Goal: Task Accomplishment & Management: Complete application form

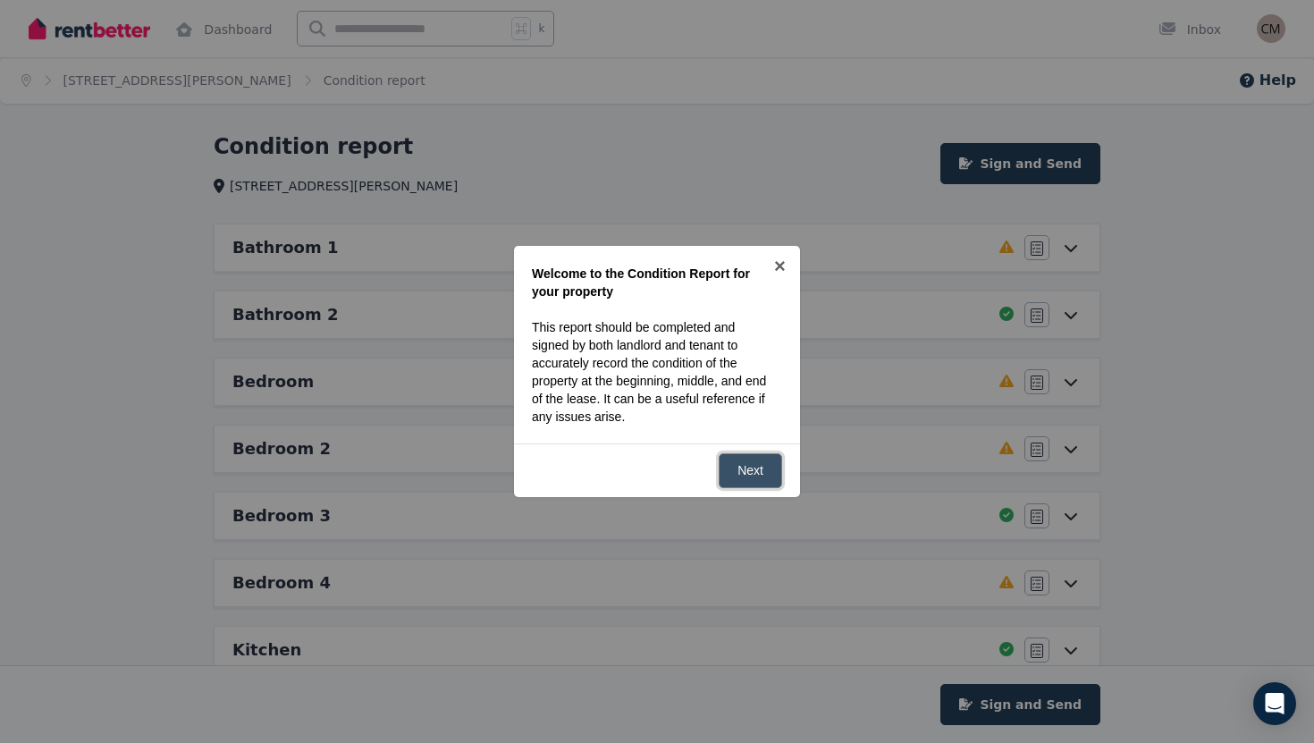
click at [737, 464] on link "Next" at bounding box center [750, 470] width 63 height 35
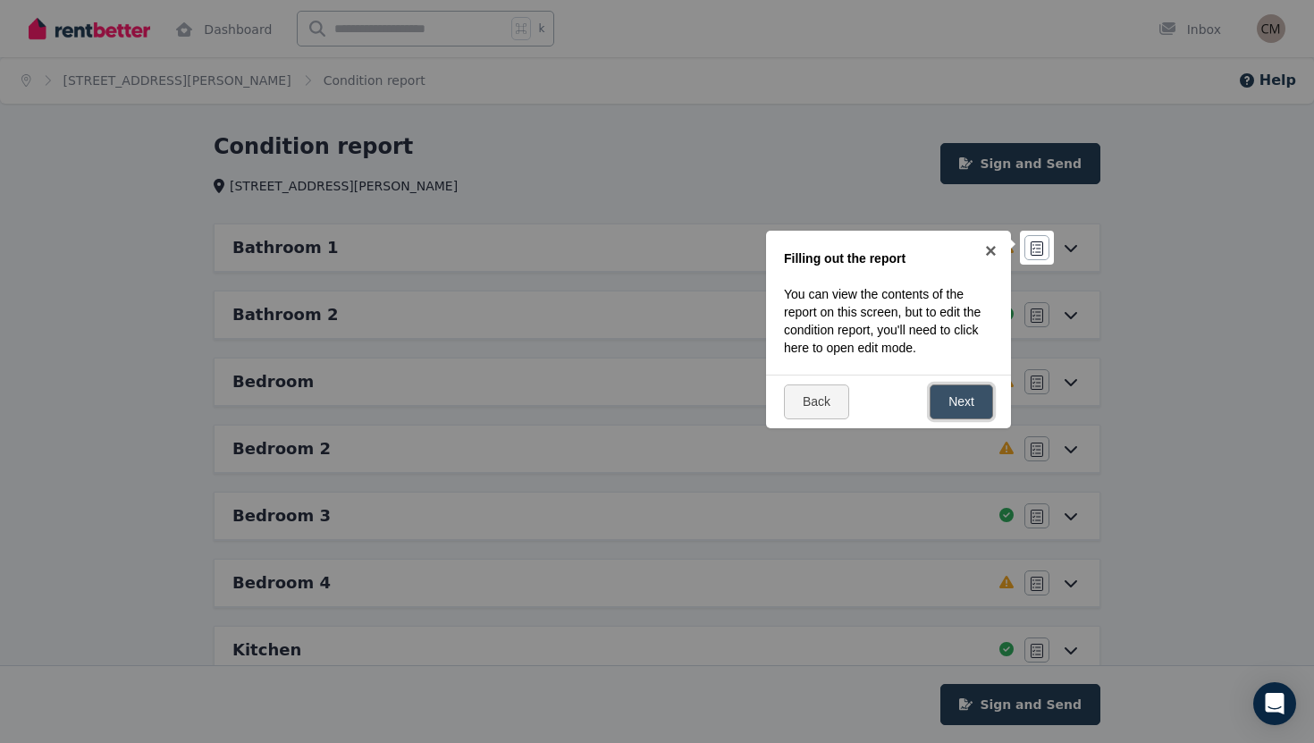
click at [968, 404] on link "Next" at bounding box center [960, 401] width 63 height 35
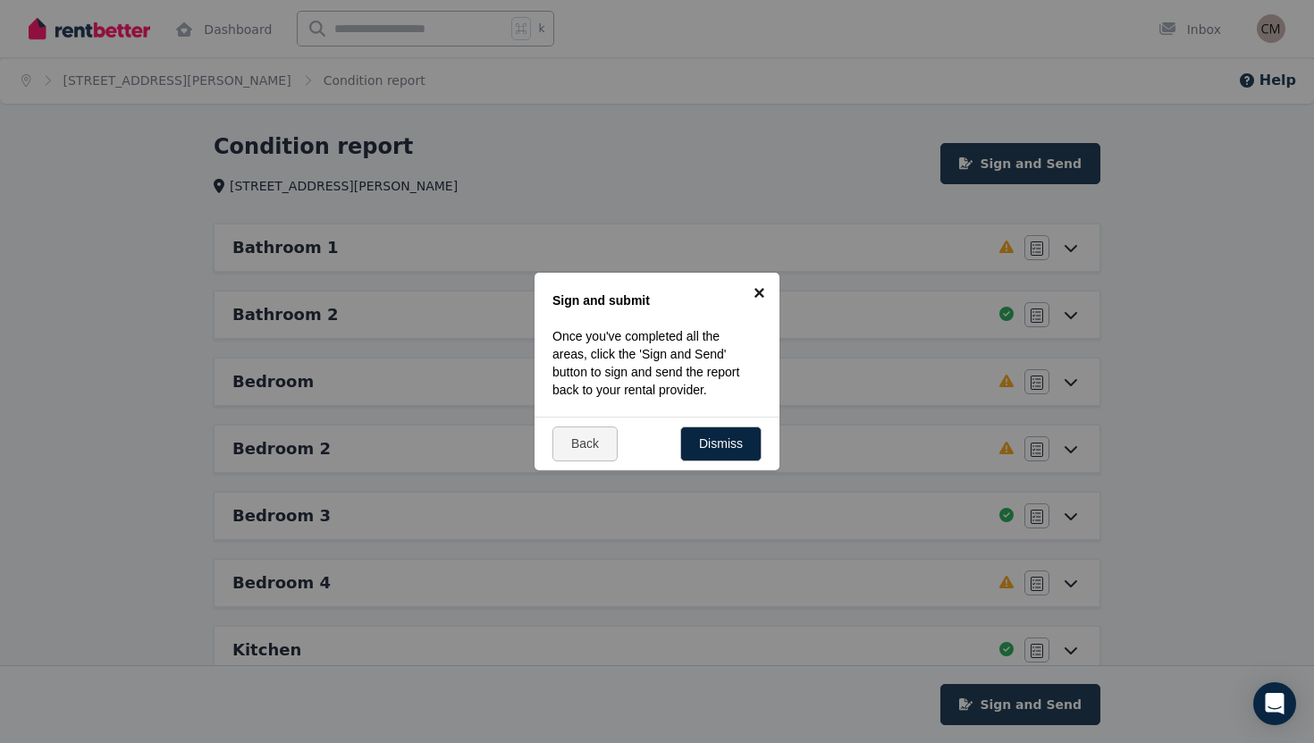
click at [762, 292] on link "×" at bounding box center [759, 293] width 40 height 40
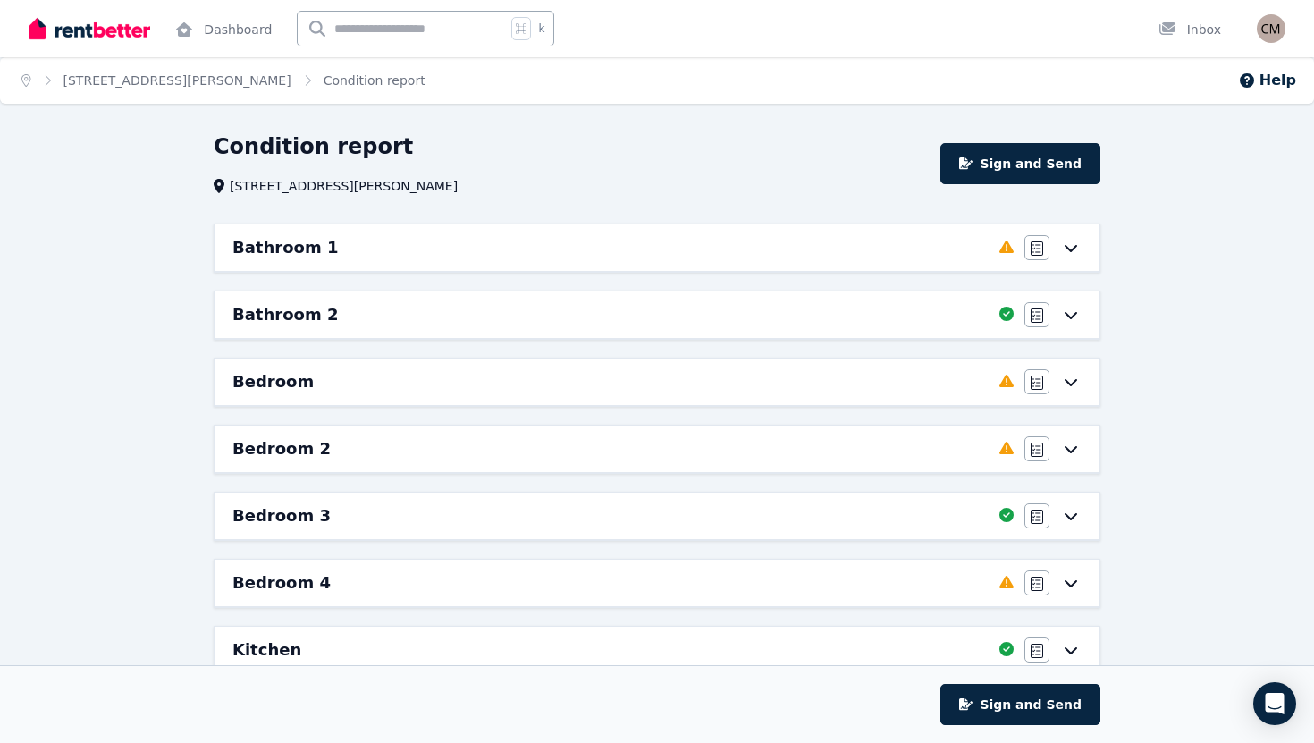
click at [828, 246] on div "Bathroom 1" at bounding box center [610, 247] width 756 height 25
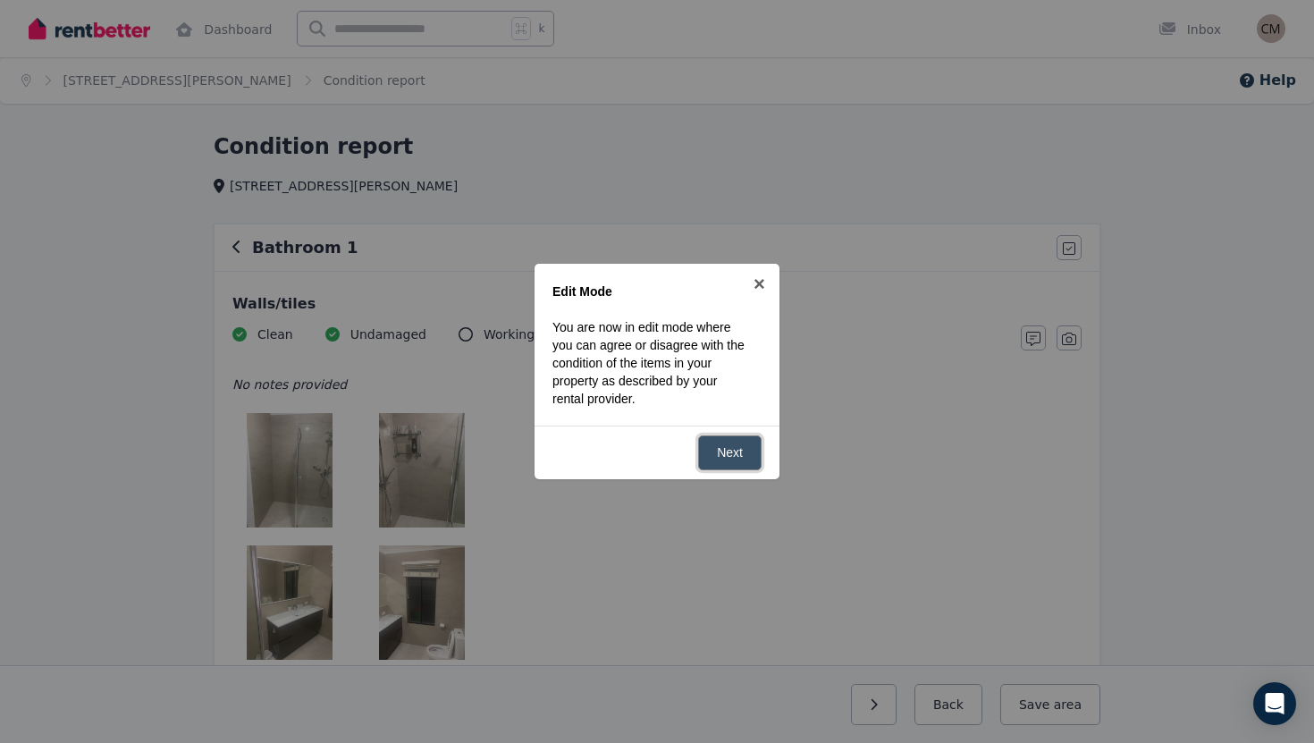
click at [753, 458] on link "Next" at bounding box center [729, 452] width 63 height 35
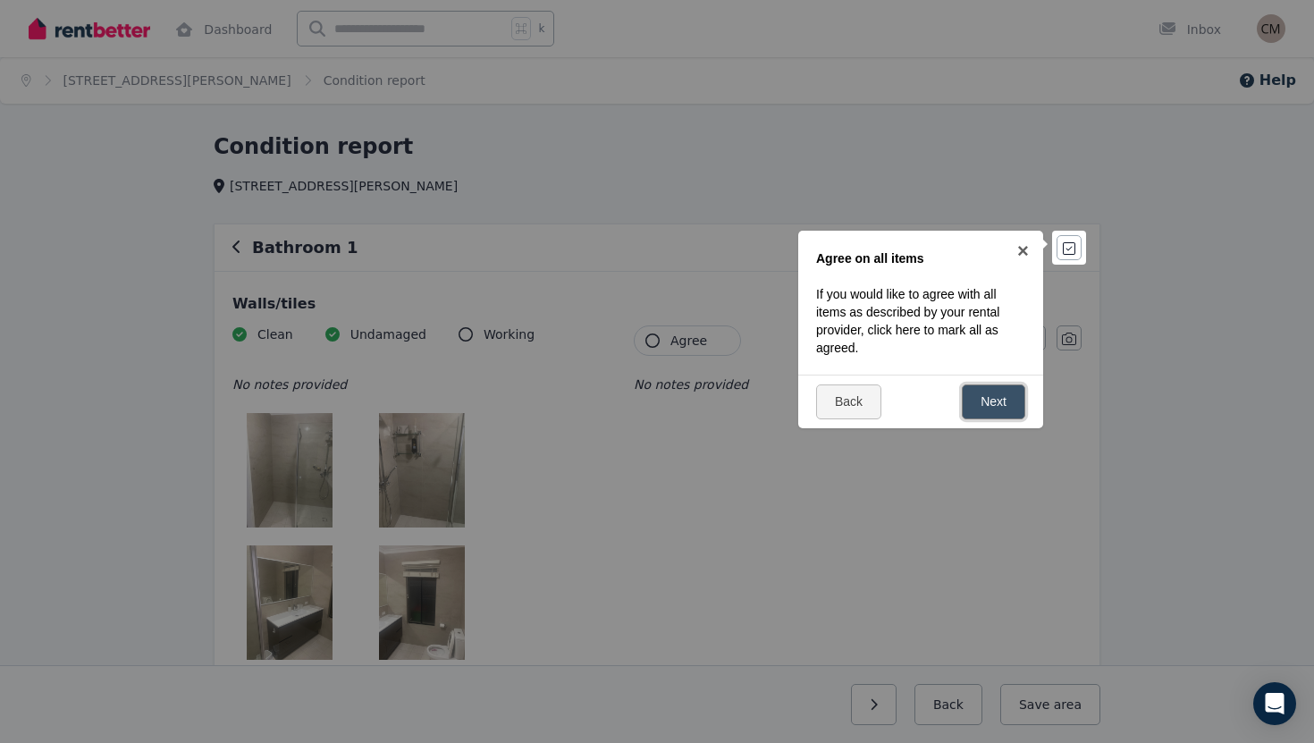
click at [1003, 409] on link "Next" at bounding box center [993, 401] width 63 height 35
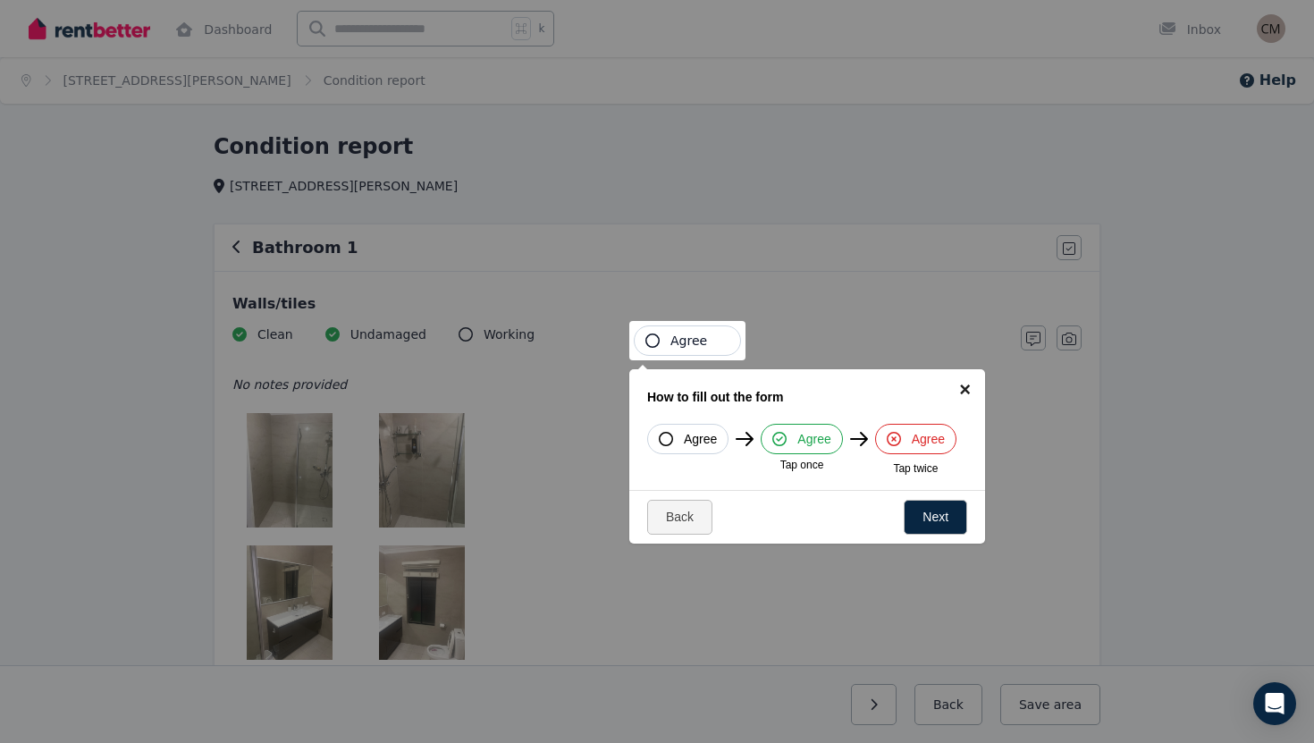
click at [960, 383] on link "×" at bounding box center [965, 389] width 40 height 40
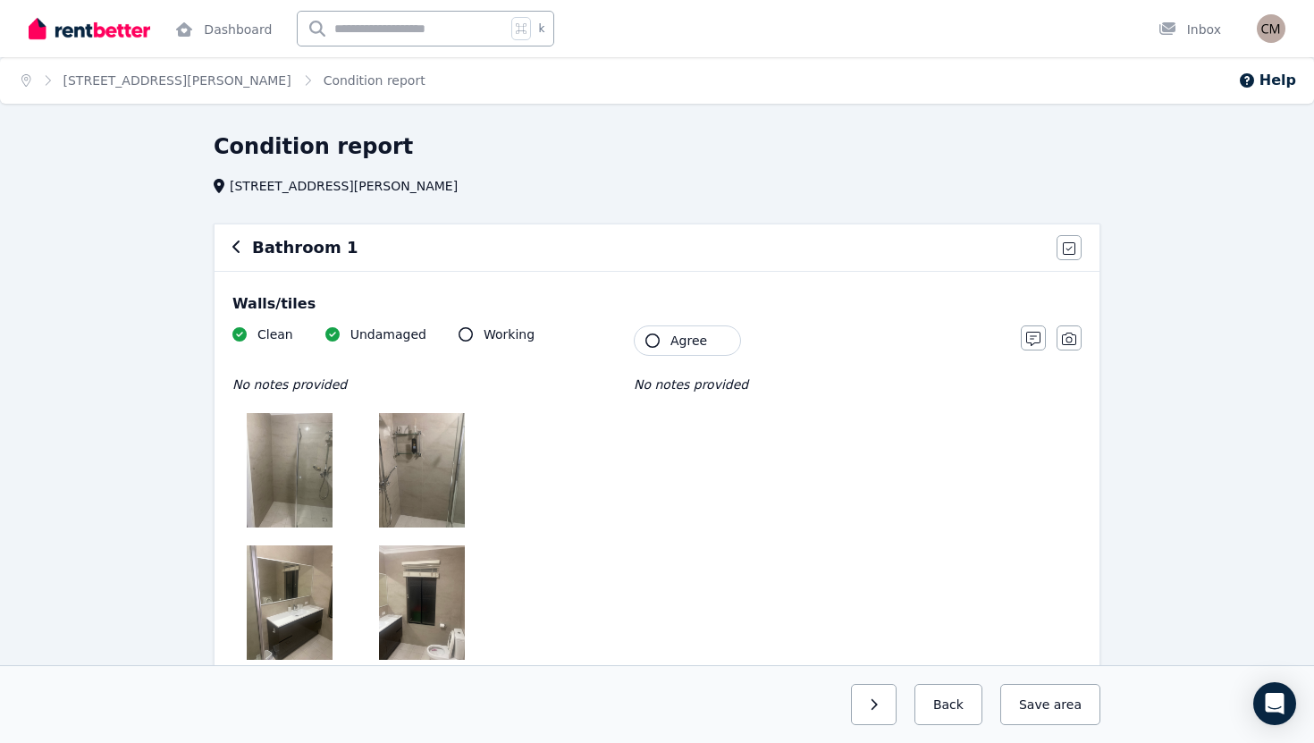
click at [234, 239] on button "button" at bounding box center [236, 247] width 9 height 21
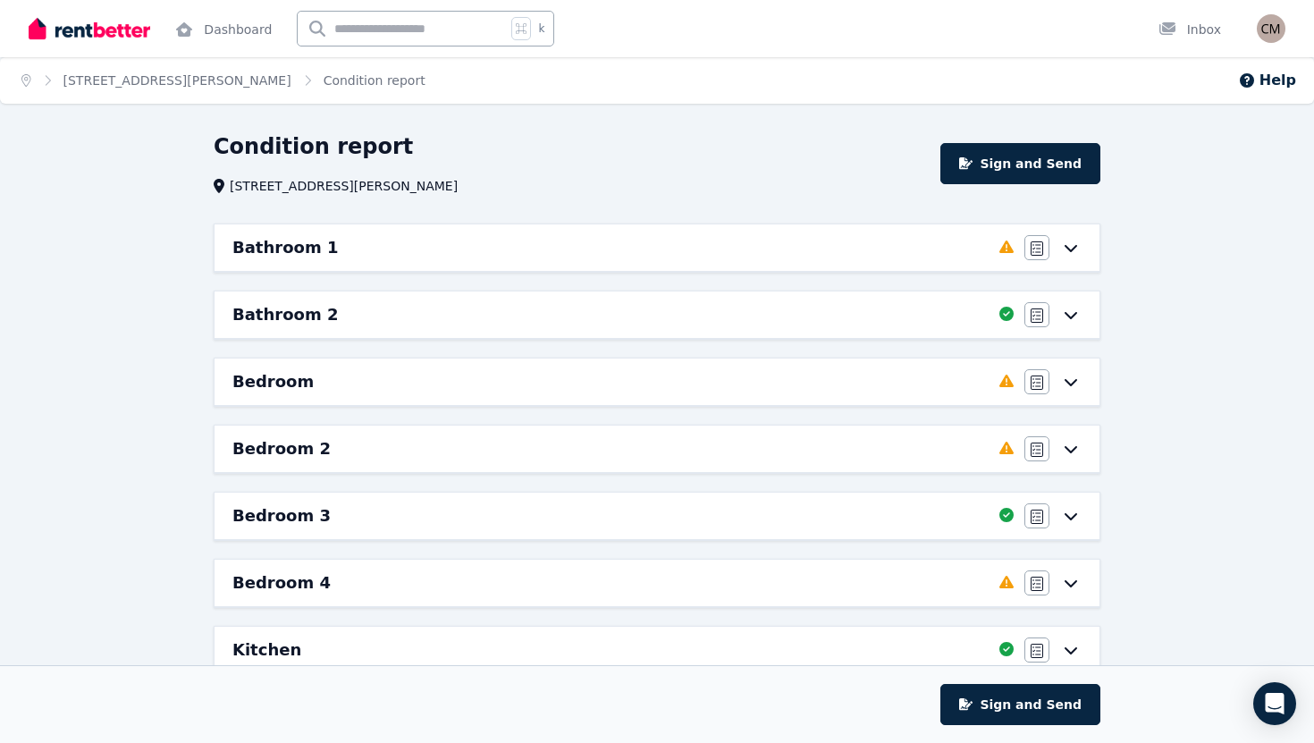
click at [435, 388] on div "Bedroom" at bounding box center [610, 381] width 756 height 25
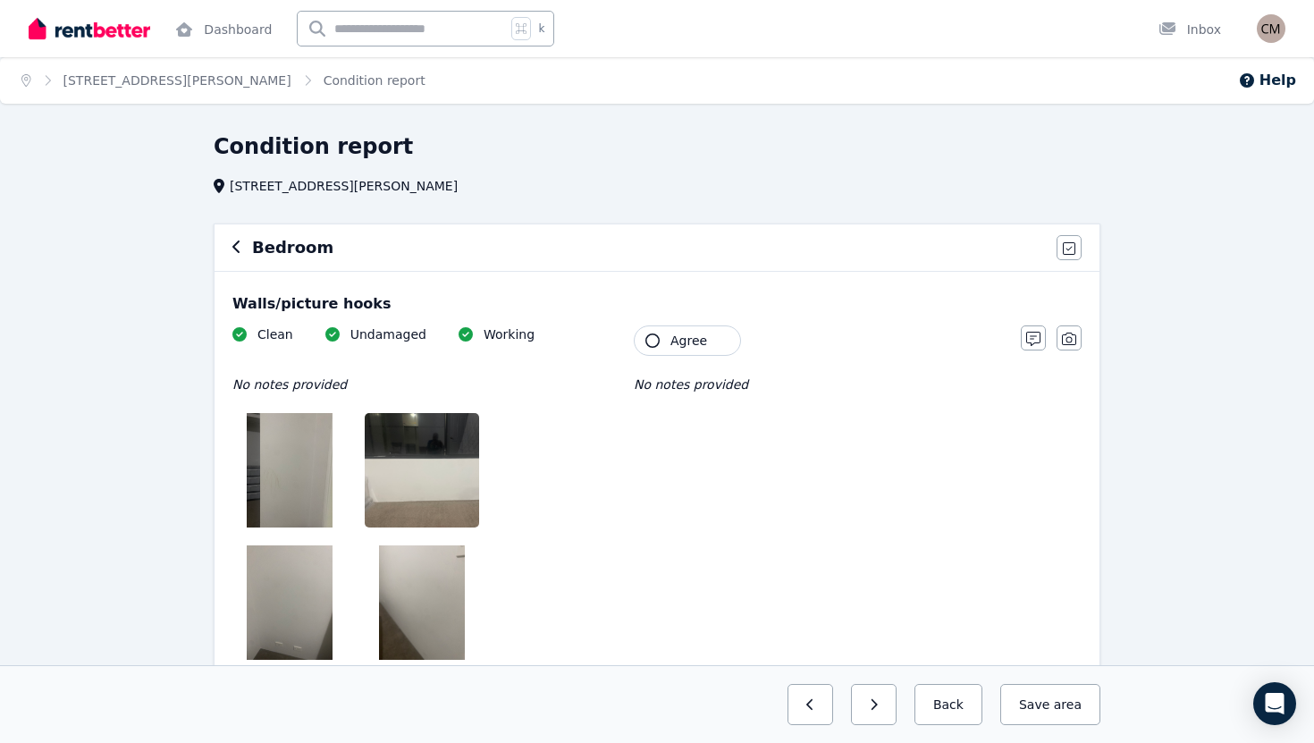
click at [236, 256] on button "button" at bounding box center [236, 247] width 9 height 21
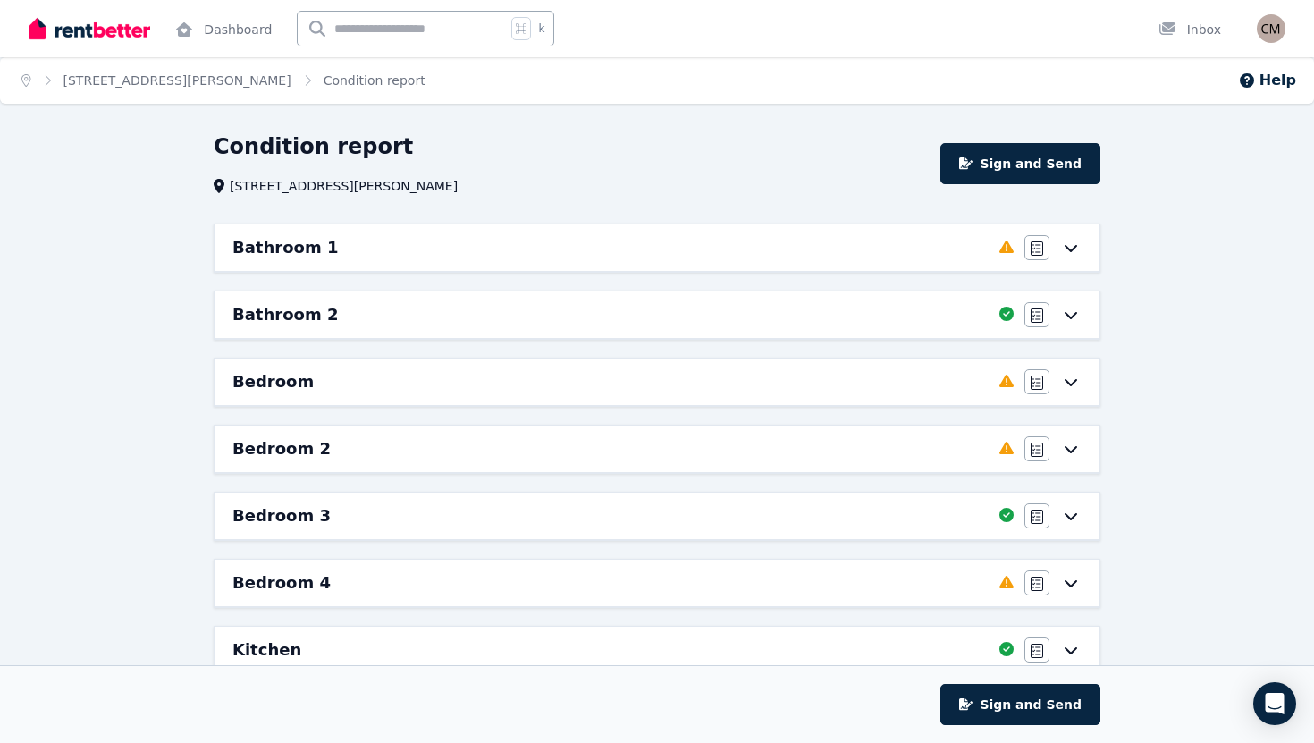
click at [653, 231] on div "Bathroom 1 Completed 0%, 13 left Agree/Disagree" at bounding box center [656, 247] width 885 height 46
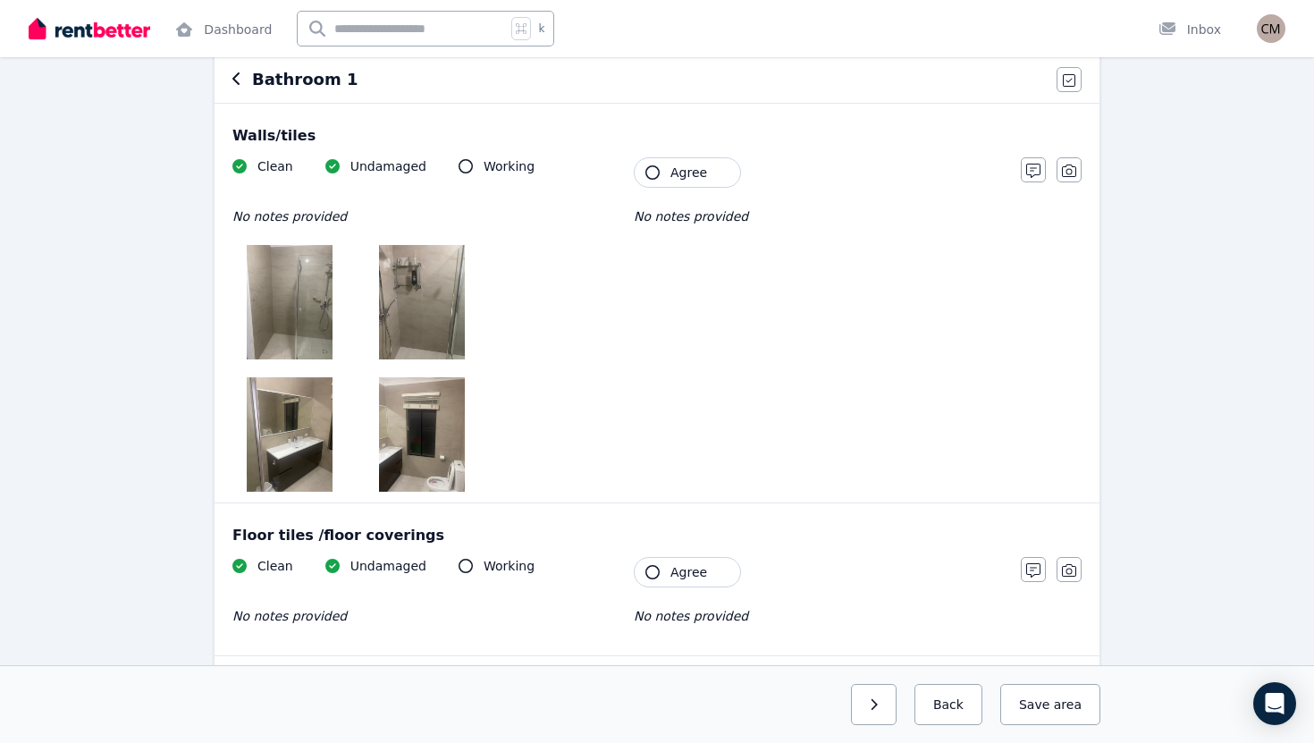
scroll to position [169, 0]
click at [275, 287] on img at bounding box center [290, 301] width 86 height 114
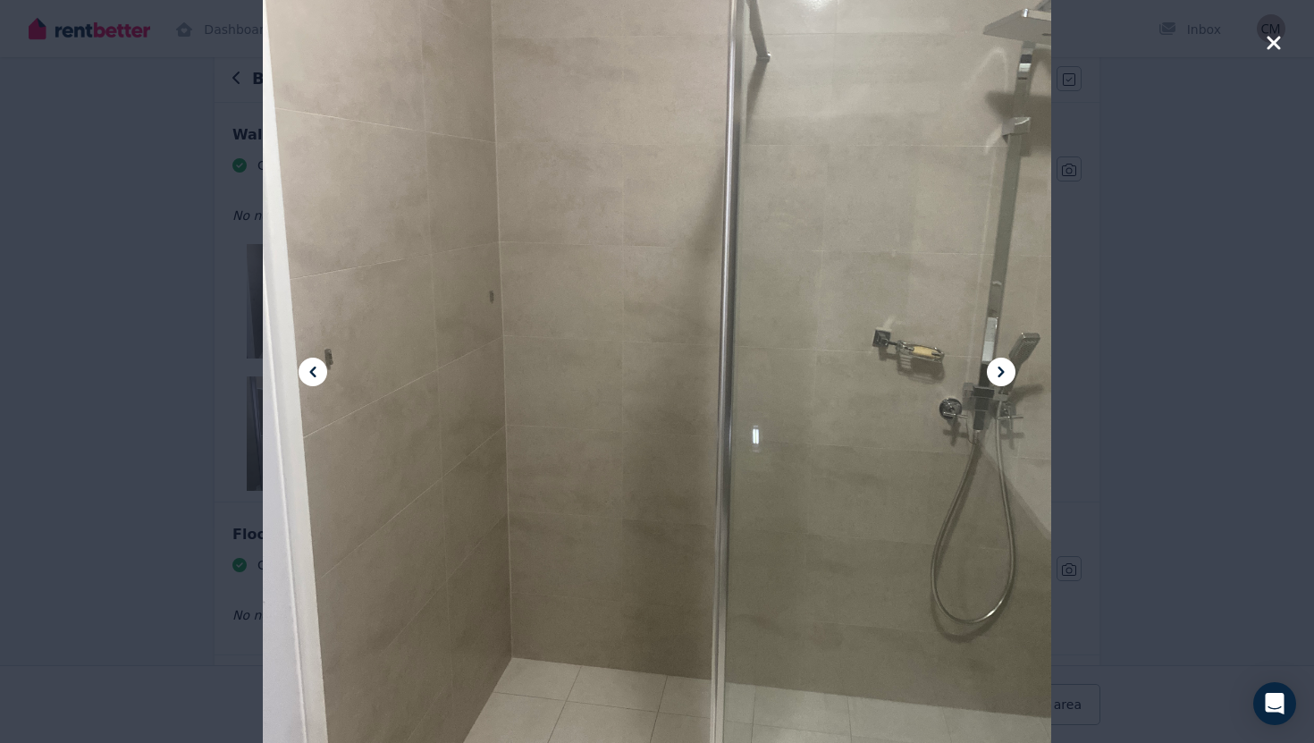
click at [1006, 372] on icon at bounding box center [1000, 371] width 21 height 21
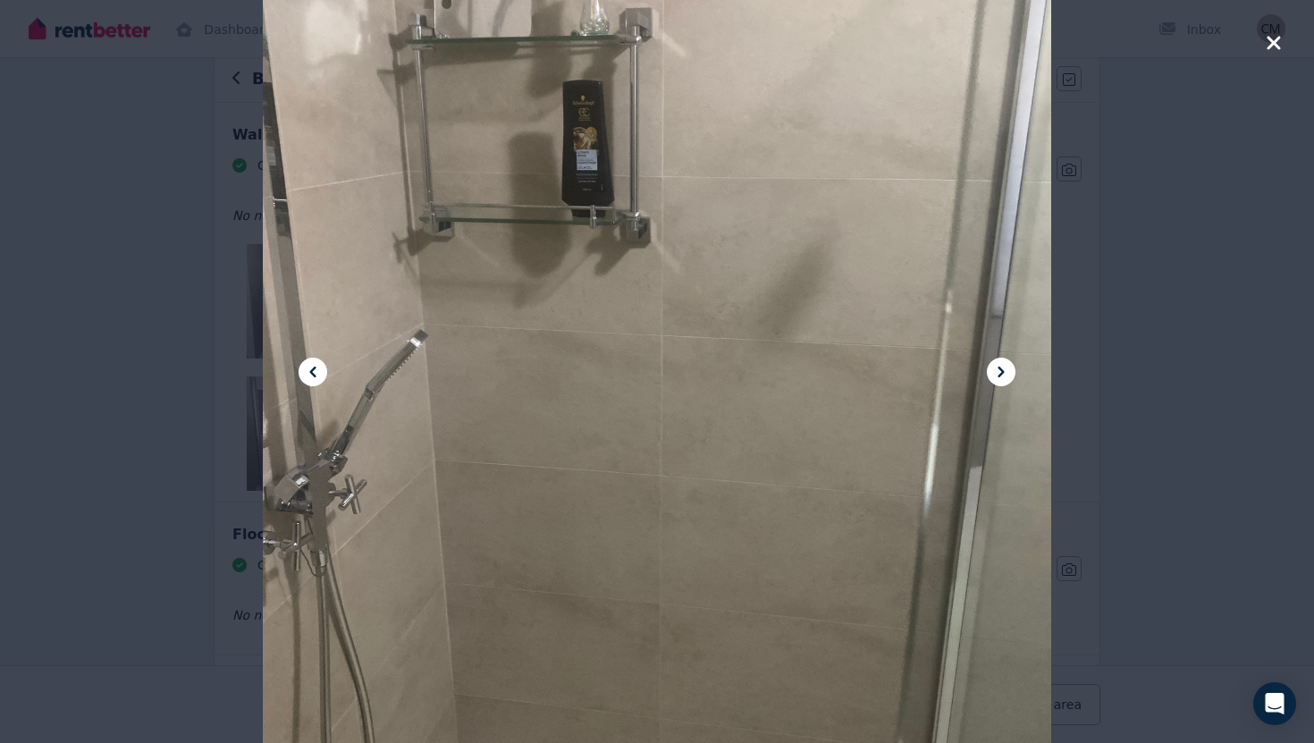
click at [1006, 372] on icon at bounding box center [1000, 371] width 21 height 21
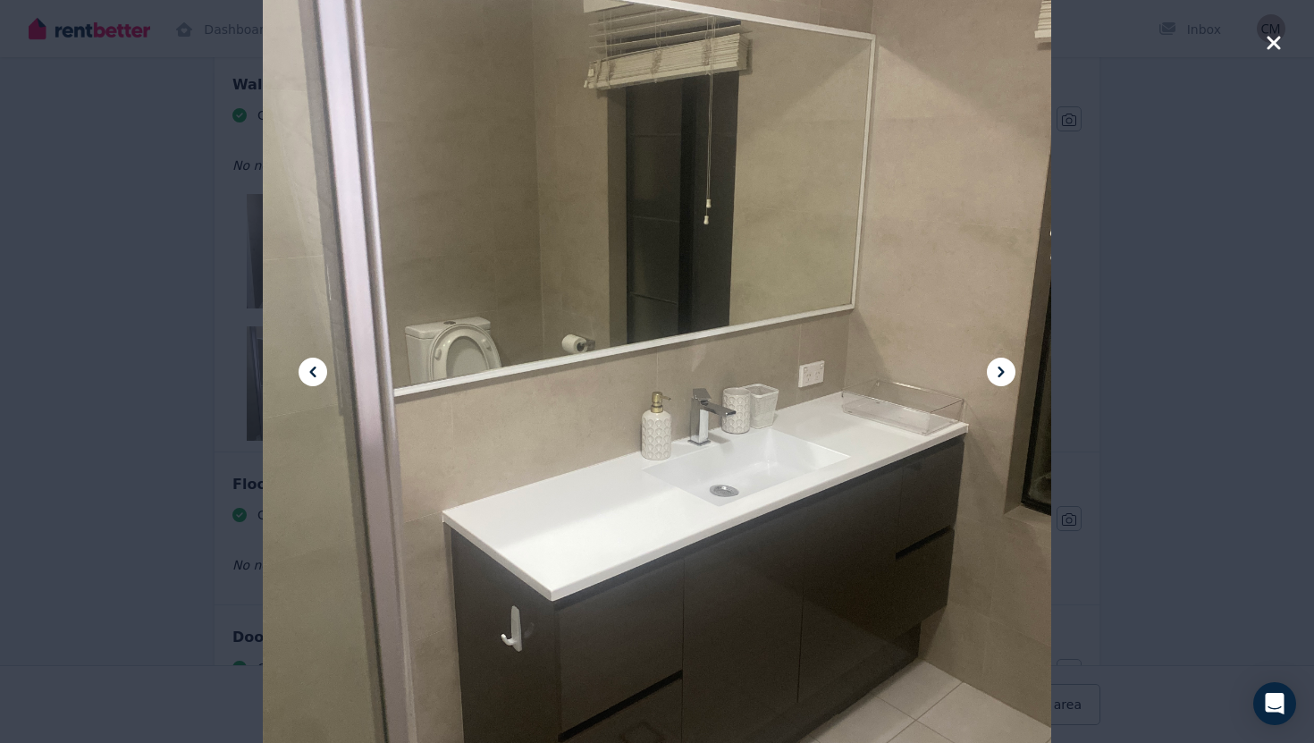
scroll to position [219, 0]
click at [1005, 371] on icon at bounding box center [1000, 371] width 21 height 21
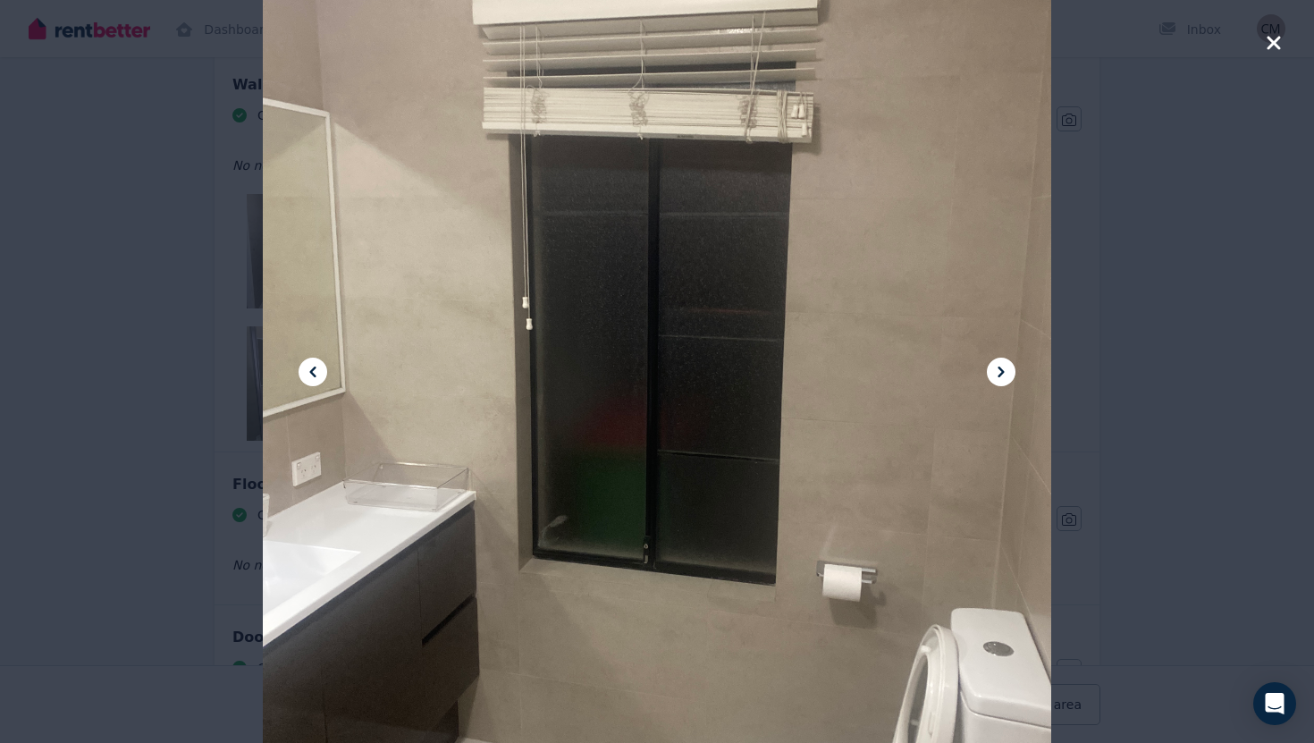
click at [1006, 371] on icon at bounding box center [1000, 371] width 21 height 21
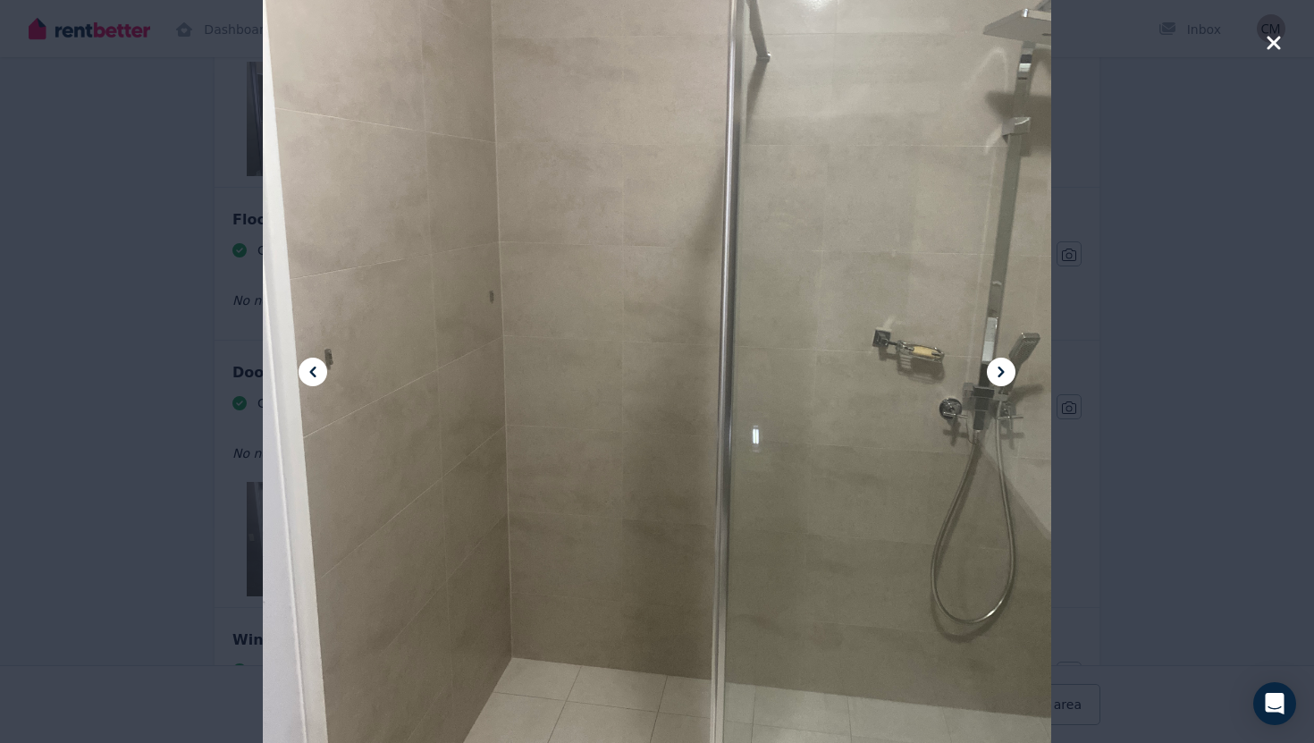
scroll to position [485, 0]
click at [1271, 45] on icon "button" at bounding box center [1272, 42] width 13 height 13
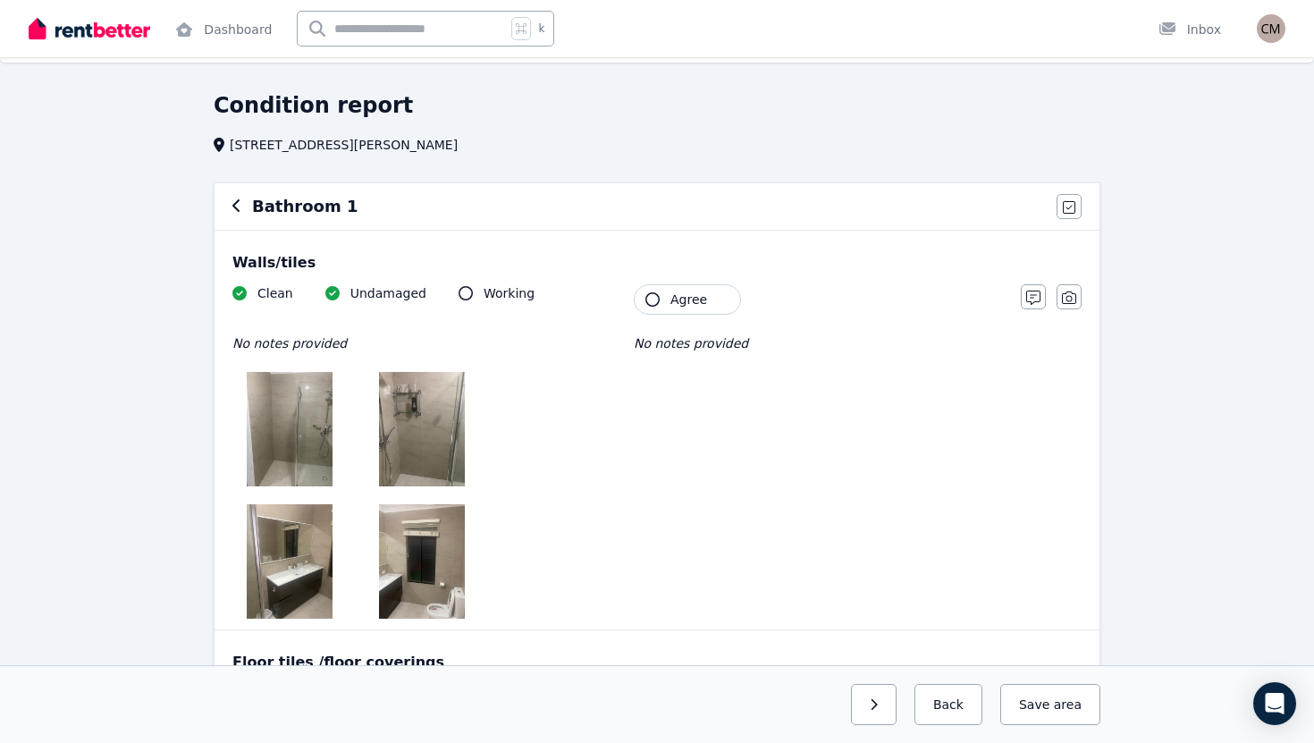
scroll to position [32, 0]
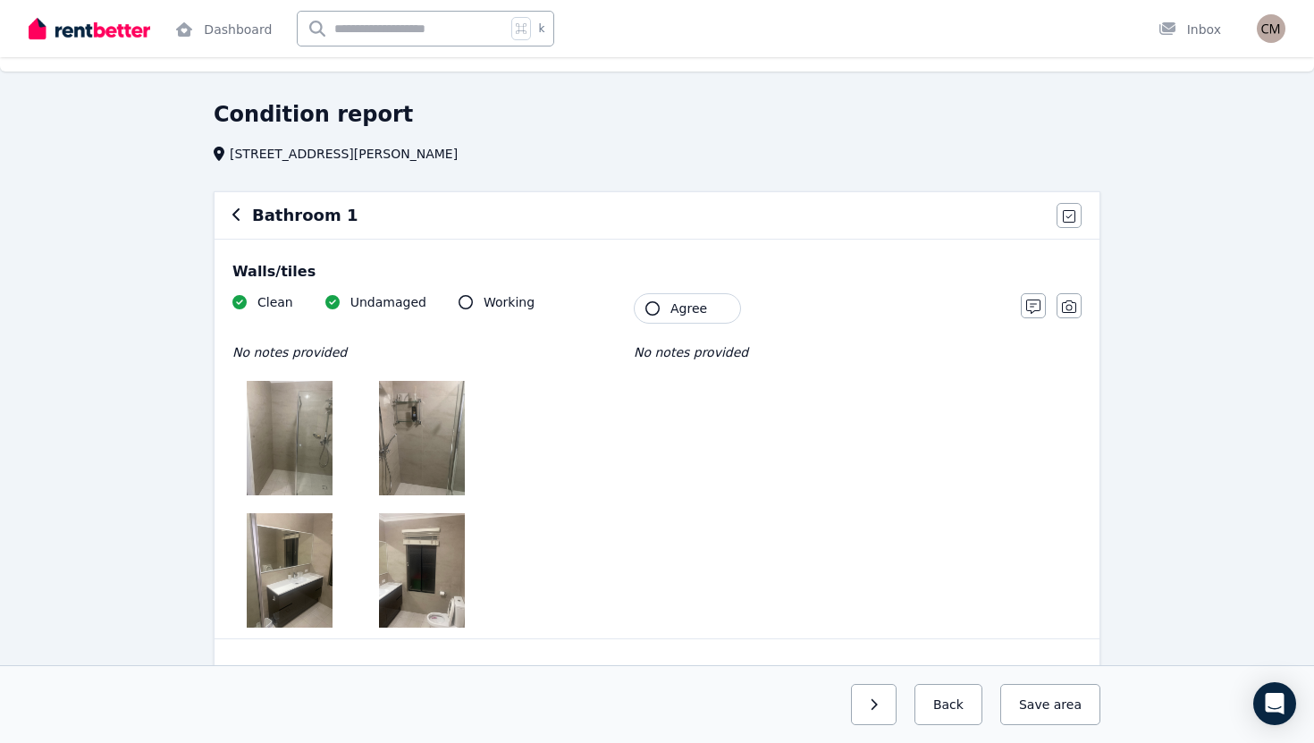
click at [296, 450] on img at bounding box center [290, 438] width 86 height 114
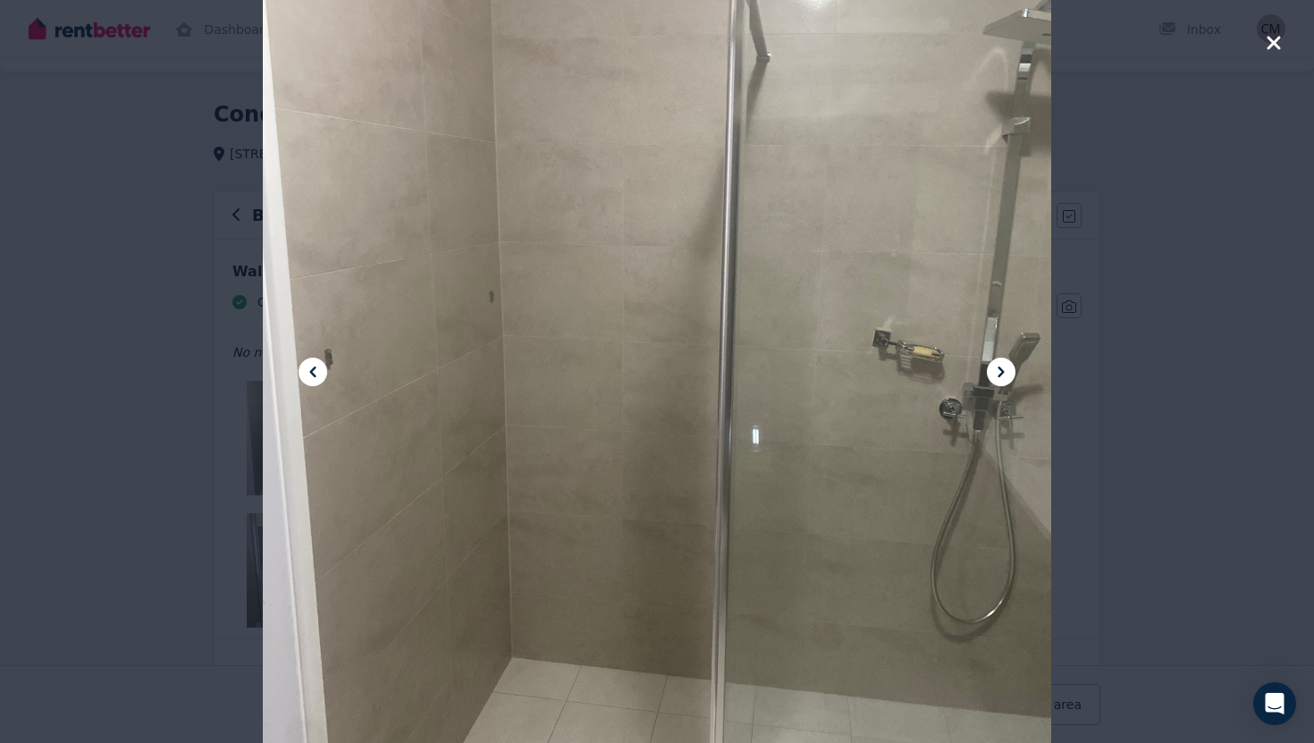
click at [1268, 46] on icon "button" at bounding box center [1272, 42] width 13 height 13
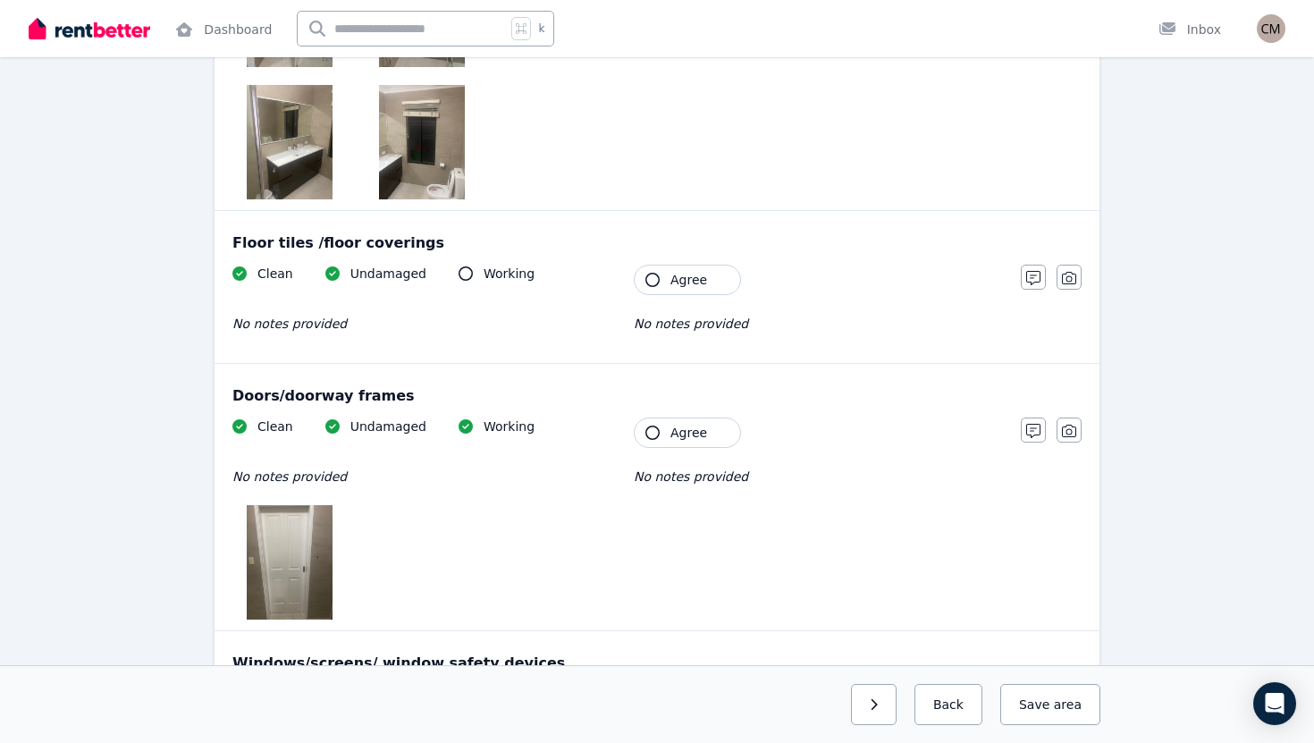
scroll to position [467, 0]
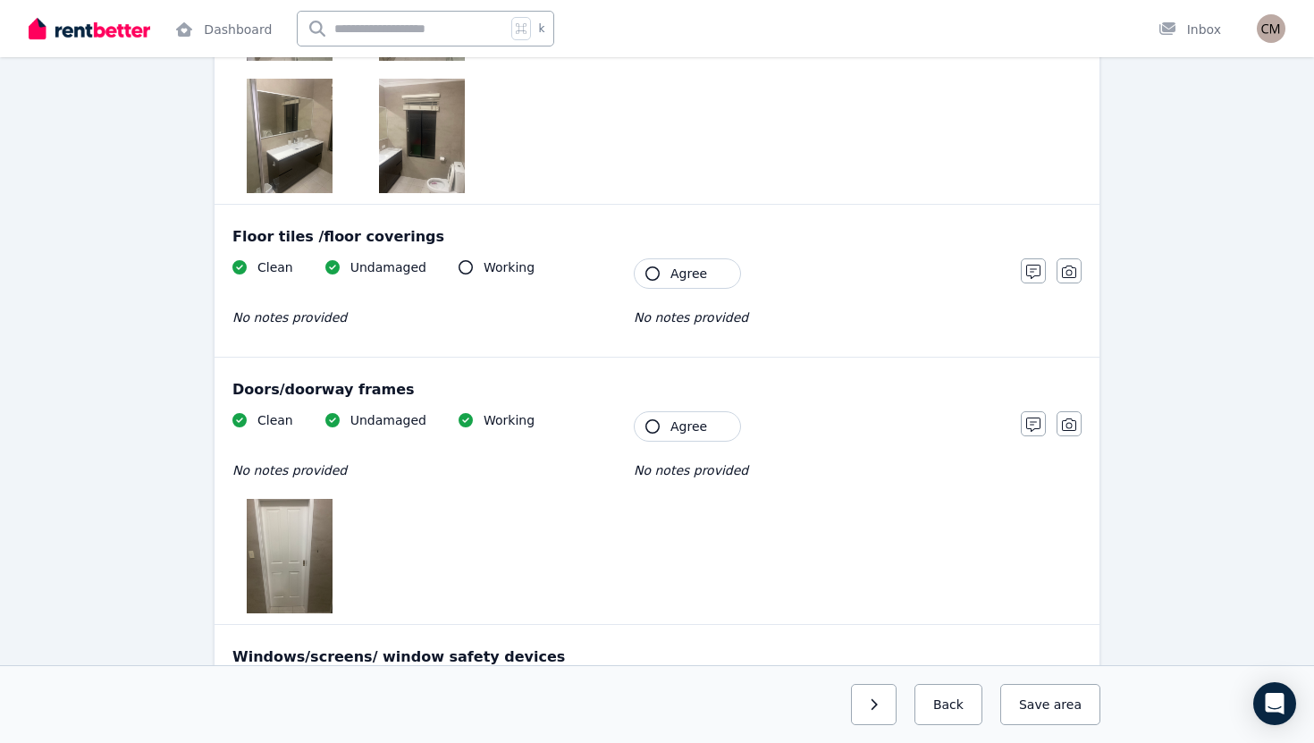
click at [653, 265] on button "Agree" at bounding box center [687, 273] width 107 height 30
click at [656, 278] on icon "button" at bounding box center [652, 273] width 14 height 14
click at [648, 264] on button "Agree" at bounding box center [687, 273] width 107 height 30
click at [272, 516] on img at bounding box center [290, 556] width 86 height 114
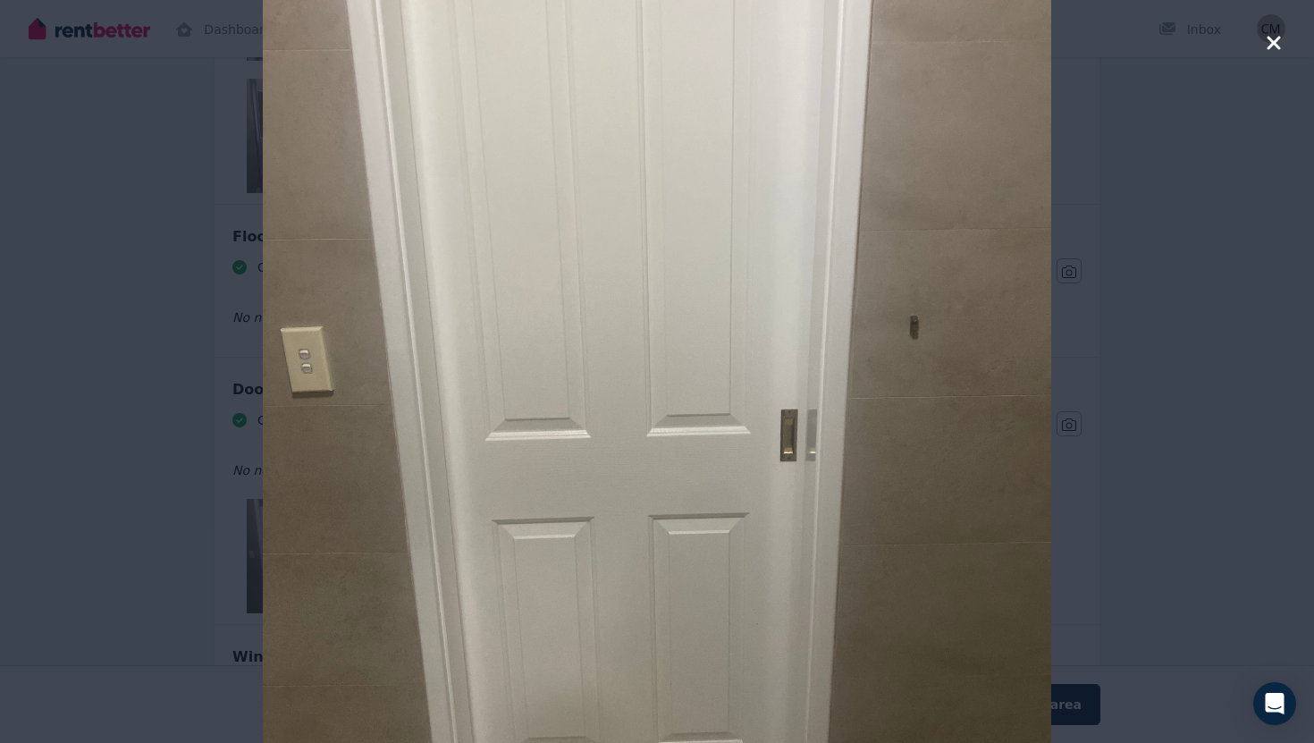
click at [1269, 48] on icon "button" at bounding box center [1272, 42] width 13 height 13
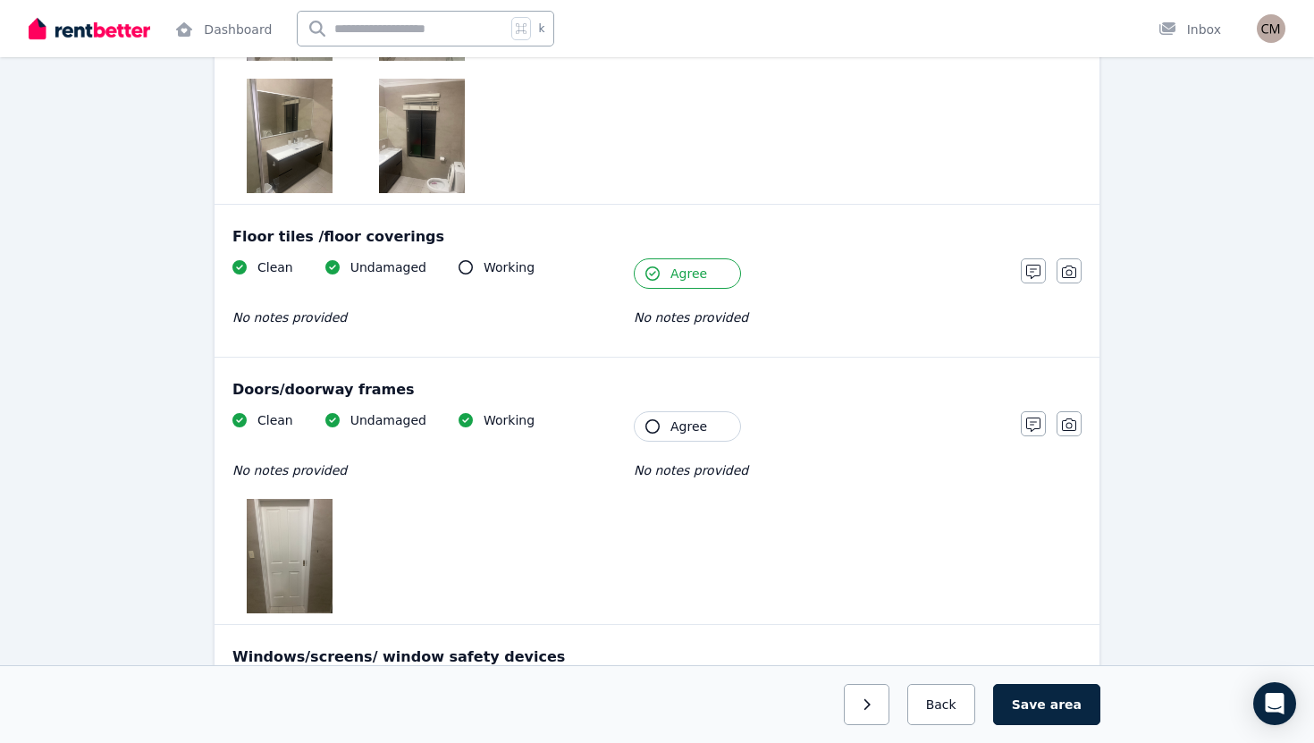
click at [683, 423] on span "Agree" at bounding box center [688, 426] width 37 height 18
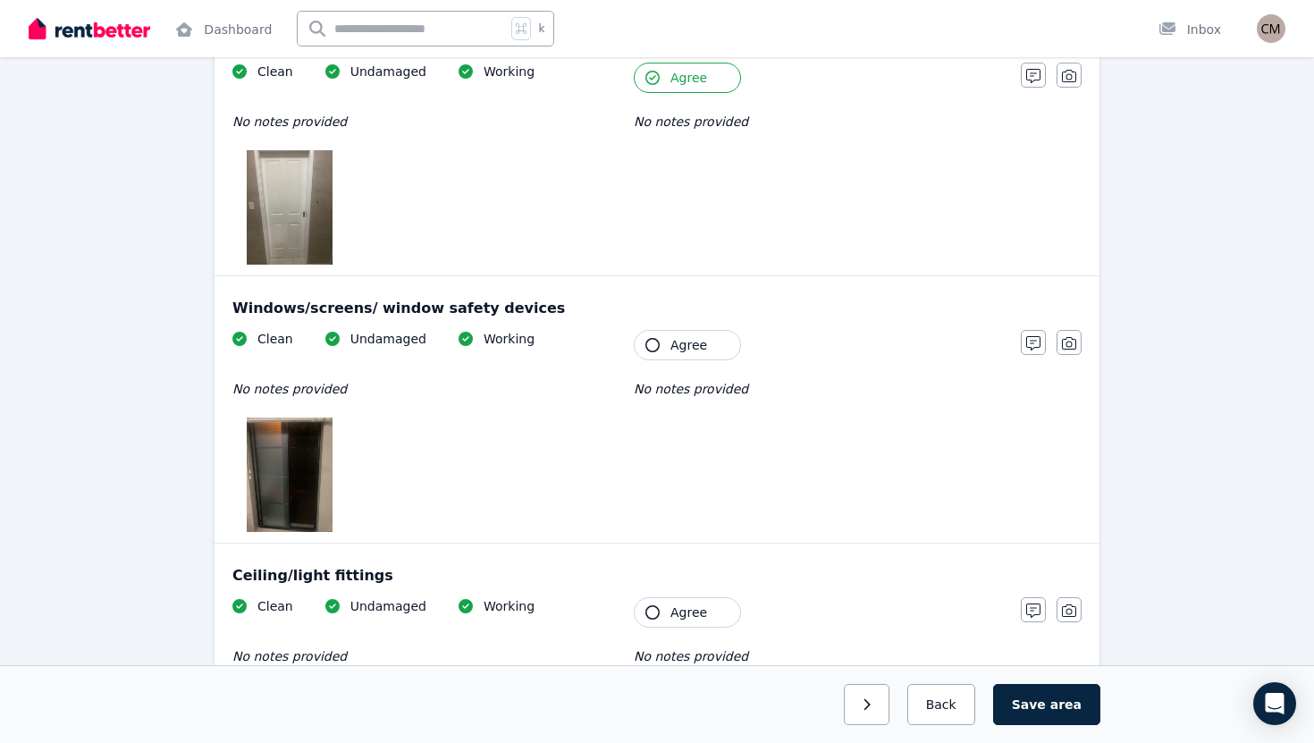
scroll to position [828, 0]
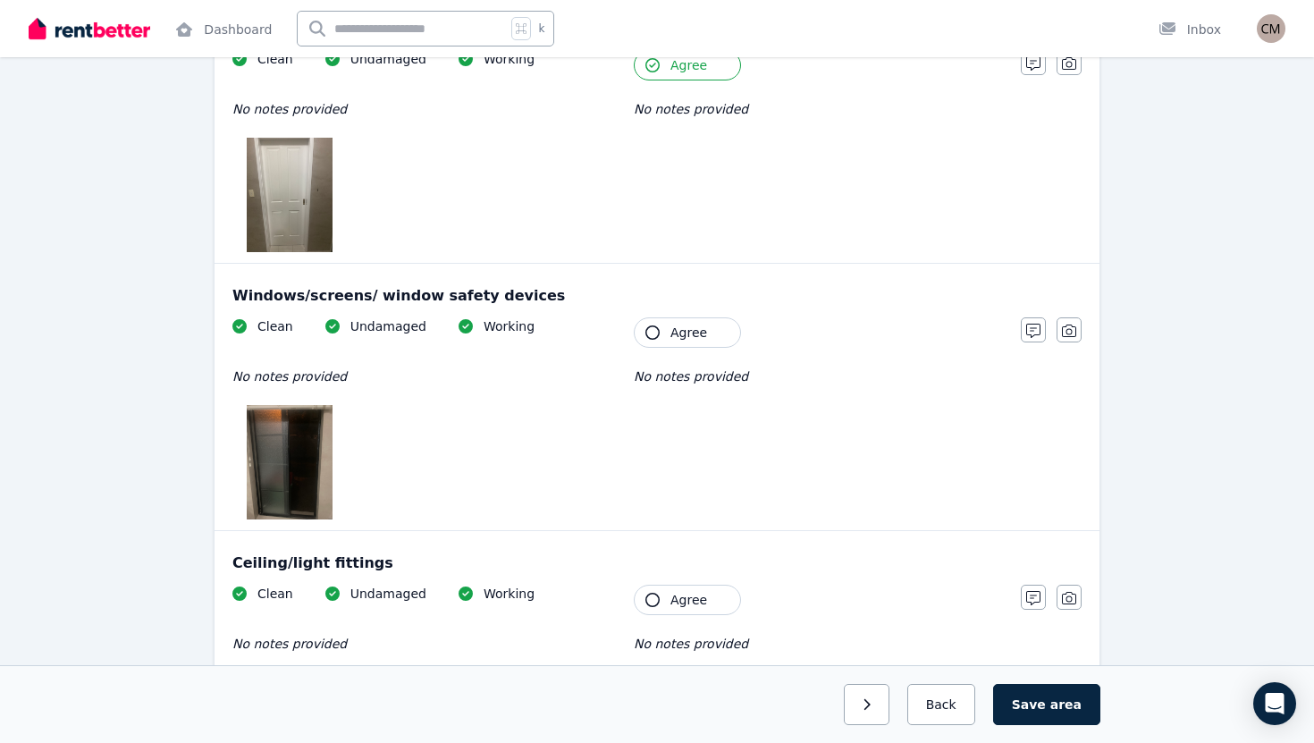
click at [294, 458] on img at bounding box center [290, 462] width 86 height 114
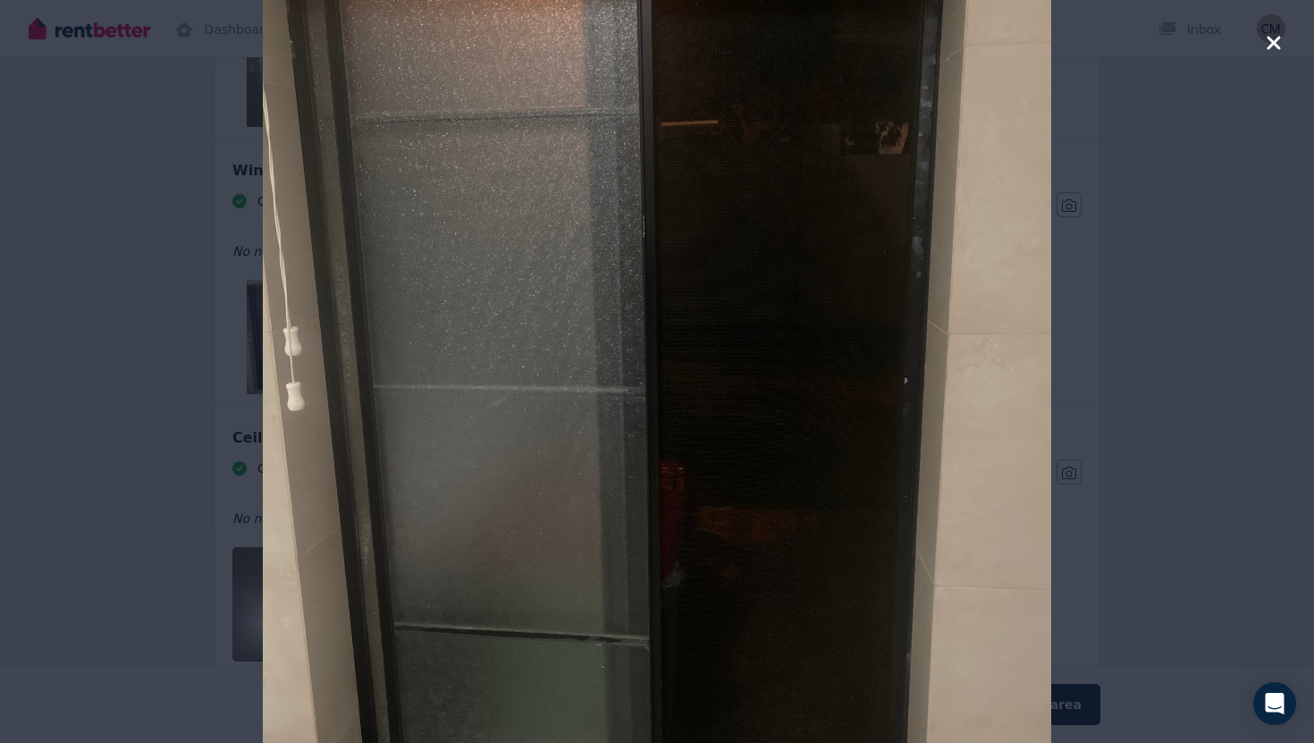
scroll to position [955, 0]
click at [1272, 37] on icon "button" at bounding box center [1274, 42] width 16 height 21
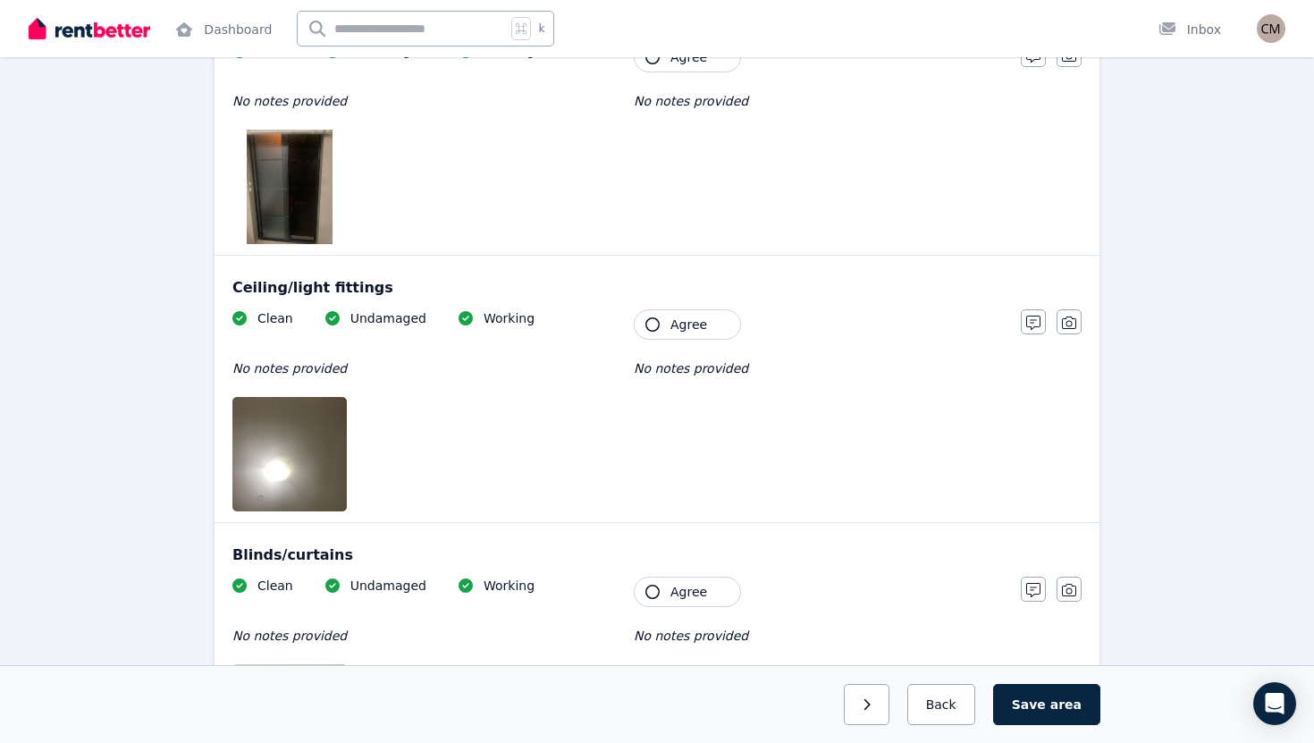
scroll to position [1108, 0]
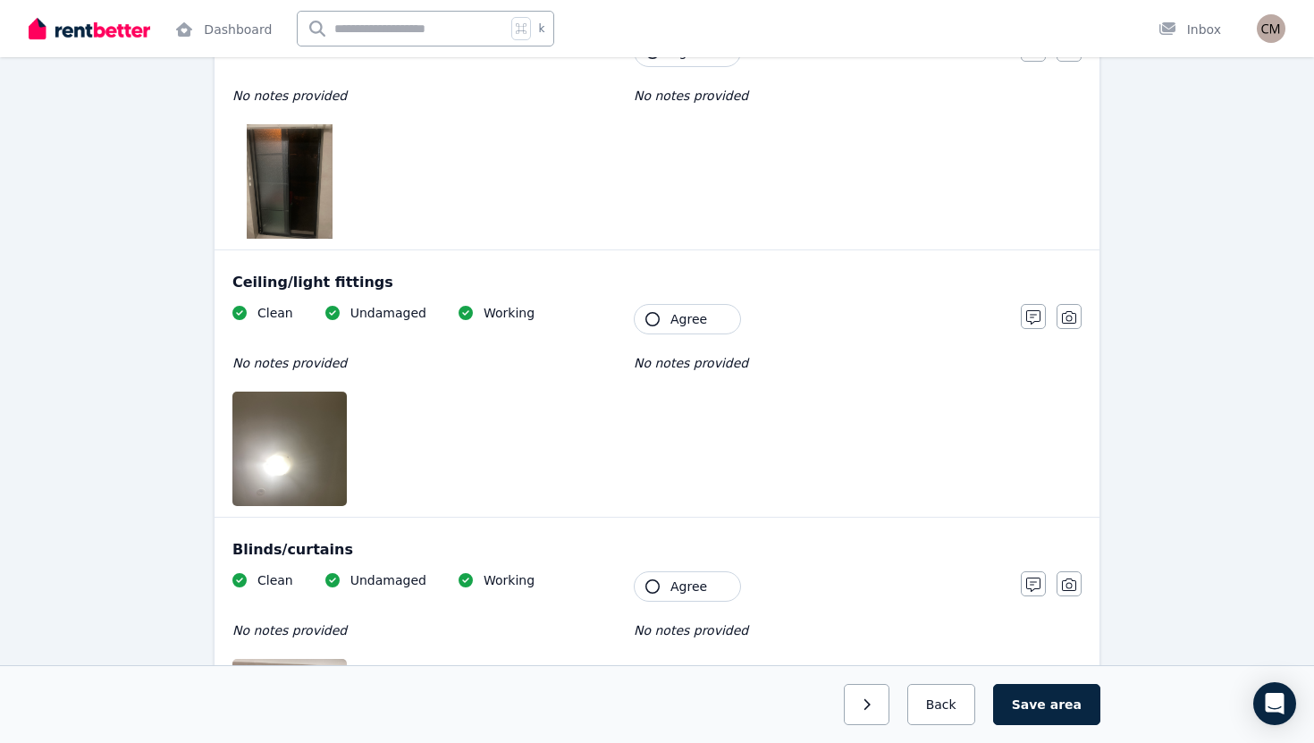
click at [279, 458] on img at bounding box center [308, 448] width 153 height 114
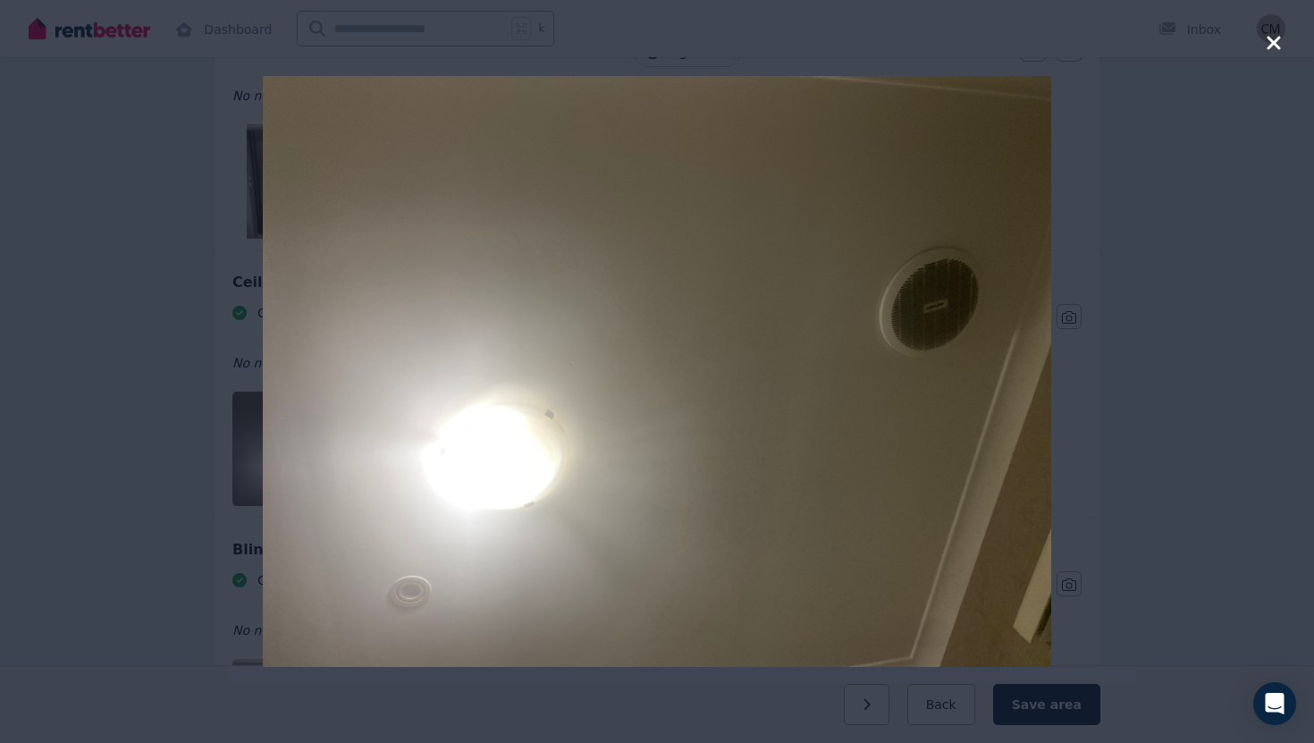
click at [1278, 45] on icon "button" at bounding box center [1274, 42] width 16 height 21
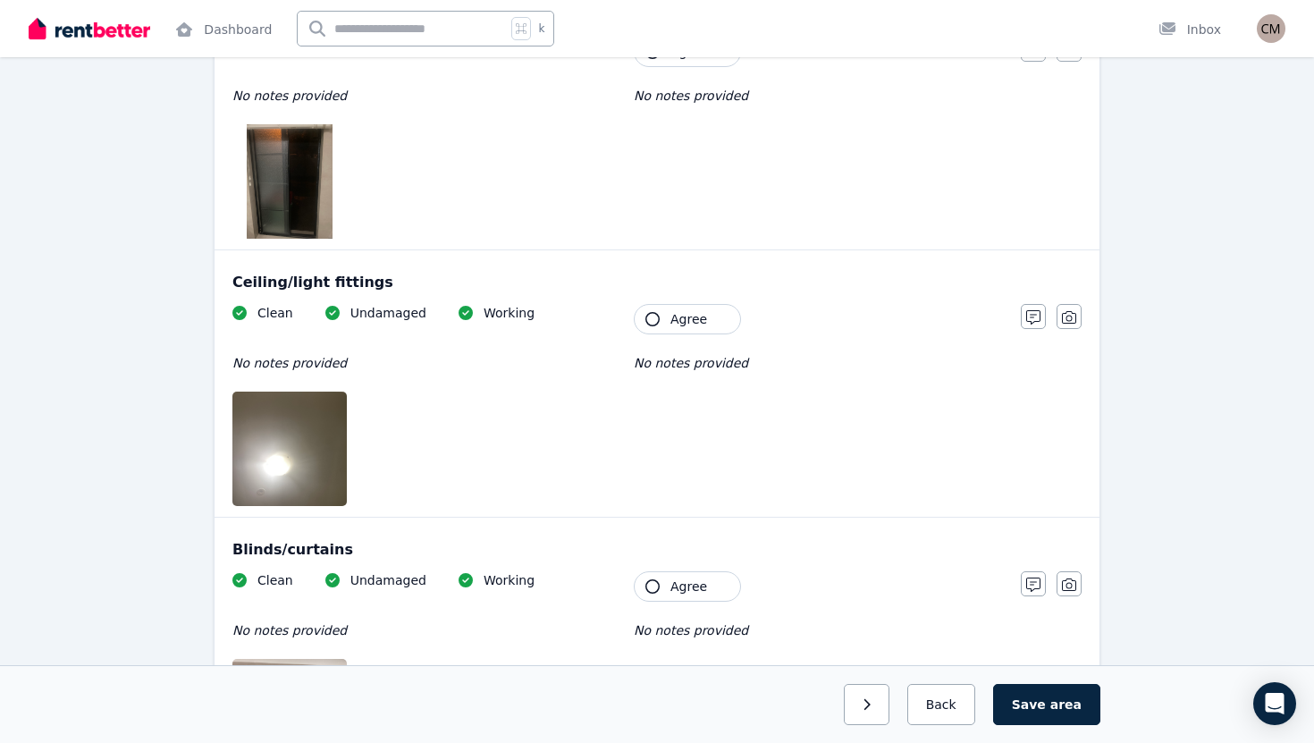
click at [660, 332] on button "Agree" at bounding box center [687, 319] width 107 height 30
click at [1040, 322] on button "button" at bounding box center [1033, 316] width 25 height 25
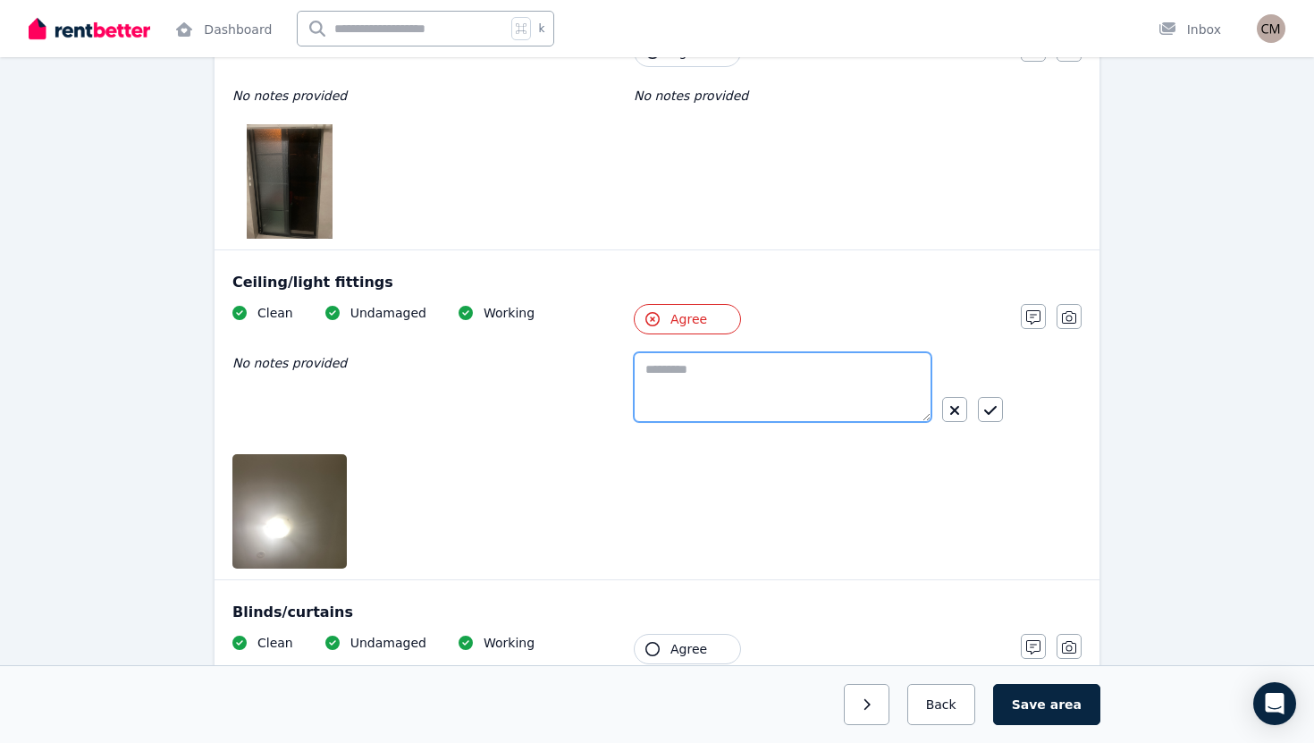
click at [827, 366] on textarea at bounding box center [783, 387] width 298 height 70
drag, startPoint x: 650, startPoint y: 363, endPoint x: 786, endPoint y: 388, distance: 138.1
click at [786, 388] on textarea "**********" at bounding box center [783, 387] width 298 height 70
type textarea "*"
click at [664, 309] on button "Agree" at bounding box center [687, 319] width 107 height 30
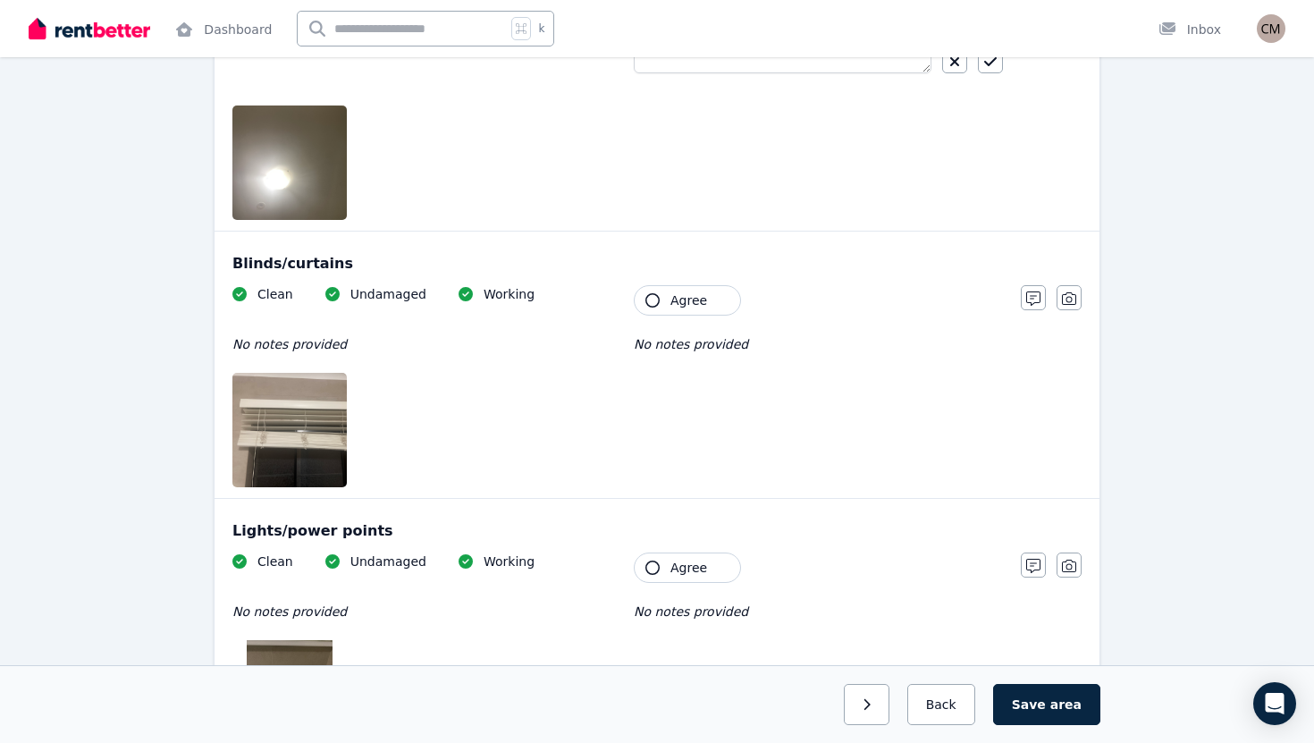
scroll to position [1462, 0]
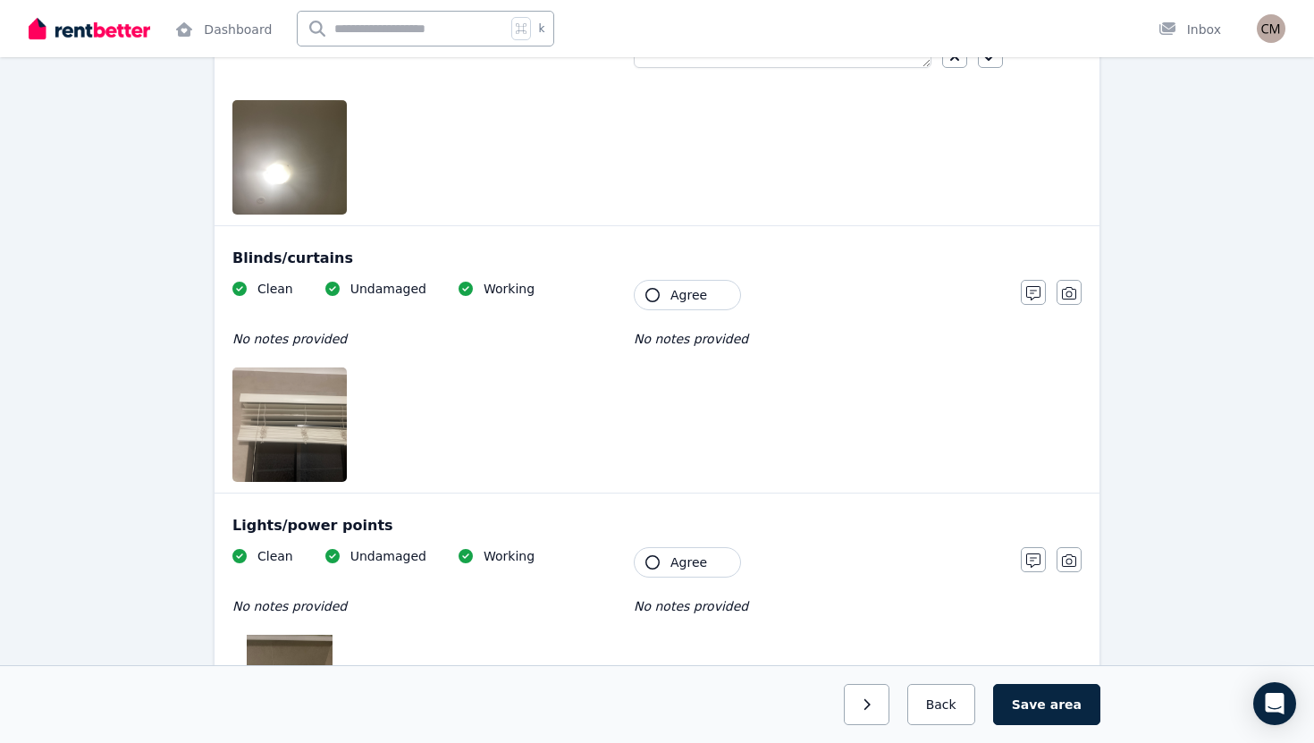
click at [680, 298] on span "Agree" at bounding box center [688, 295] width 37 height 18
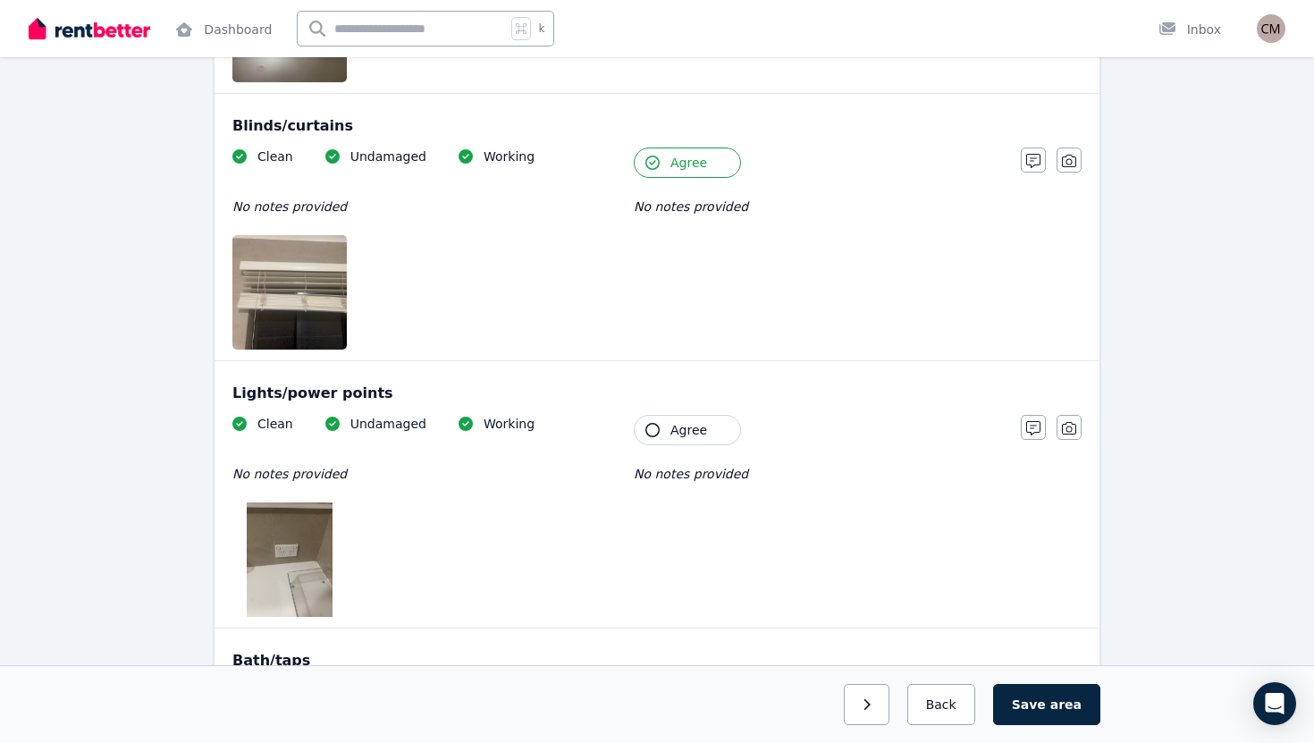
scroll to position [1596, 0]
click at [670, 428] on span "Agree" at bounding box center [688, 428] width 37 height 18
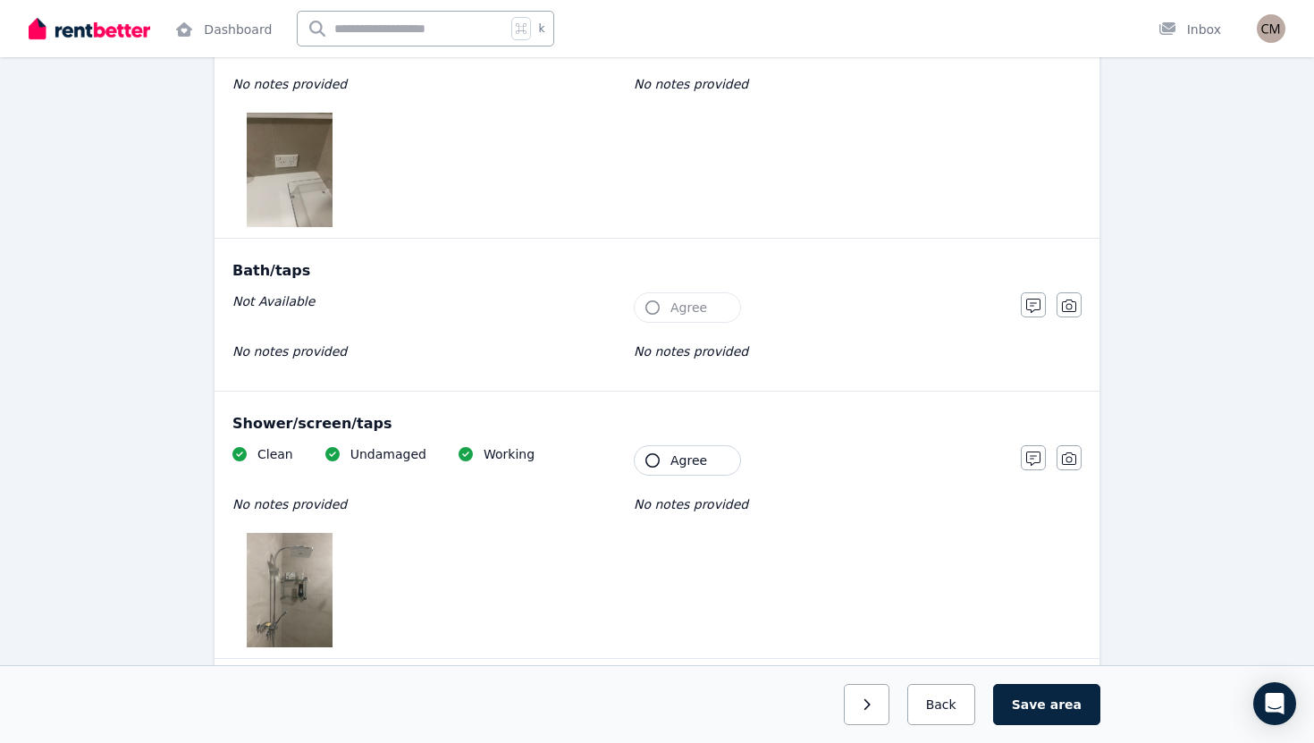
scroll to position [2028, 0]
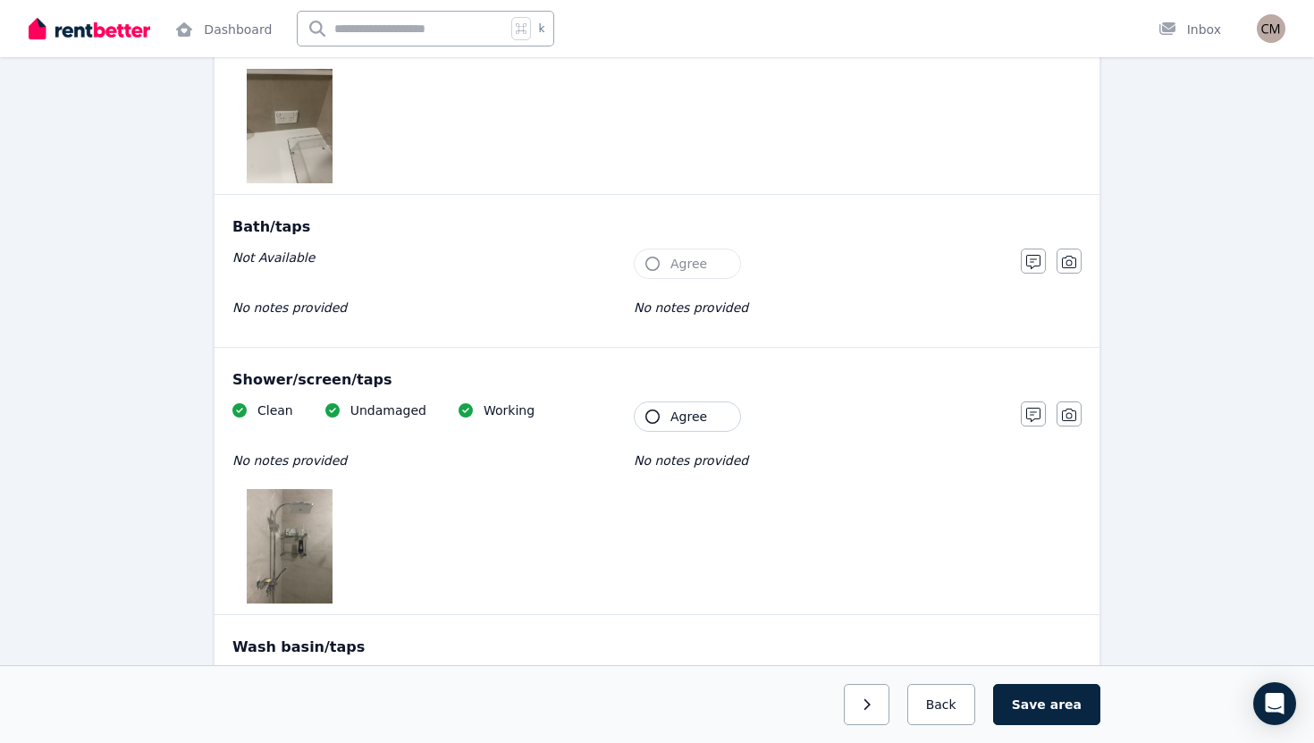
click at [294, 534] on img at bounding box center [290, 546] width 86 height 114
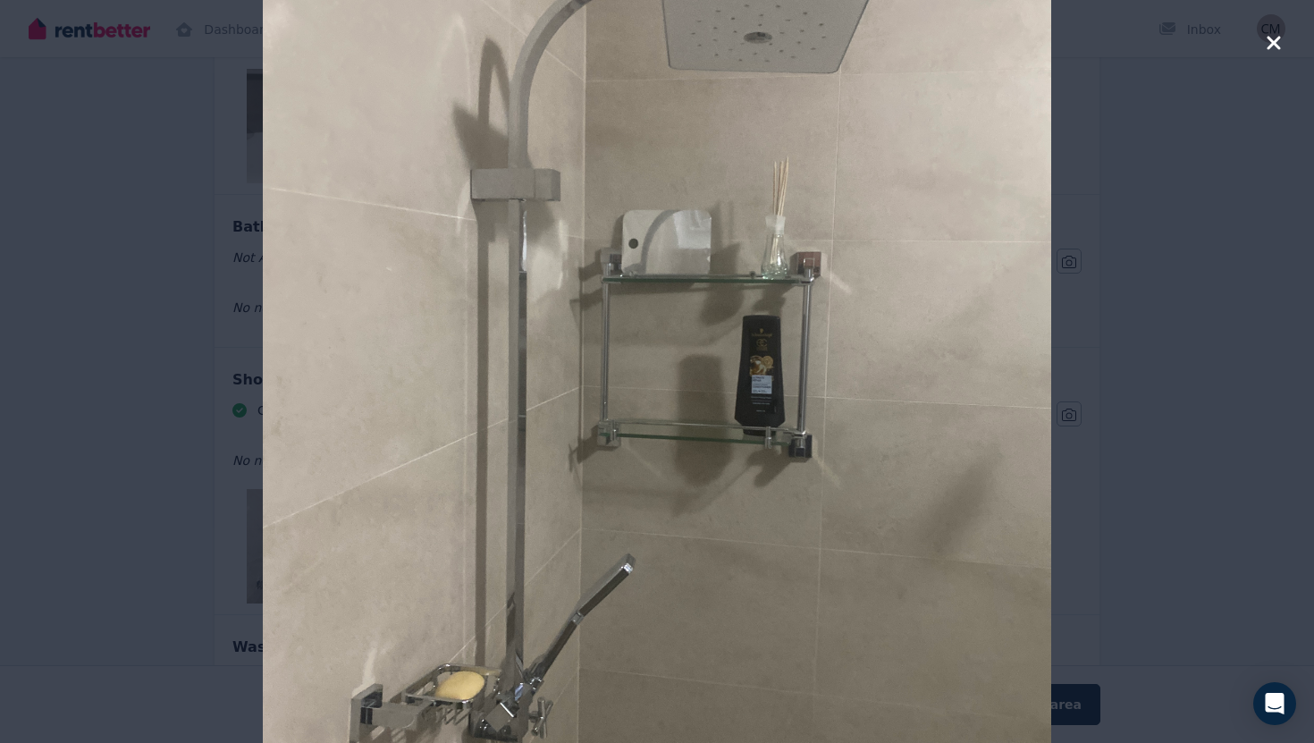
click at [1278, 47] on icon "button" at bounding box center [1272, 42] width 13 height 13
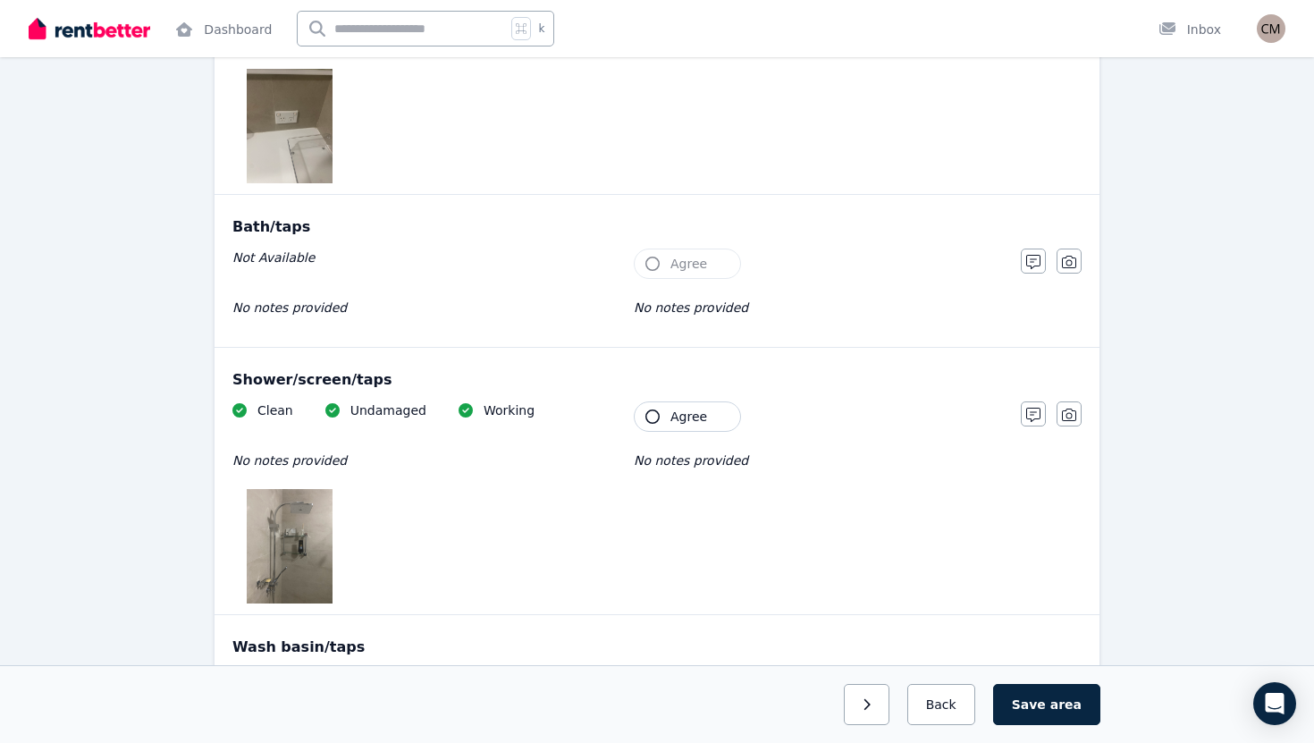
click at [667, 431] on button "Agree" at bounding box center [687, 416] width 107 height 30
click at [702, 416] on span "Agree" at bounding box center [688, 417] width 37 height 18
click at [1030, 416] on icon "button" at bounding box center [1033, 415] width 14 height 14
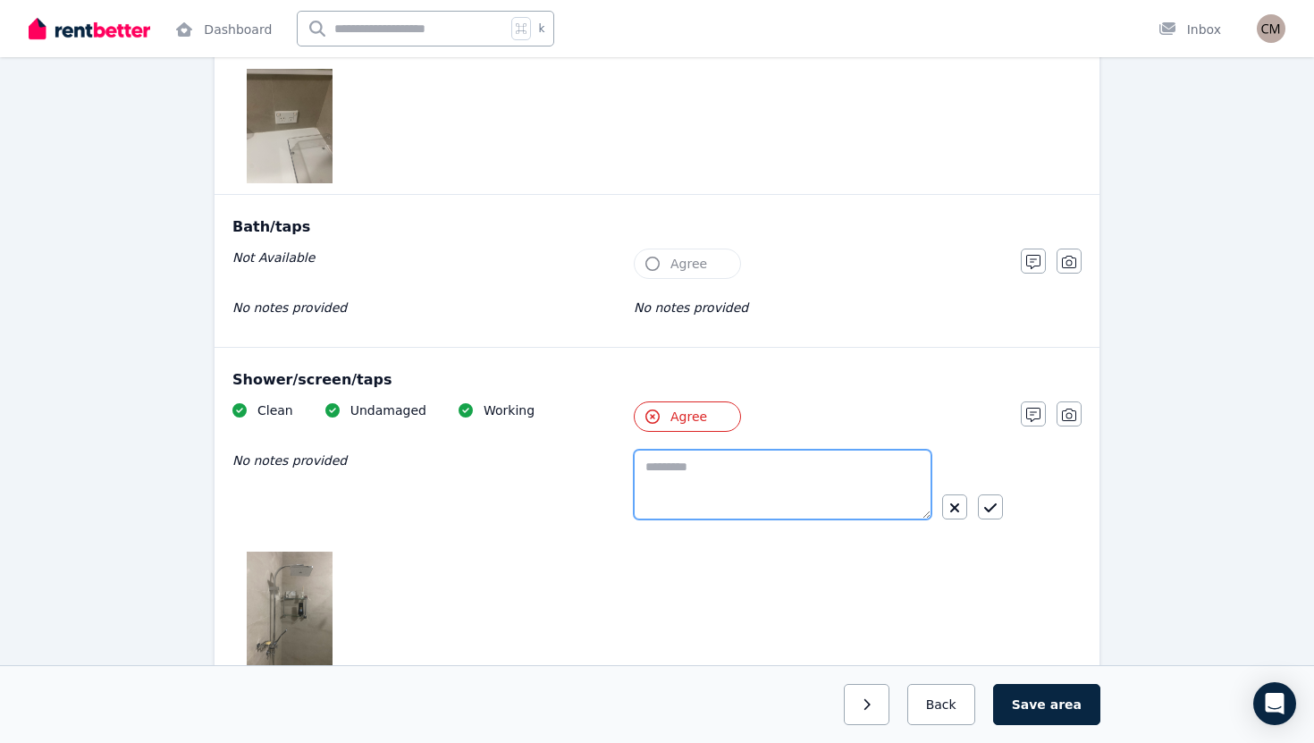
click at [757, 497] on textarea at bounding box center [783, 485] width 298 height 70
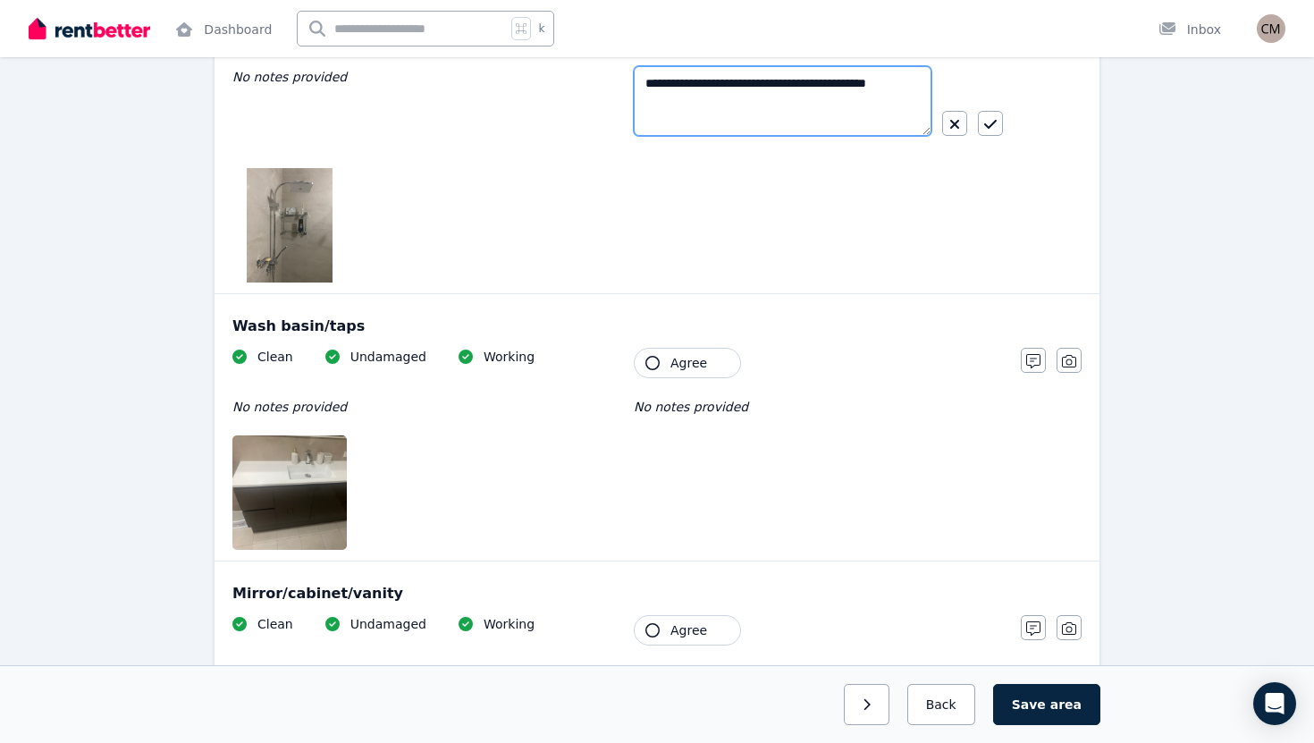
scroll to position [2415, 0]
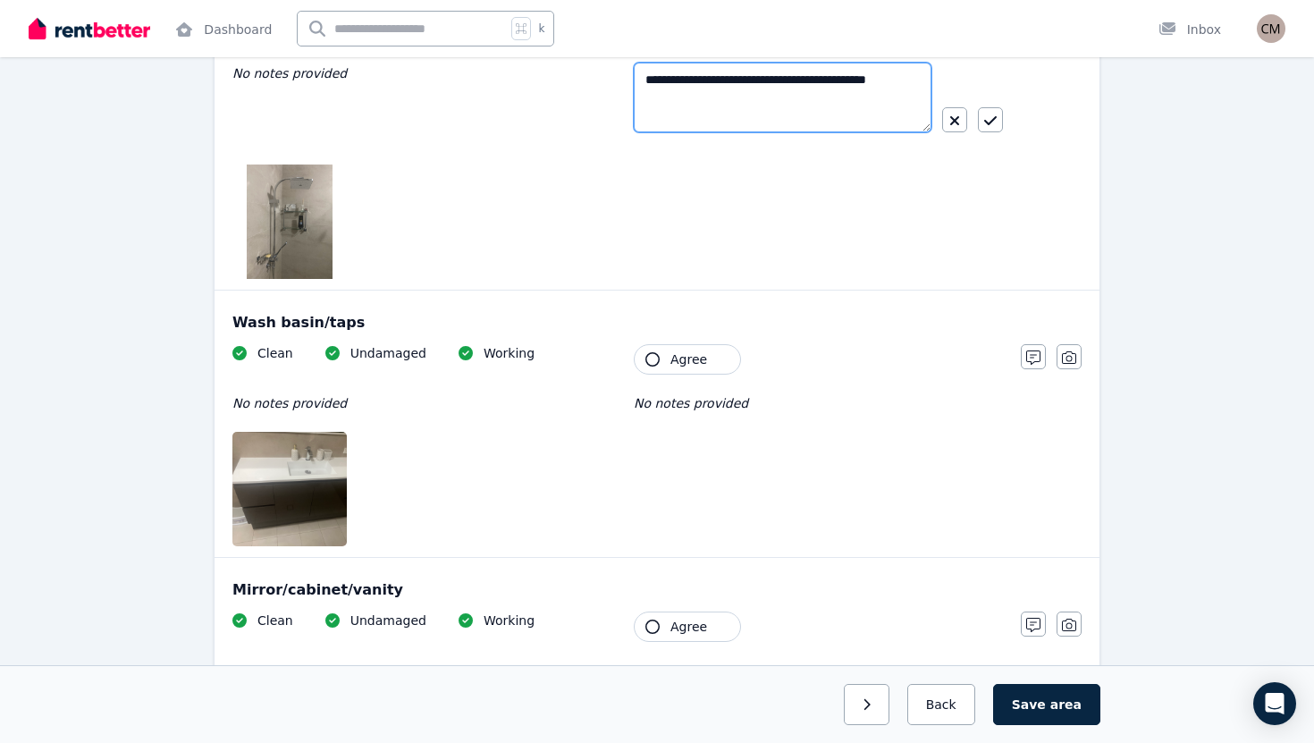
type textarea "**********"
click at [682, 370] on button "Agree" at bounding box center [687, 359] width 107 height 30
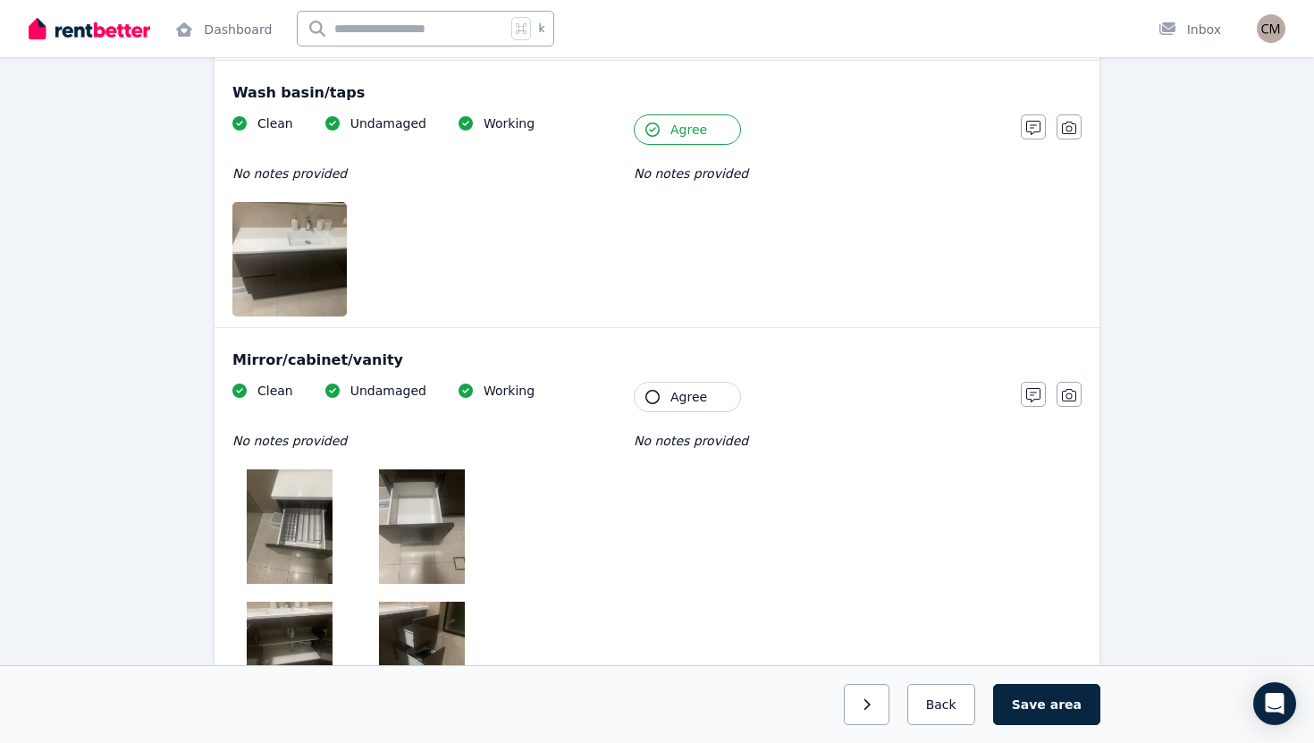
scroll to position [2646, 0]
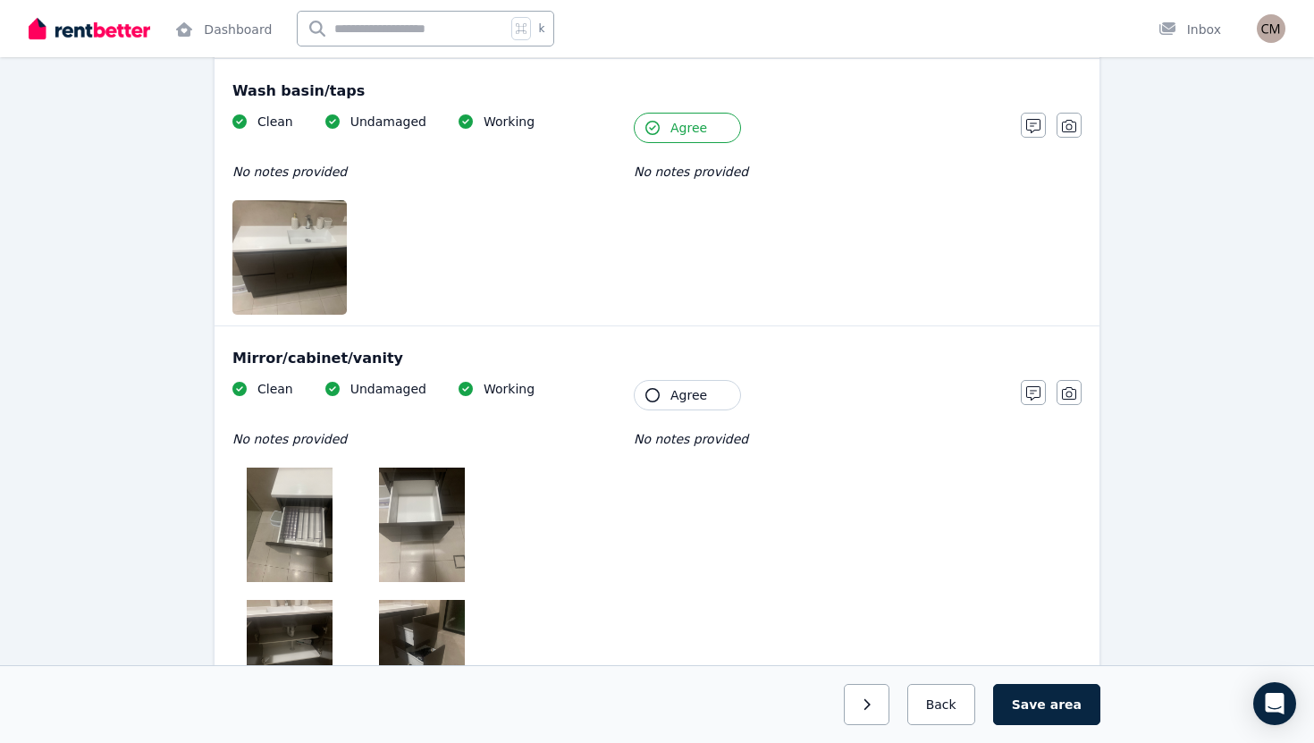
click at [418, 510] on img at bounding box center [422, 524] width 86 height 114
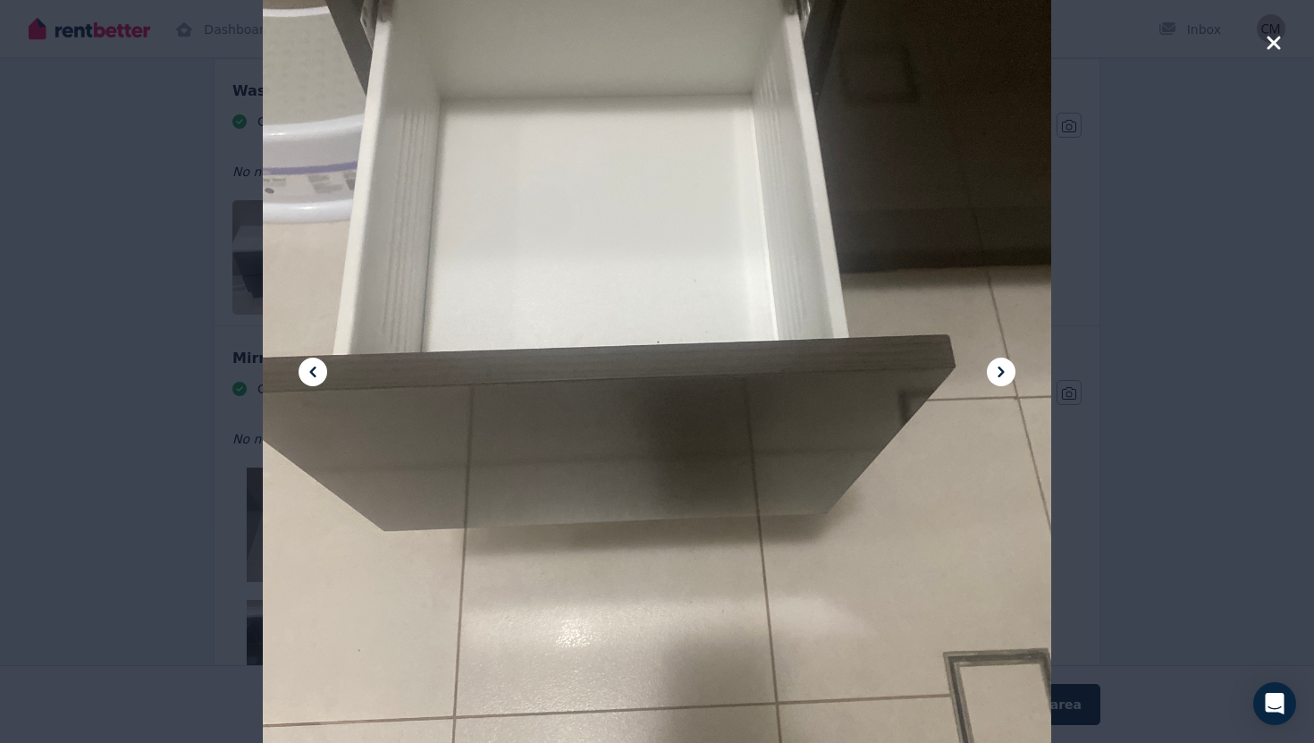
click at [317, 382] on icon at bounding box center [312, 371] width 21 height 21
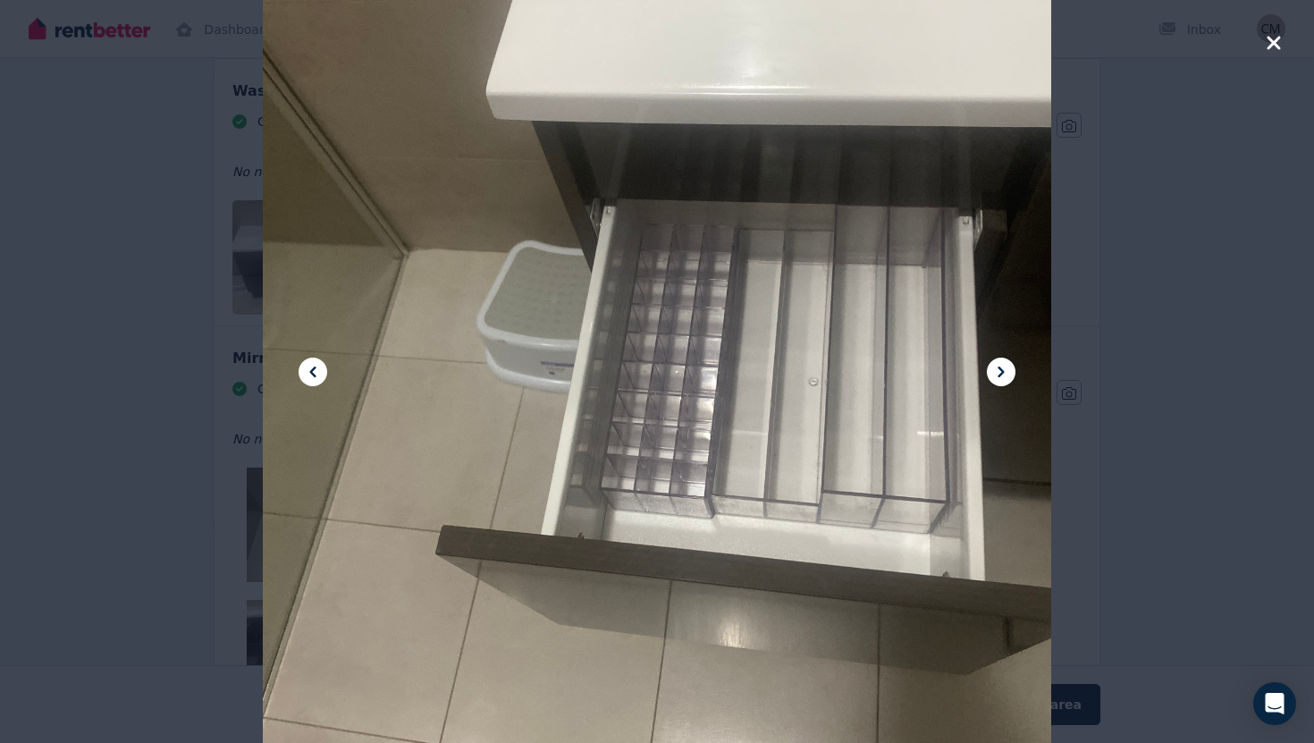
click at [318, 382] on icon at bounding box center [312, 371] width 21 height 21
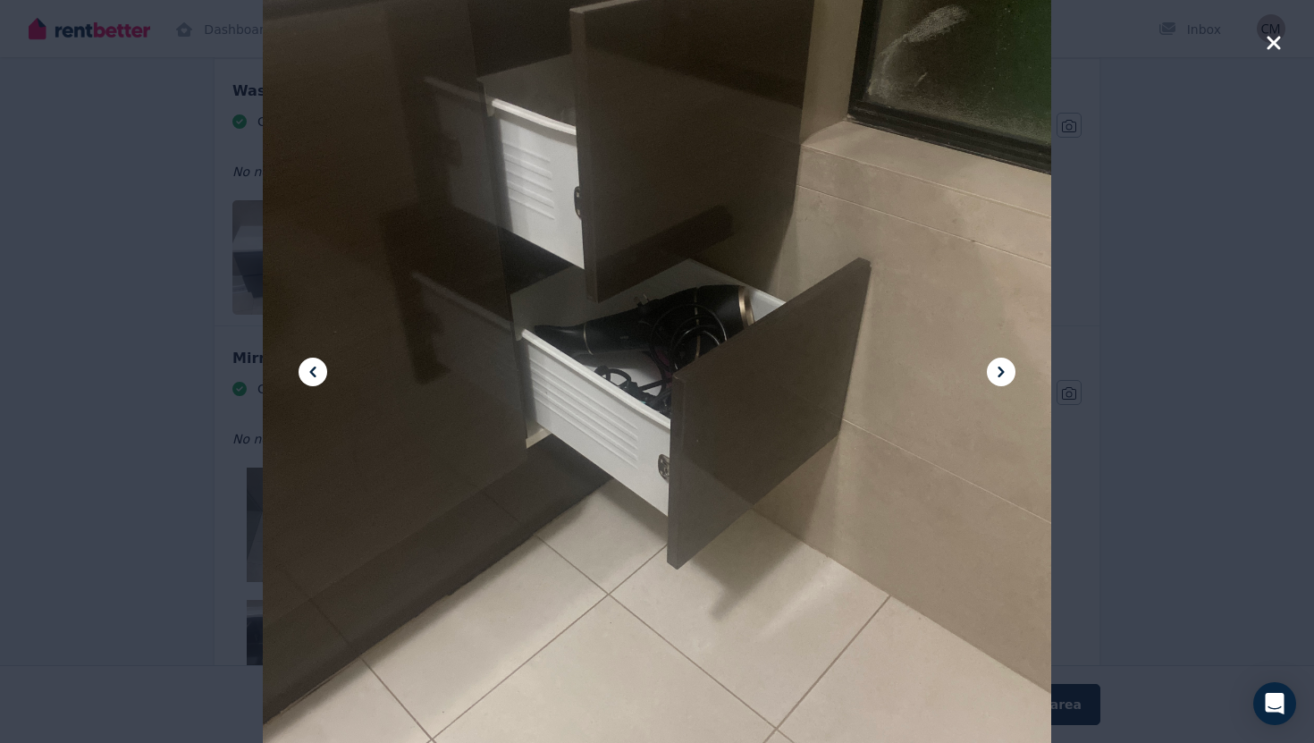
click at [318, 371] on icon at bounding box center [312, 371] width 21 height 21
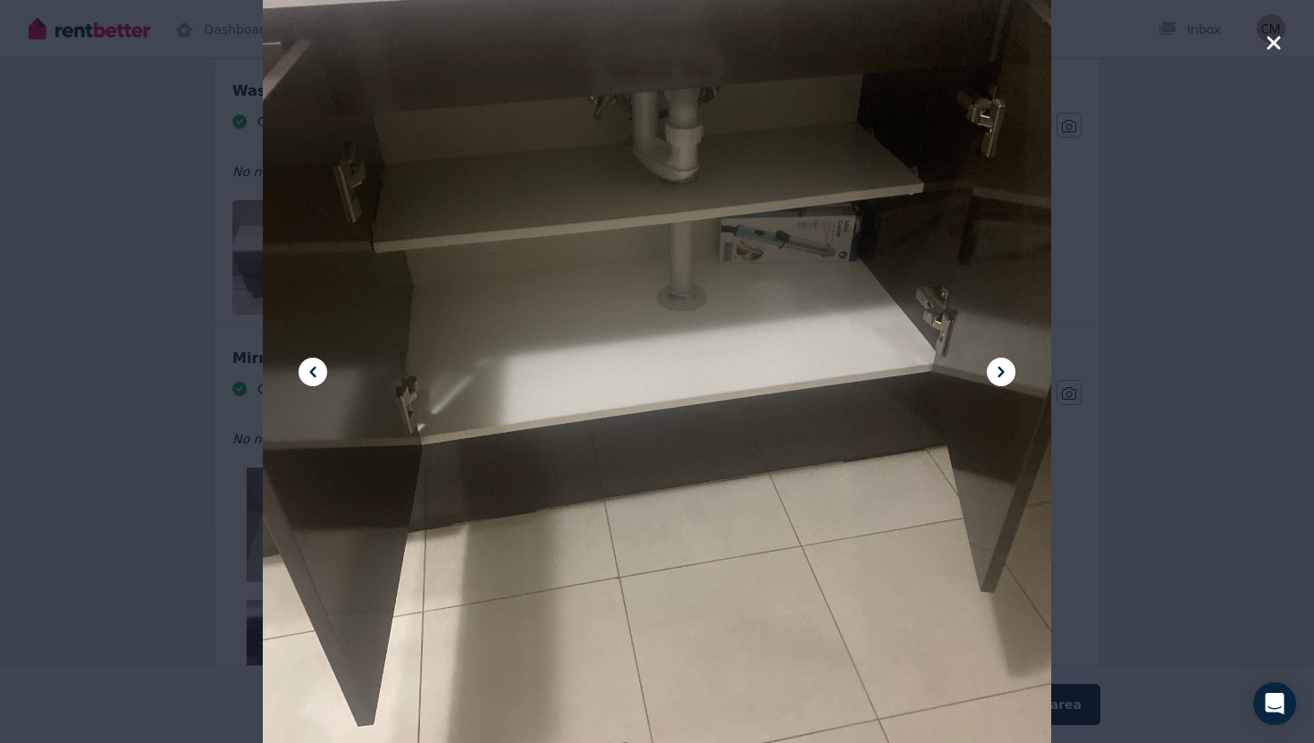
click at [318, 371] on icon at bounding box center [312, 371] width 21 height 21
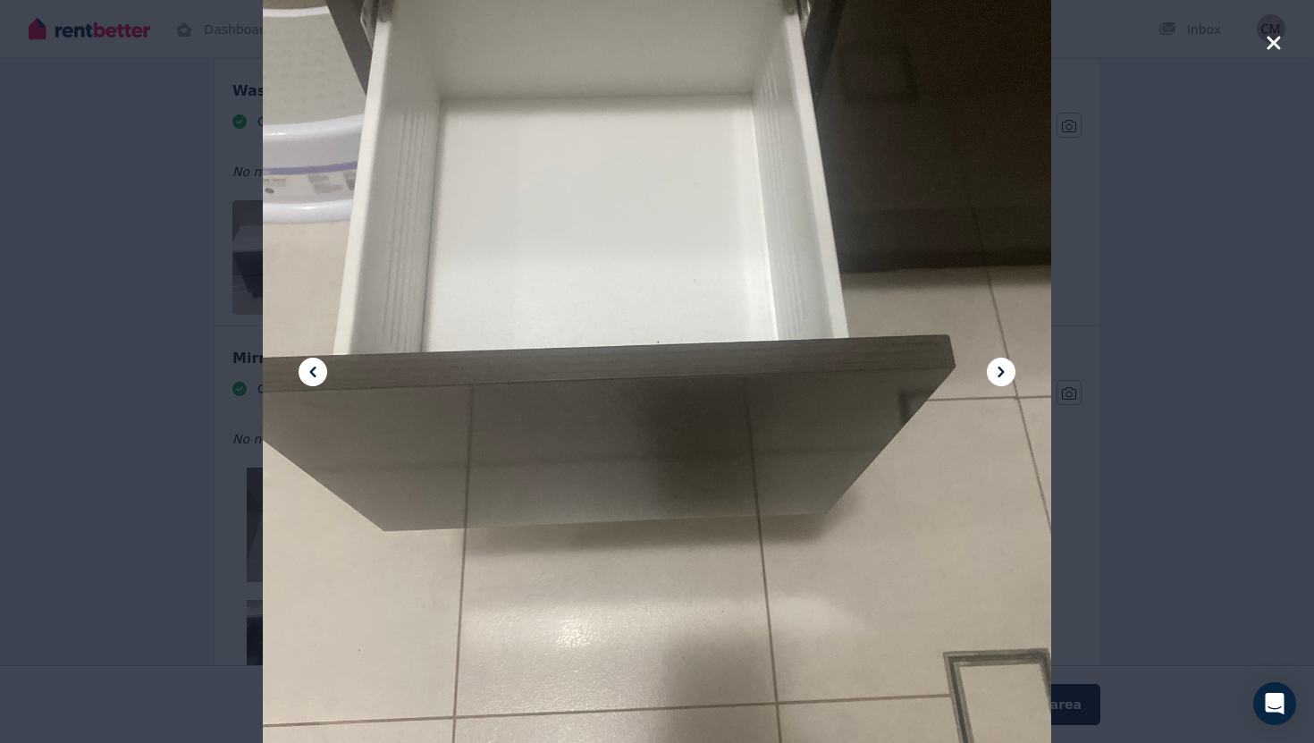
click at [318, 371] on icon at bounding box center [312, 371] width 21 height 21
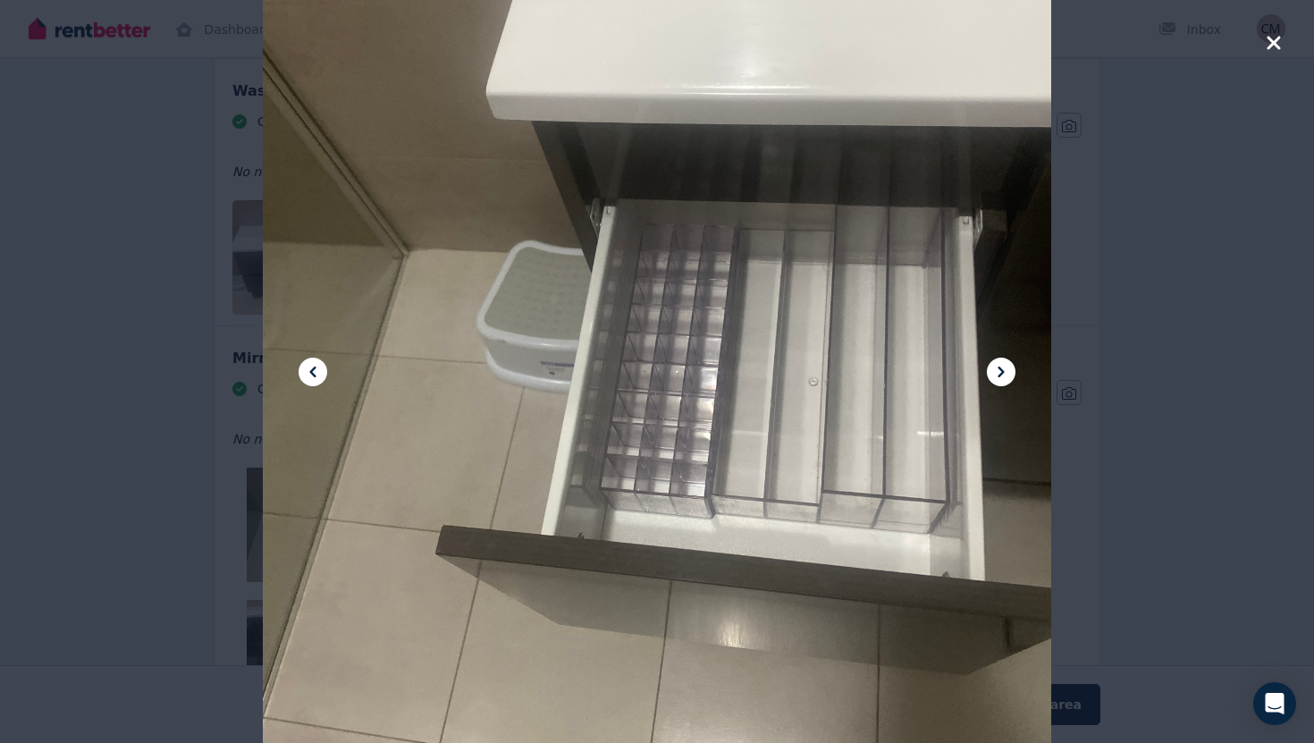
click at [1283, 44] on div at bounding box center [657, 371] width 1314 height 743
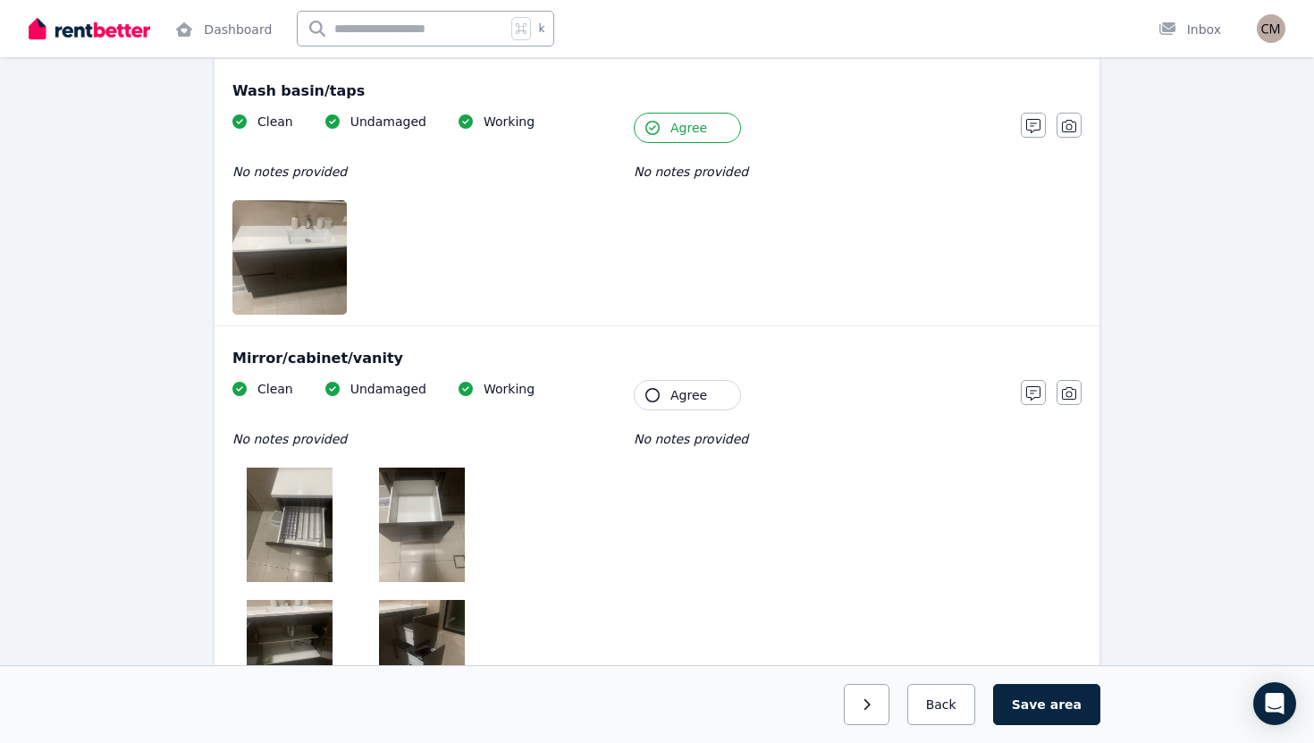
click at [699, 394] on span "Agree" at bounding box center [688, 395] width 37 height 18
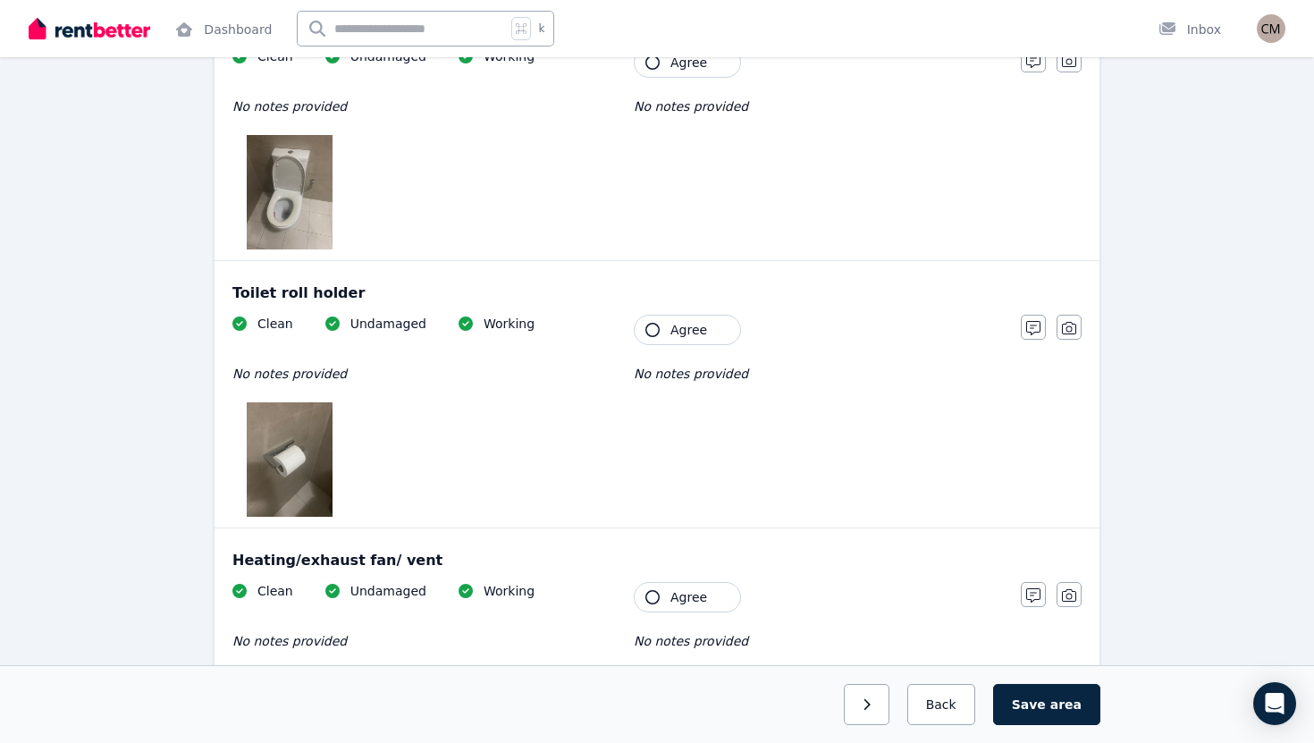
scroll to position [3579, 0]
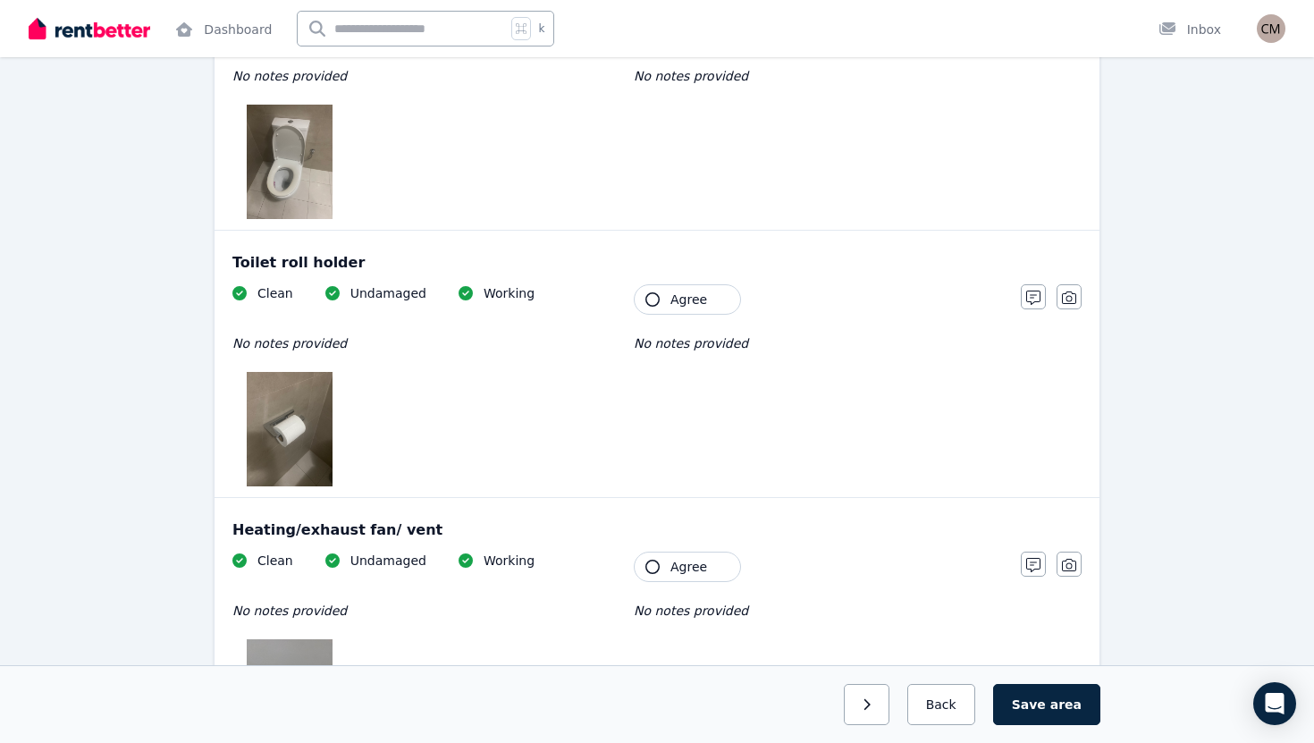
click at [675, 293] on span "Agree" at bounding box center [688, 299] width 37 height 18
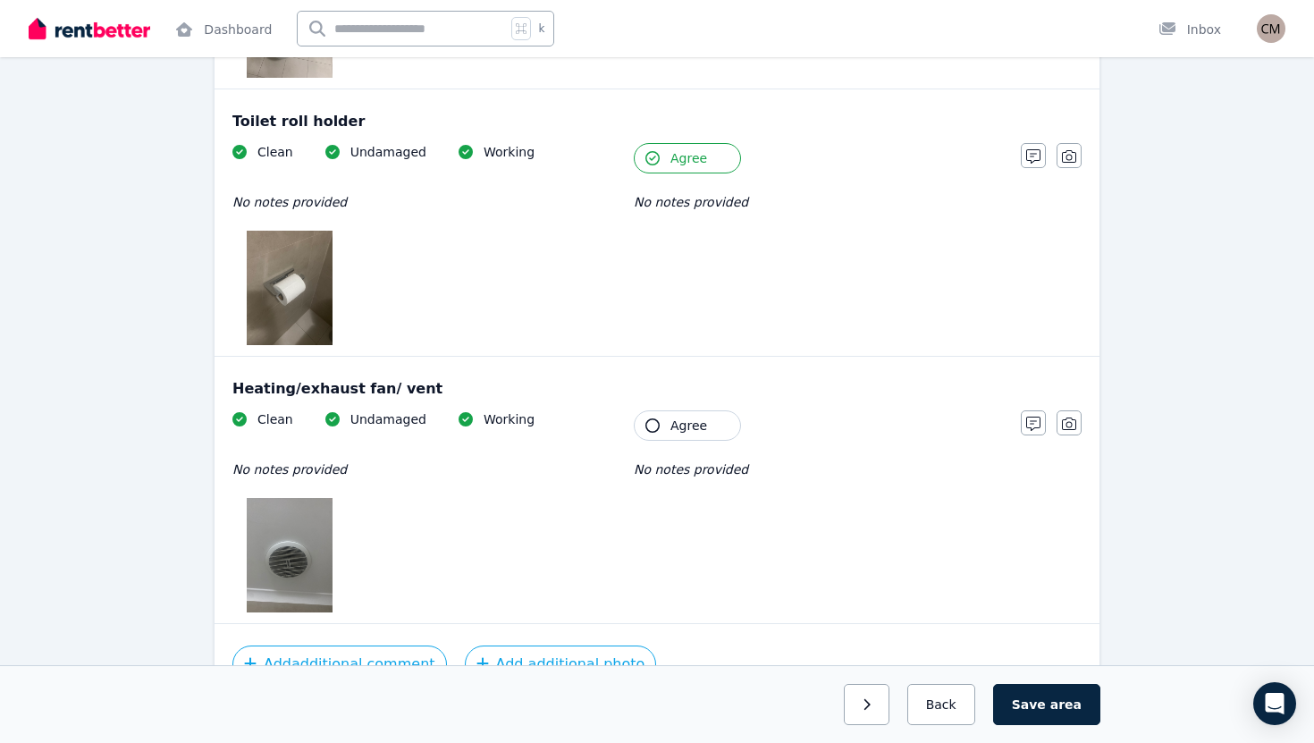
scroll to position [3754, 0]
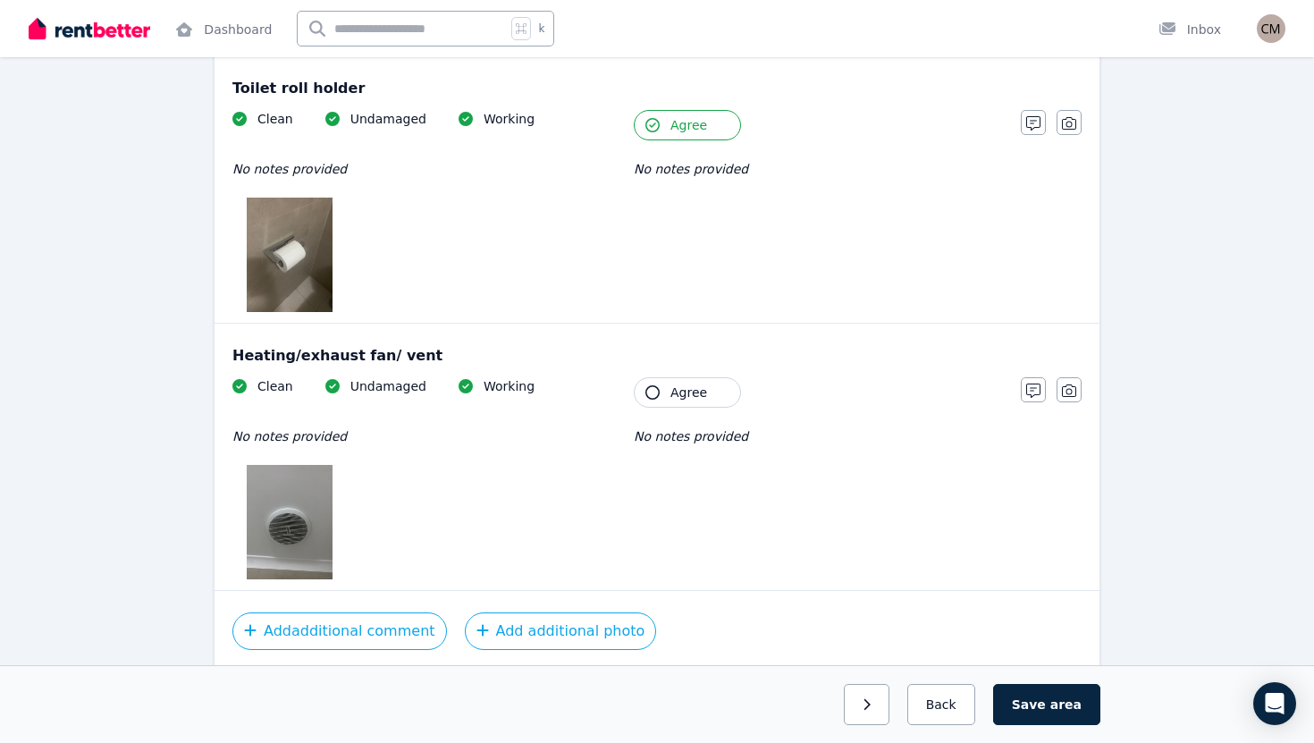
click at [677, 383] on span "Agree" at bounding box center [688, 392] width 37 height 18
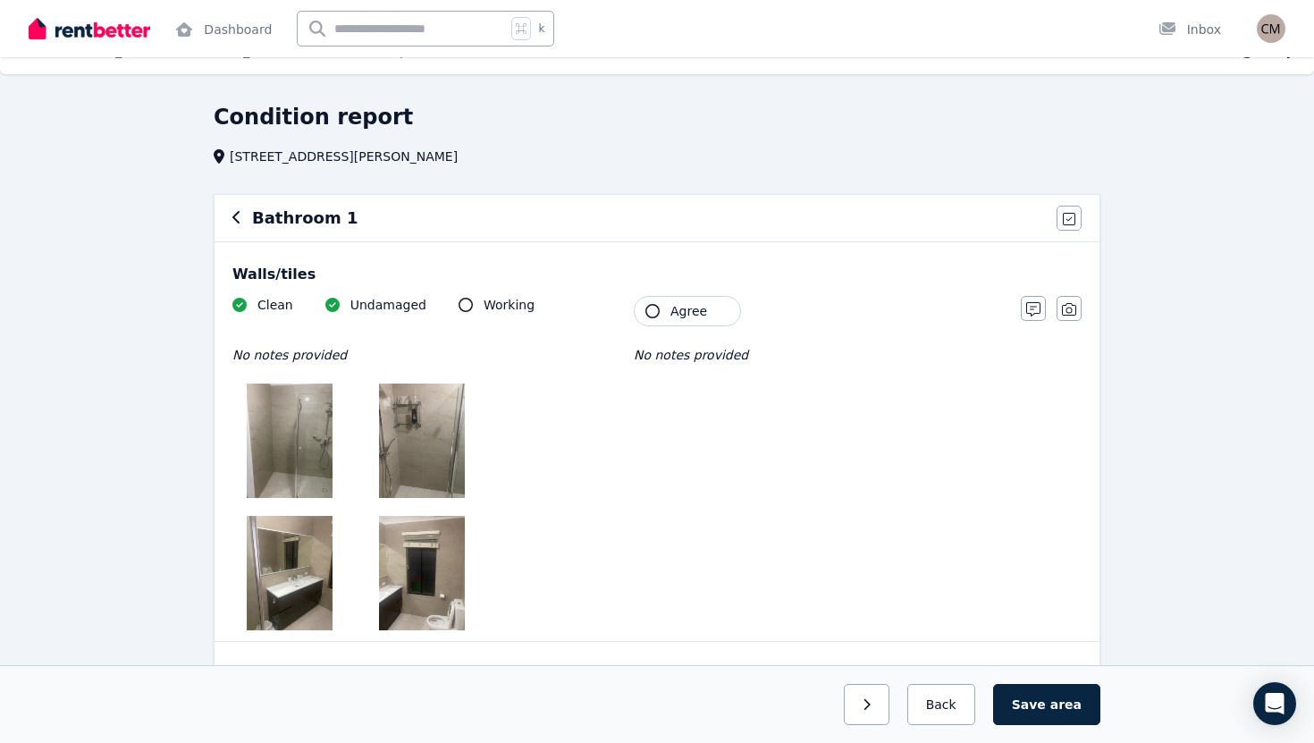
scroll to position [25, 0]
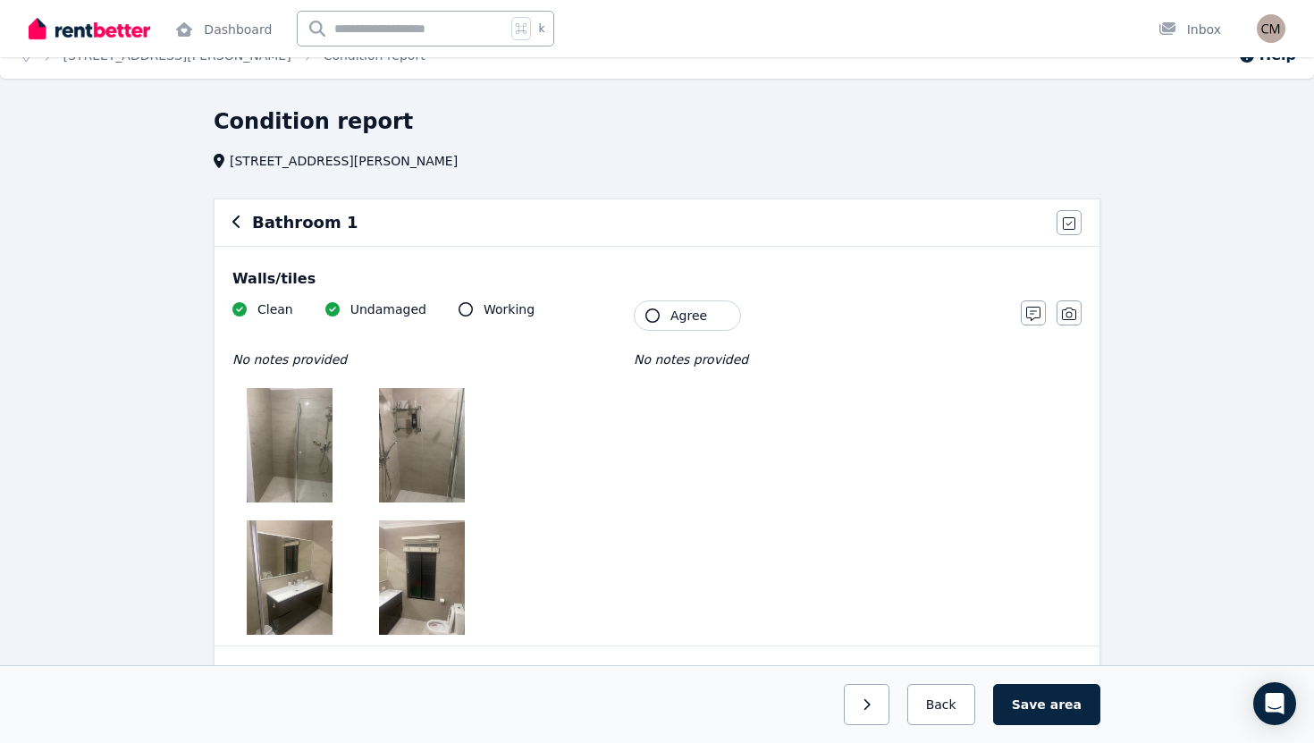
click at [679, 315] on span "Agree" at bounding box center [688, 316] width 37 height 18
click at [428, 432] on img at bounding box center [422, 445] width 86 height 114
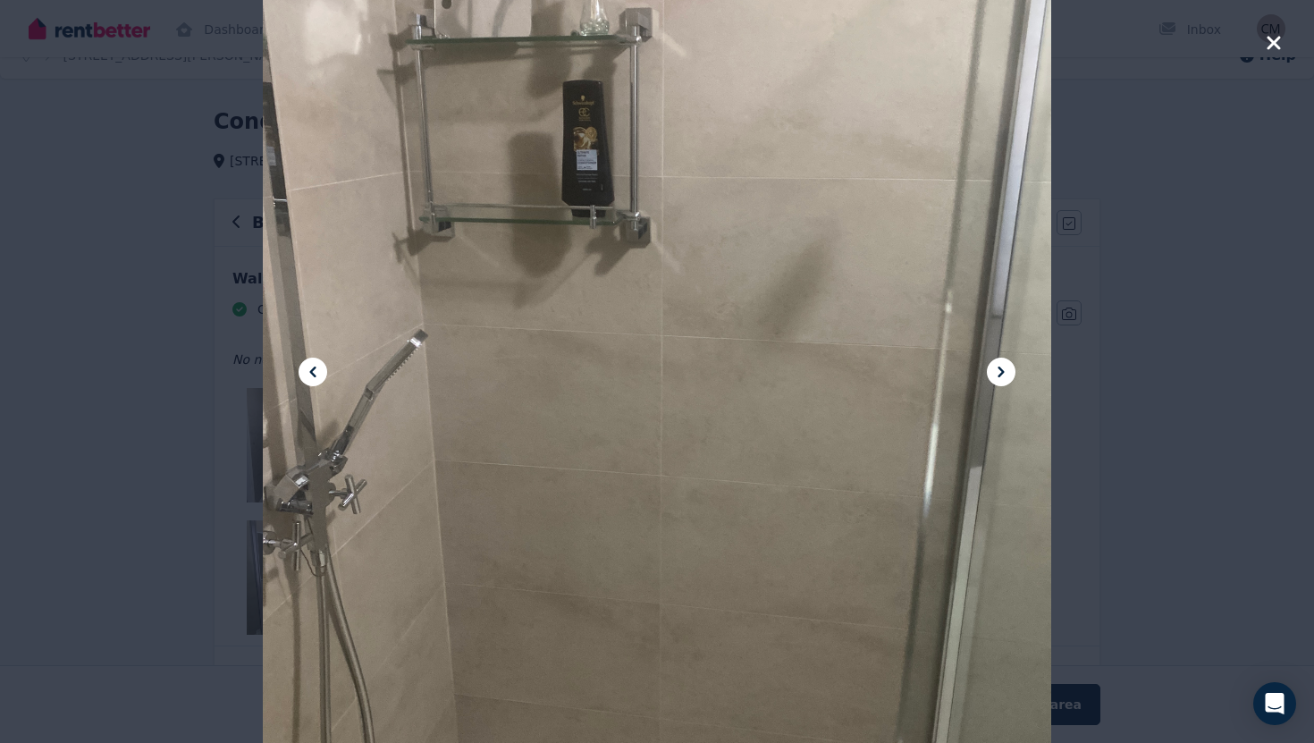
click at [1271, 43] on icon "button" at bounding box center [1272, 42] width 13 height 13
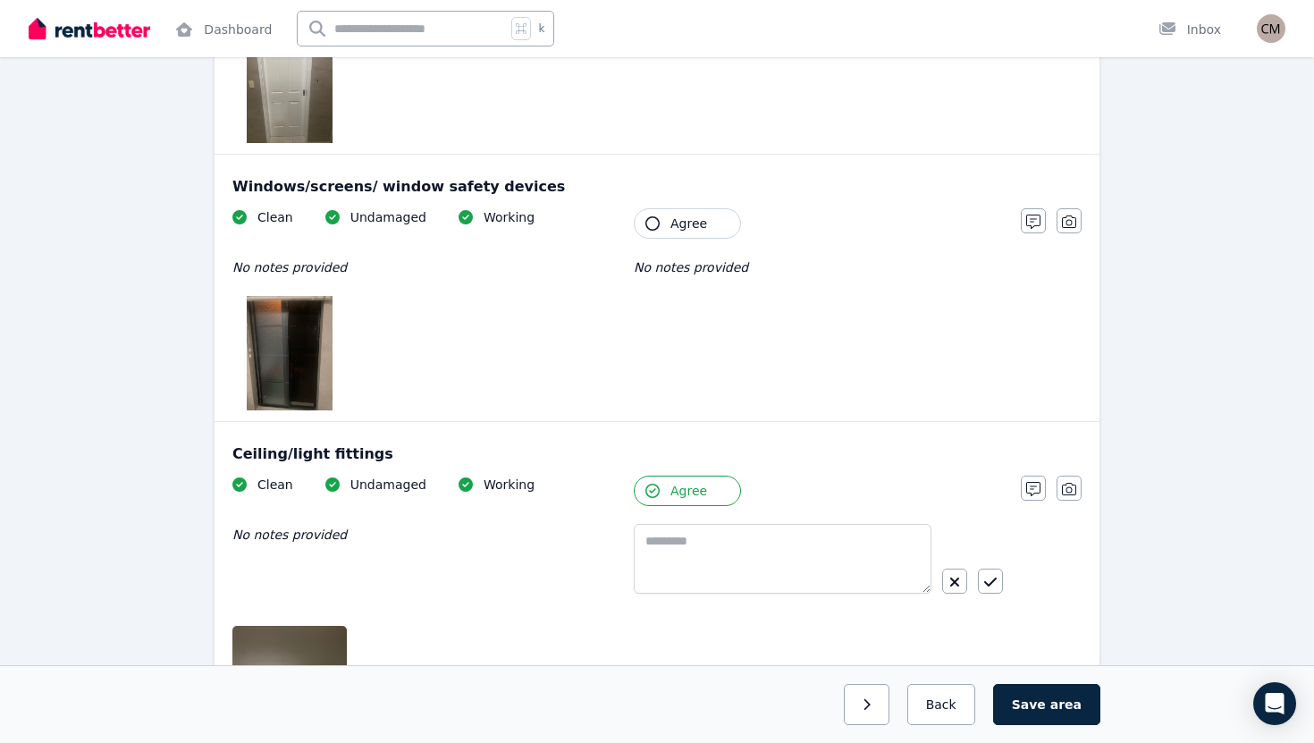
scroll to position [911, 0]
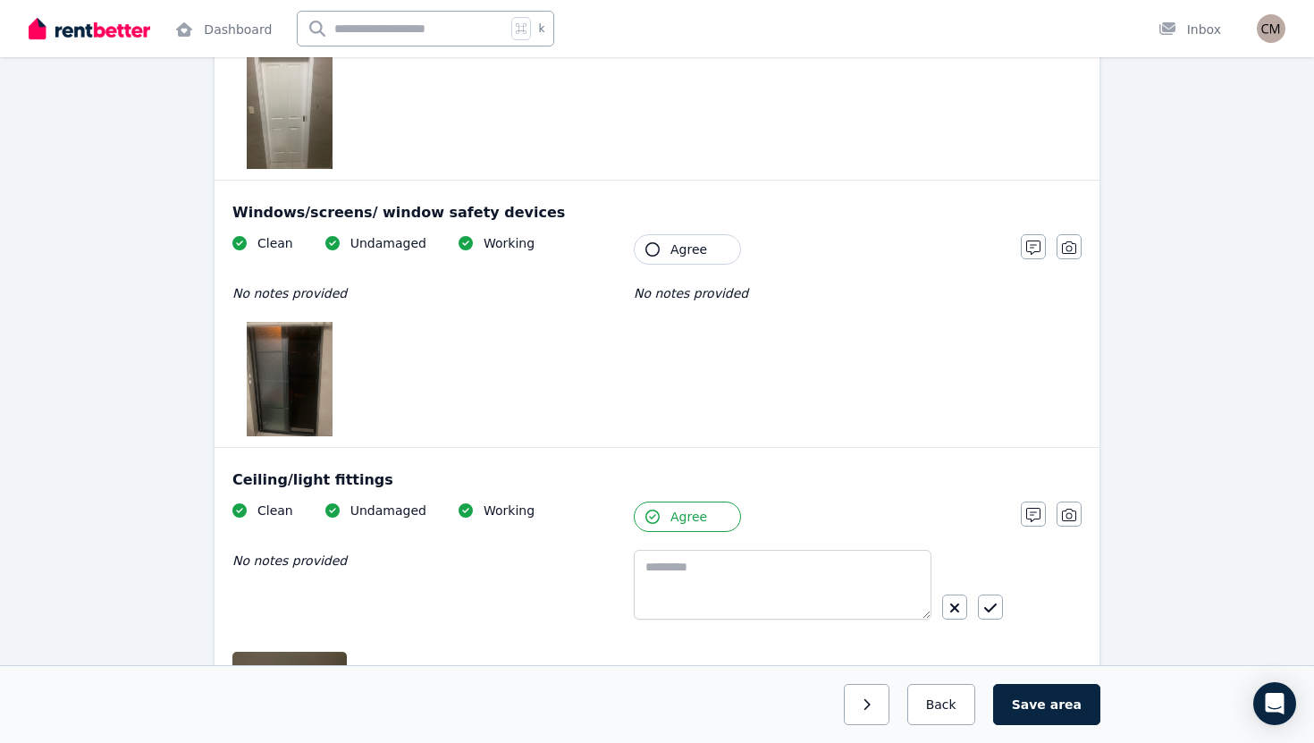
click at [661, 253] on button "Agree" at bounding box center [687, 249] width 107 height 30
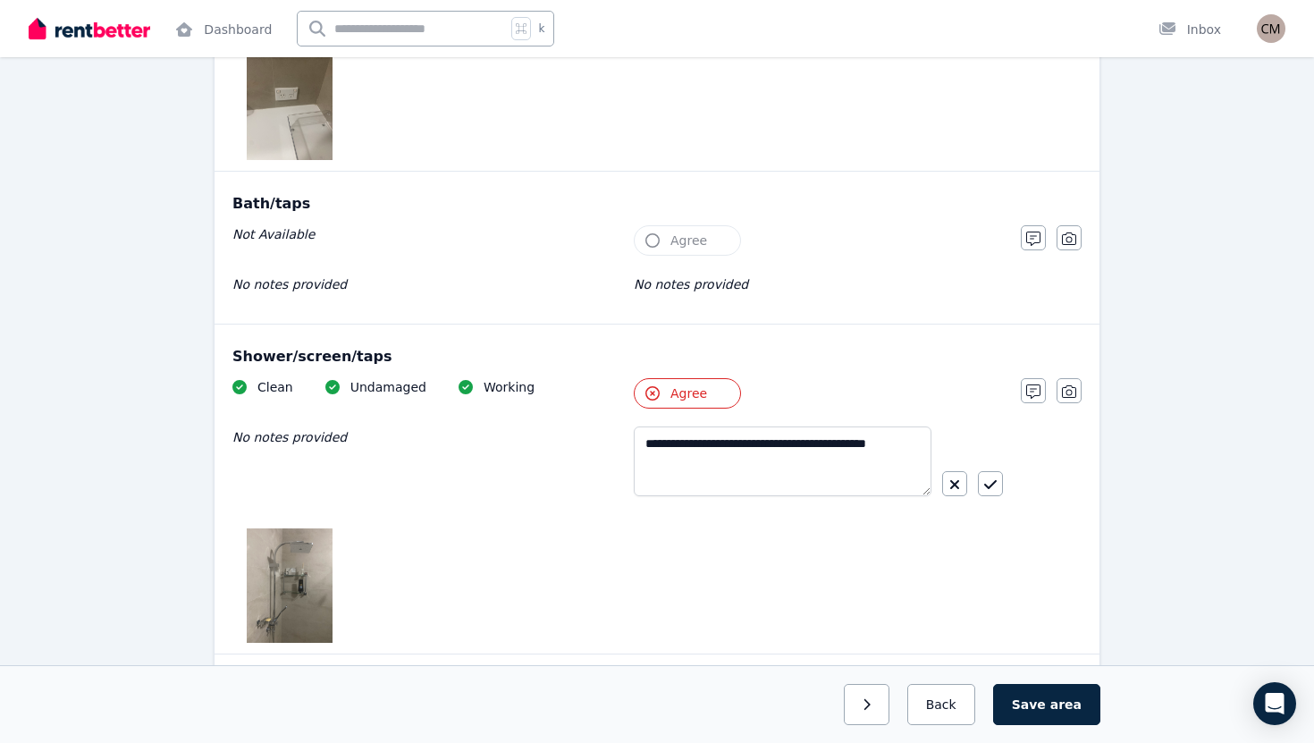
scroll to position [2041, 0]
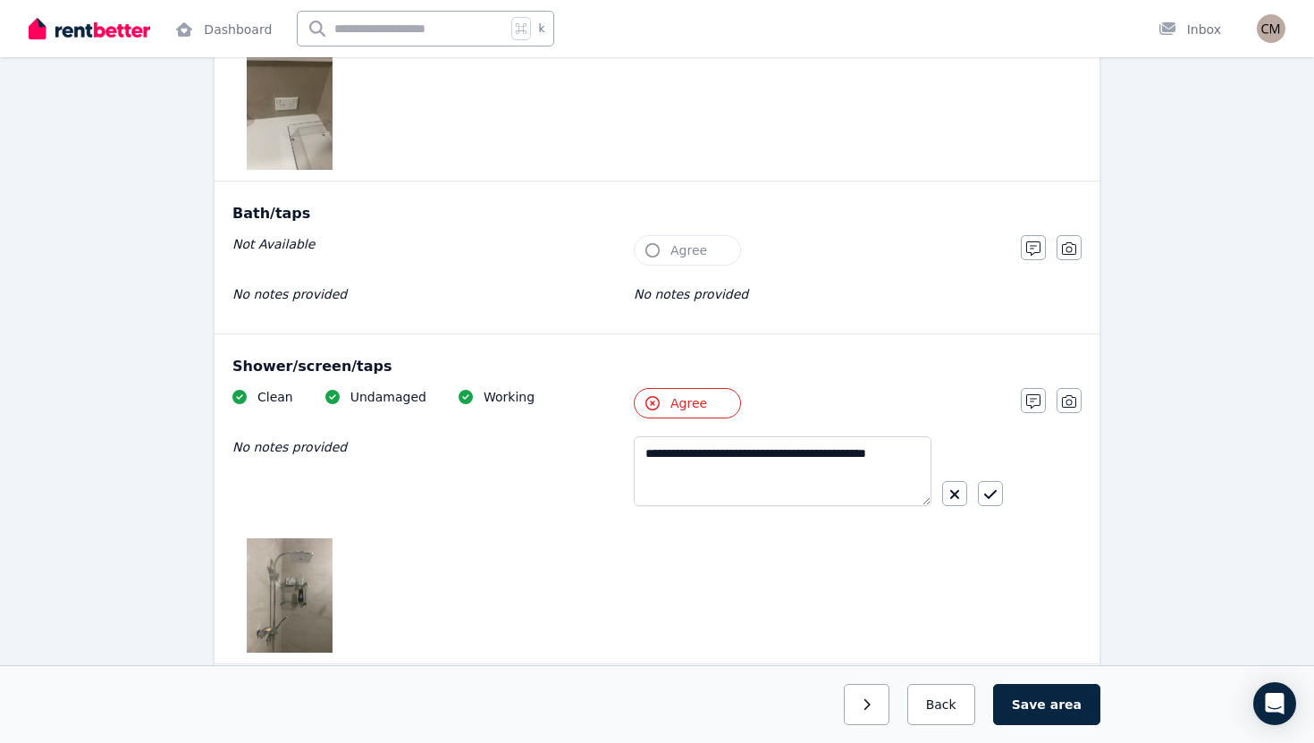
click at [662, 246] on button "Agree" at bounding box center [687, 250] width 107 height 30
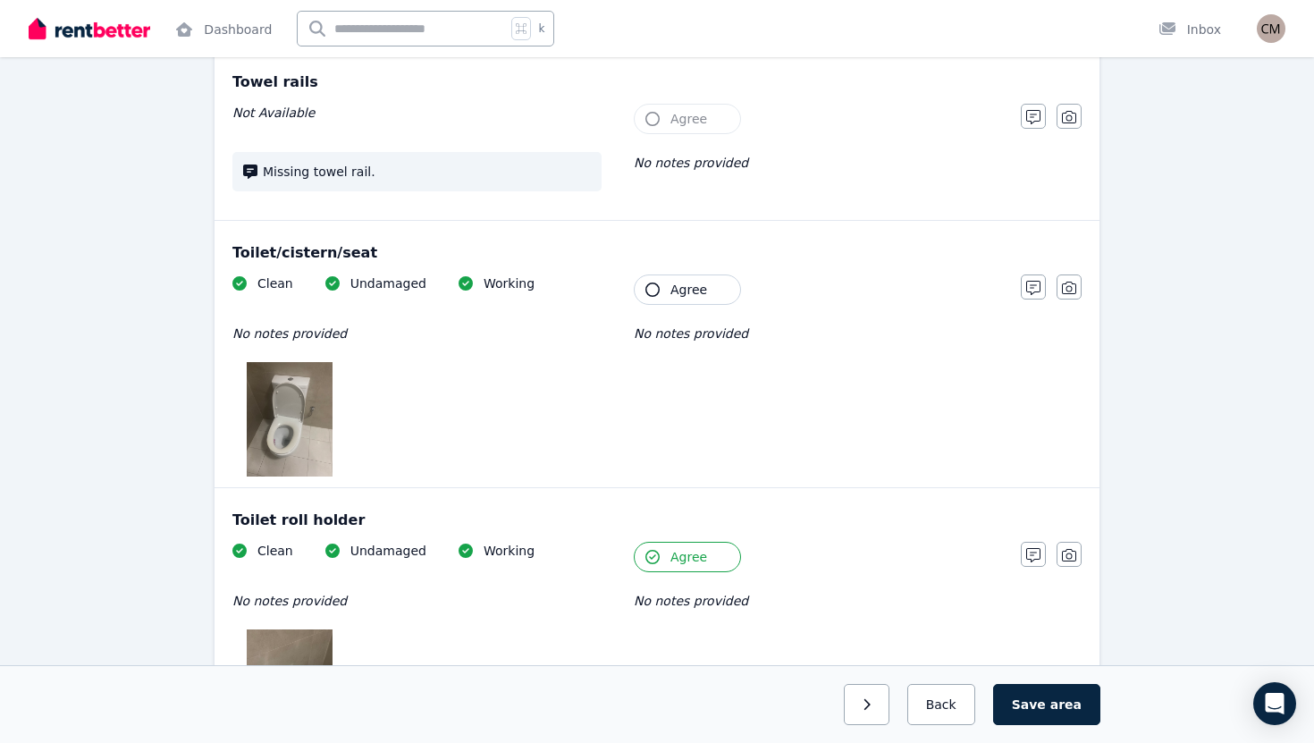
scroll to position [3330, 0]
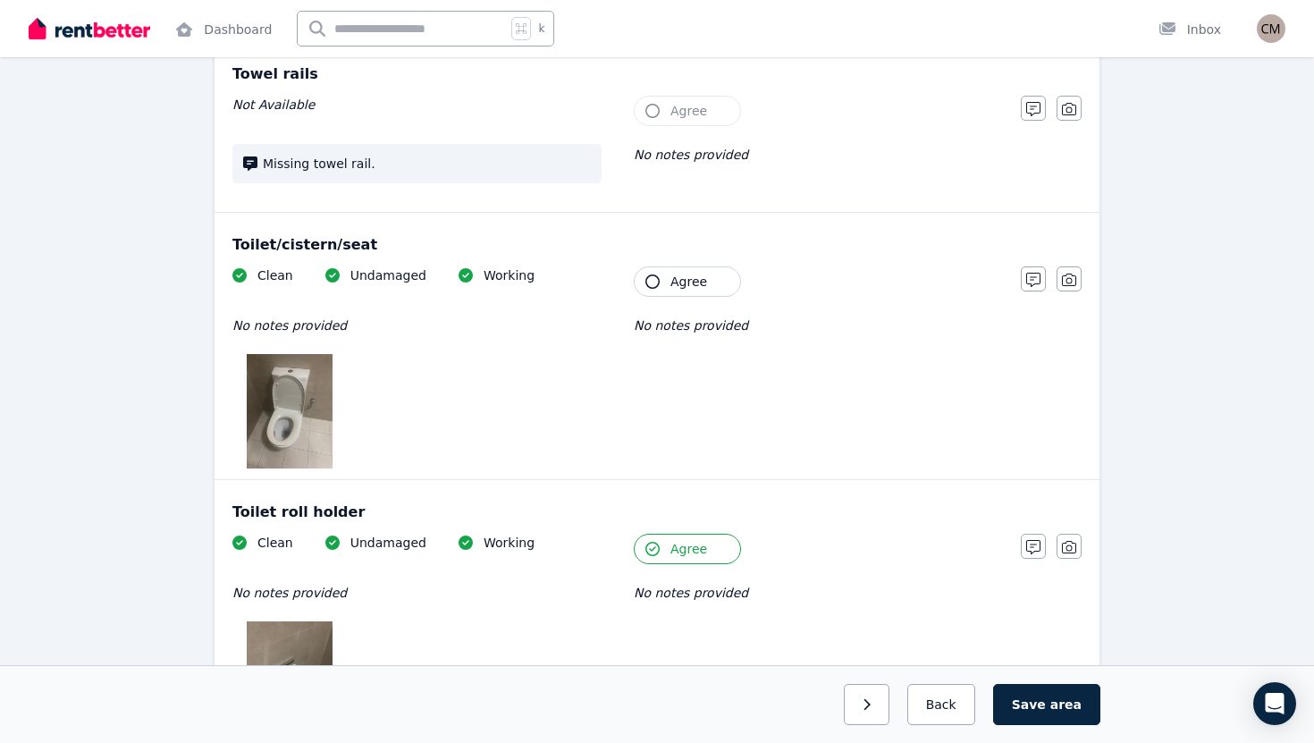
click at [653, 285] on icon "button" at bounding box center [652, 281] width 14 height 14
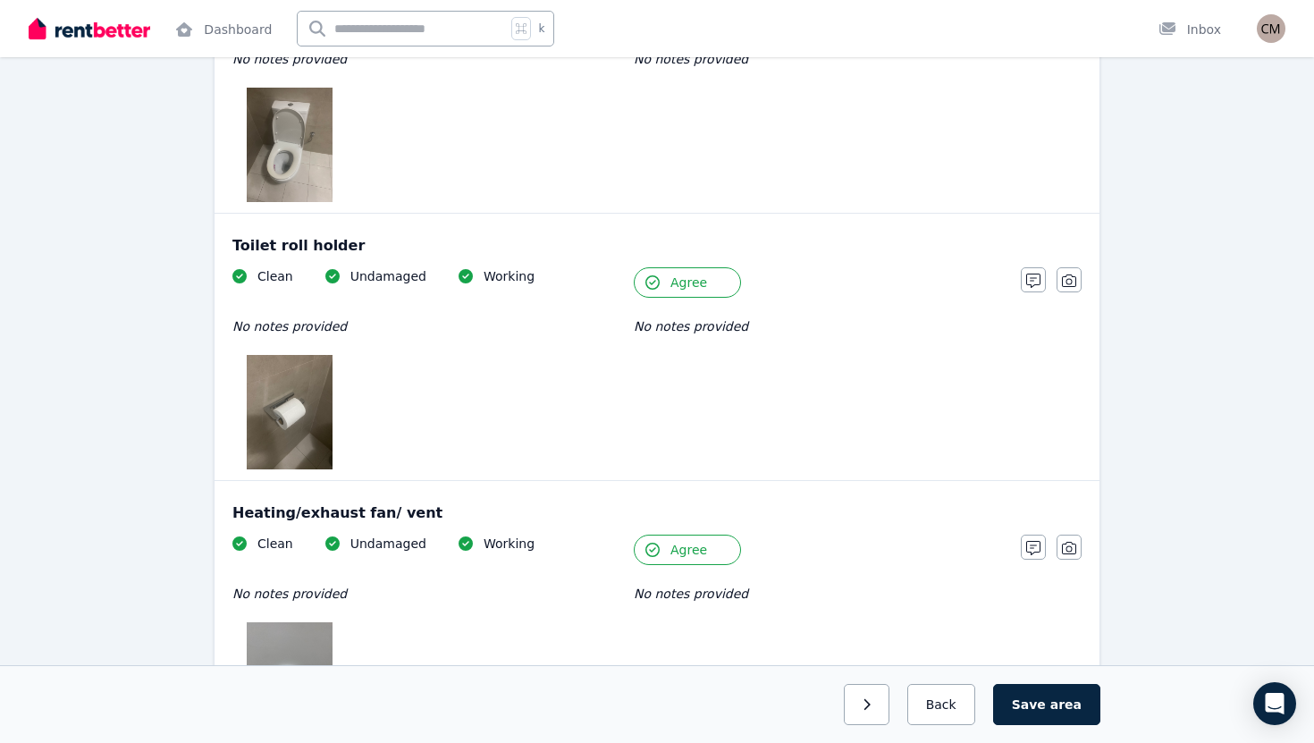
scroll to position [3825, 0]
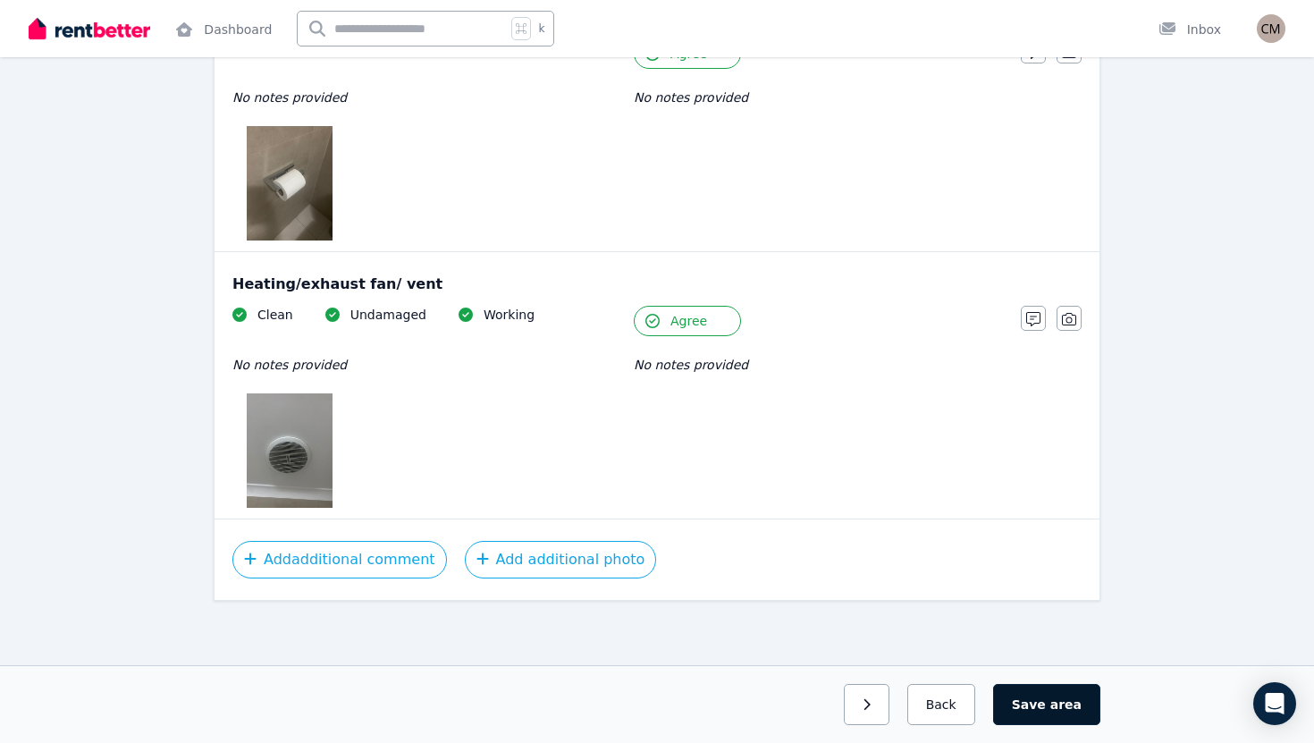
click at [1048, 693] on button "Save area" at bounding box center [1046, 704] width 107 height 41
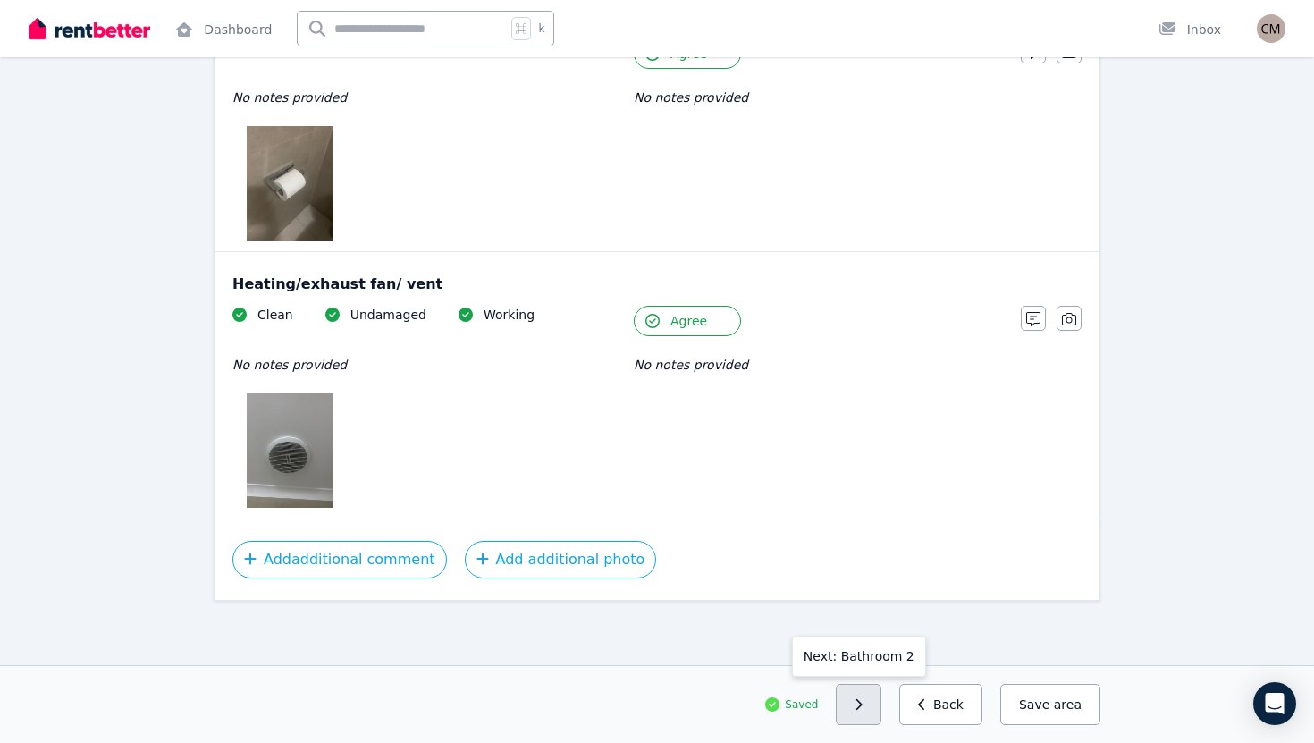
click at [876, 708] on button "button" at bounding box center [859, 704] width 46 height 41
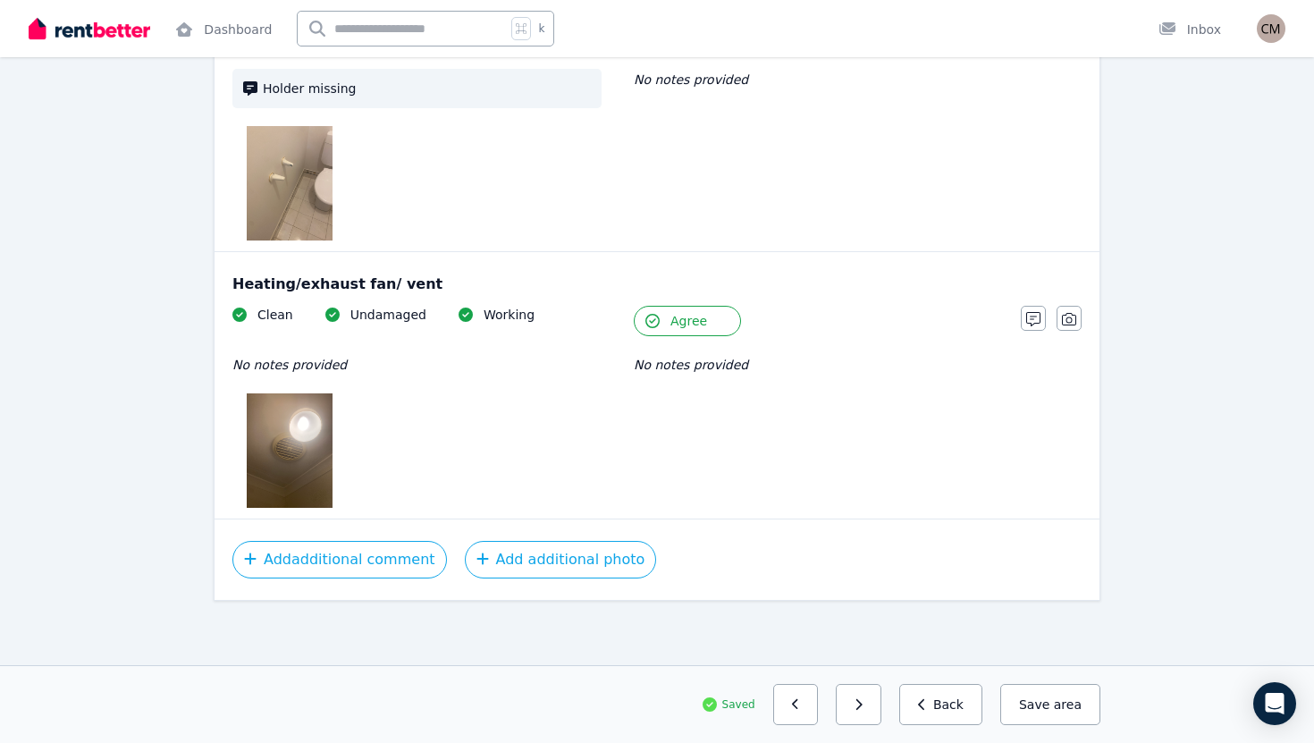
scroll to position [3736, 0]
click at [876, 708] on button "button" at bounding box center [859, 704] width 46 height 41
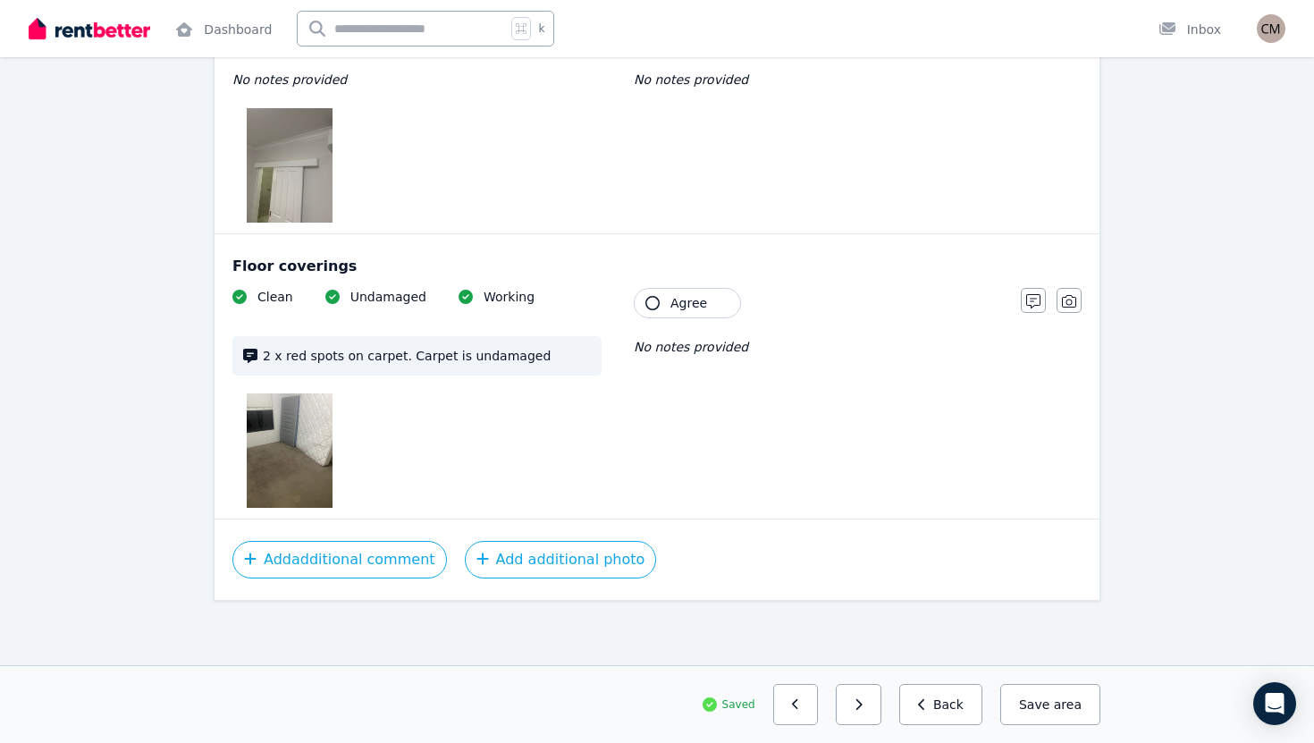
scroll to position [2443, 0]
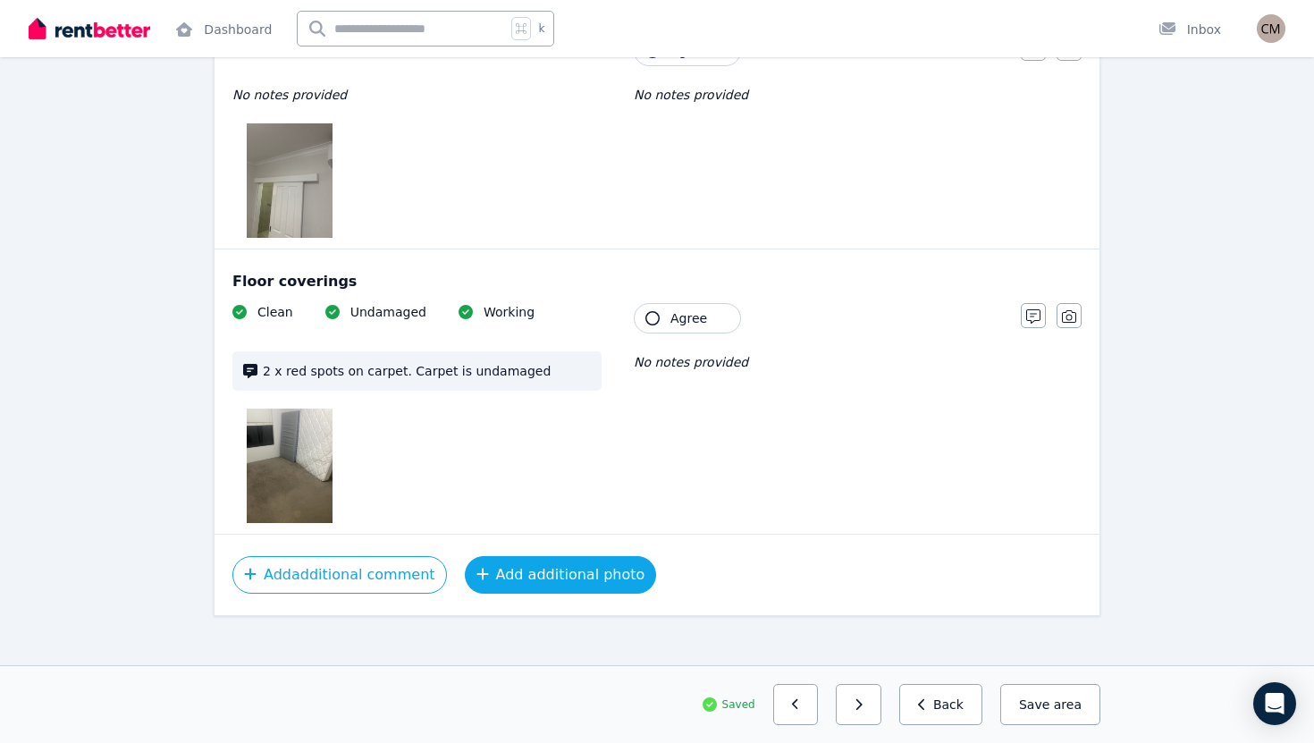
click at [595, 567] on button "Add additional photo" at bounding box center [561, 575] width 192 height 38
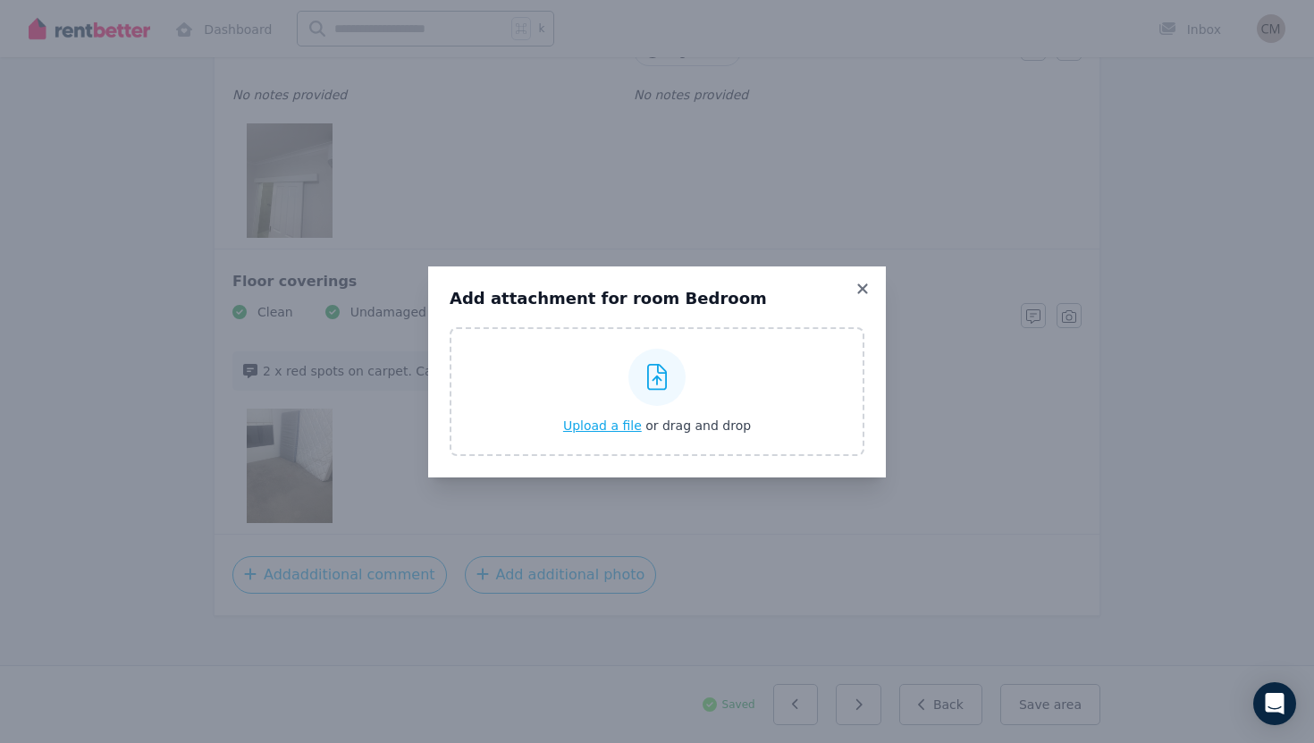
click at [599, 429] on span "Upload a file" at bounding box center [602, 425] width 79 height 14
click at [627, 416] on button "Upload a file or drag and drop" at bounding box center [657, 425] width 188 height 18
click at [655, 370] on icon at bounding box center [657, 377] width 21 height 27
click at [0, 0] on input "Upload a file or drag and drop" at bounding box center [0, 0] width 0 height 0
click at [864, 277] on div "Add attachment for room Bedroom Upload a file or drag and drop" at bounding box center [657, 371] width 458 height 211
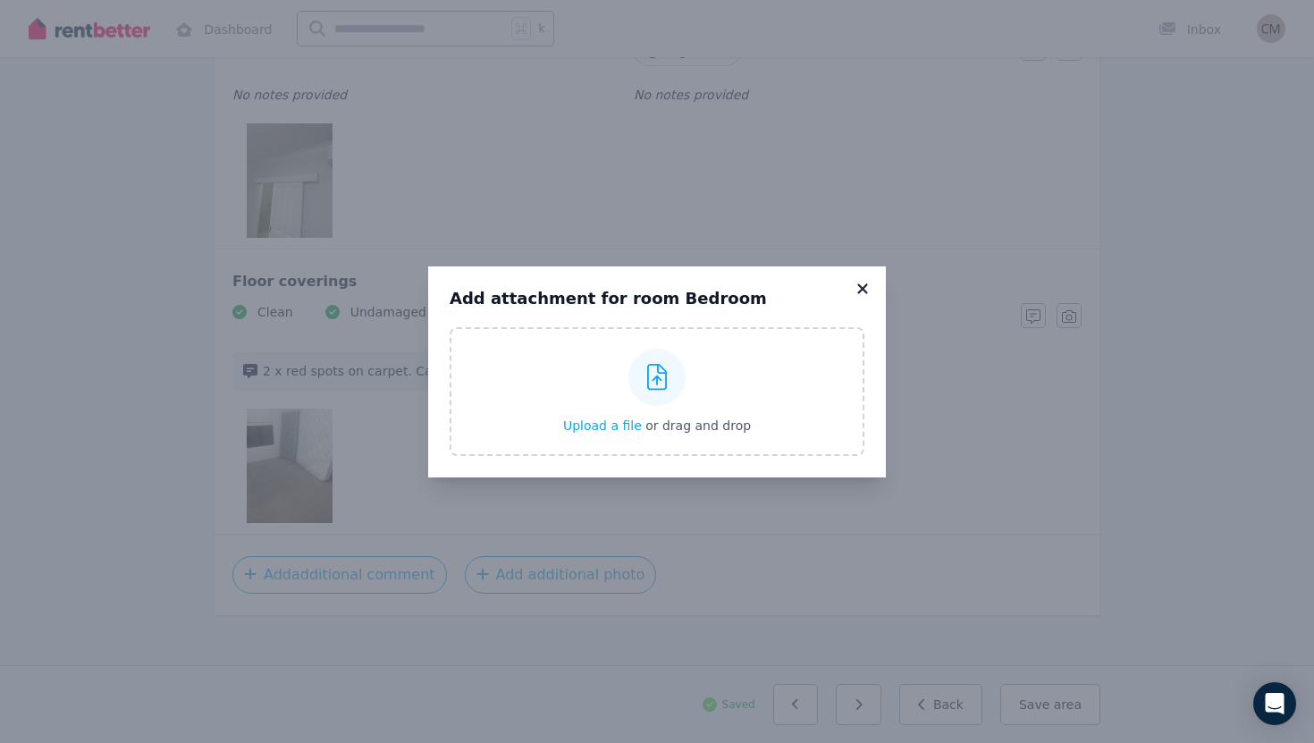
click at [862, 284] on icon at bounding box center [863, 289] width 18 height 16
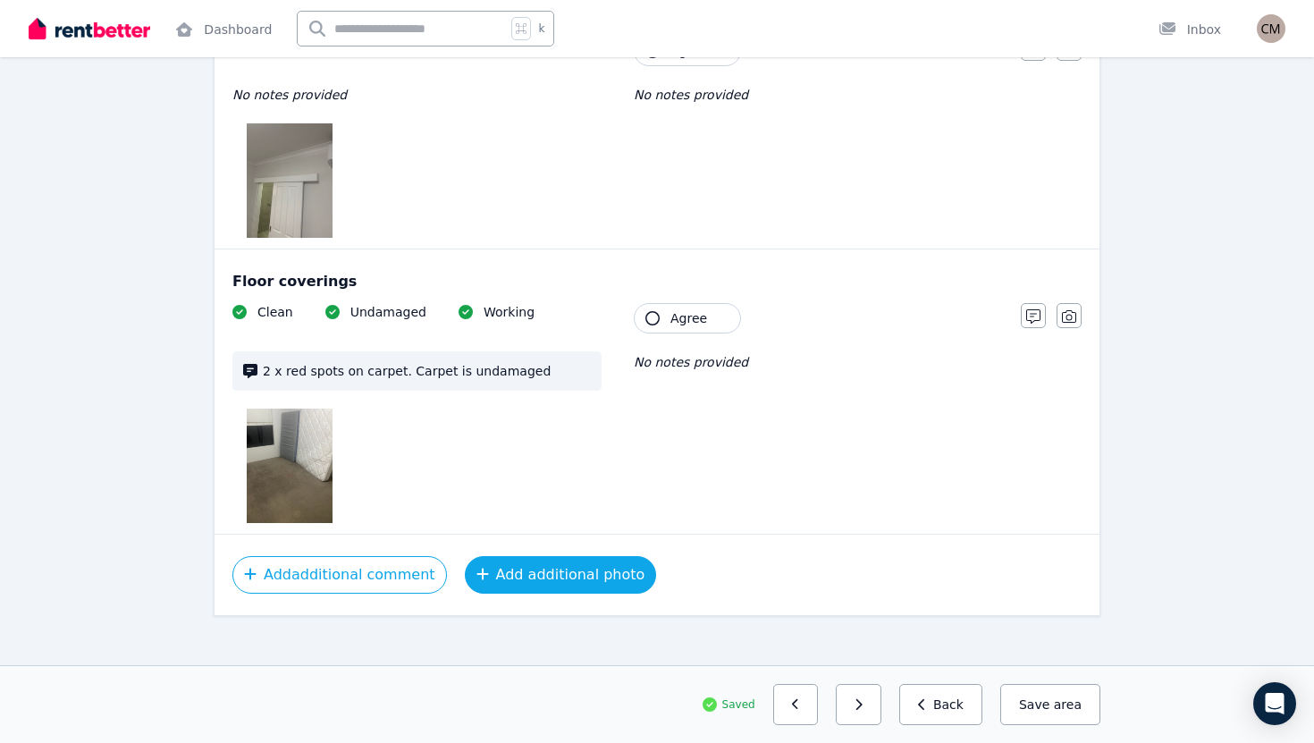
click at [524, 576] on button "Add additional photo" at bounding box center [561, 575] width 192 height 38
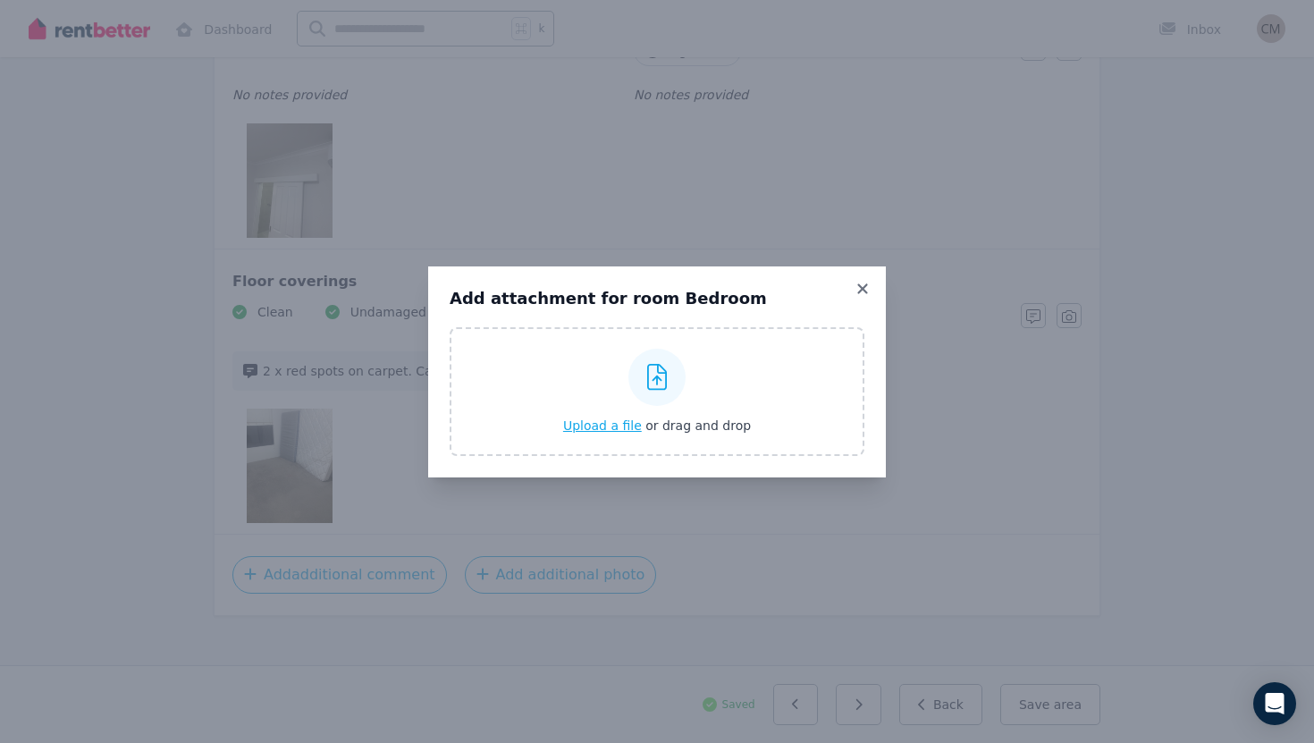
click at [652, 408] on div "Upload a file or drag and drop" at bounding box center [657, 391] width 188 height 107
click at [0, 0] on input "Upload a file or drag and drop" at bounding box center [0, 0] width 0 height 0
click at [647, 357] on div at bounding box center [656, 377] width 57 height 57
click at [0, 0] on input "Upload a file or drag and drop" at bounding box center [0, 0] width 0 height 0
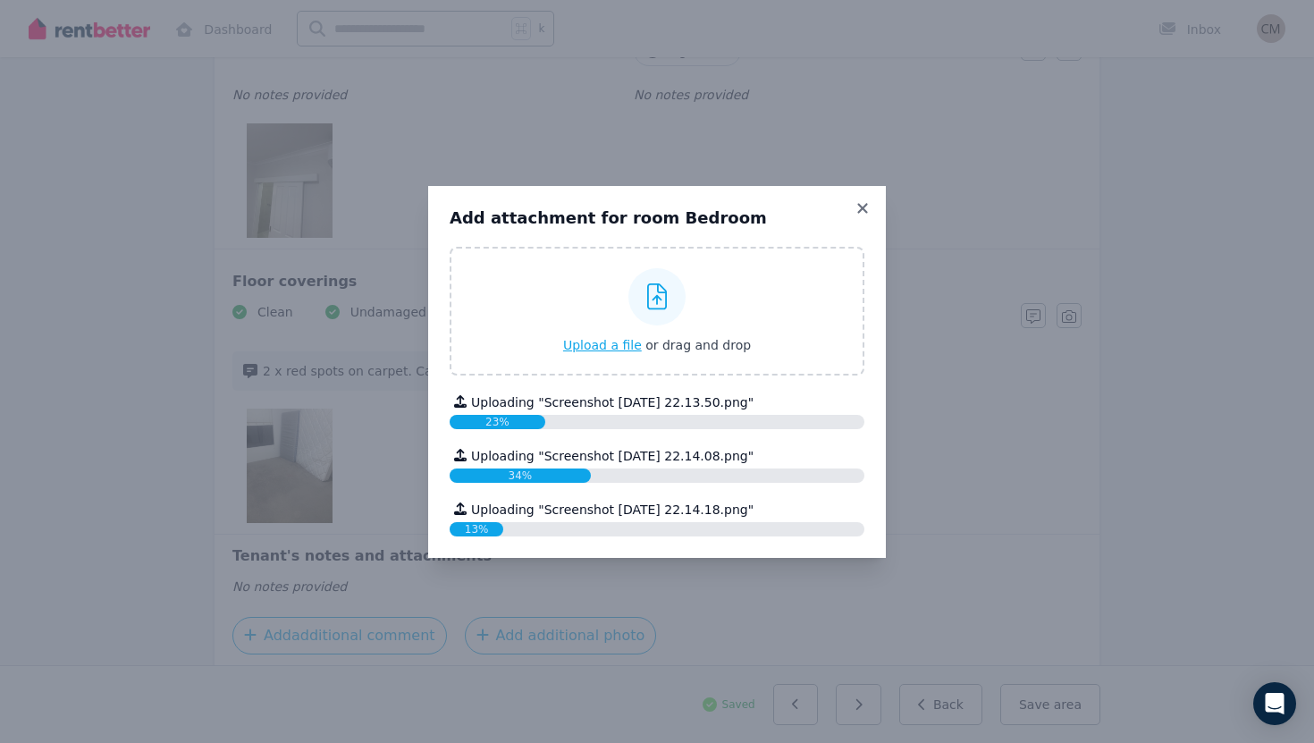
click at [634, 344] on span "Upload a file" at bounding box center [602, 345] width 79 height 14
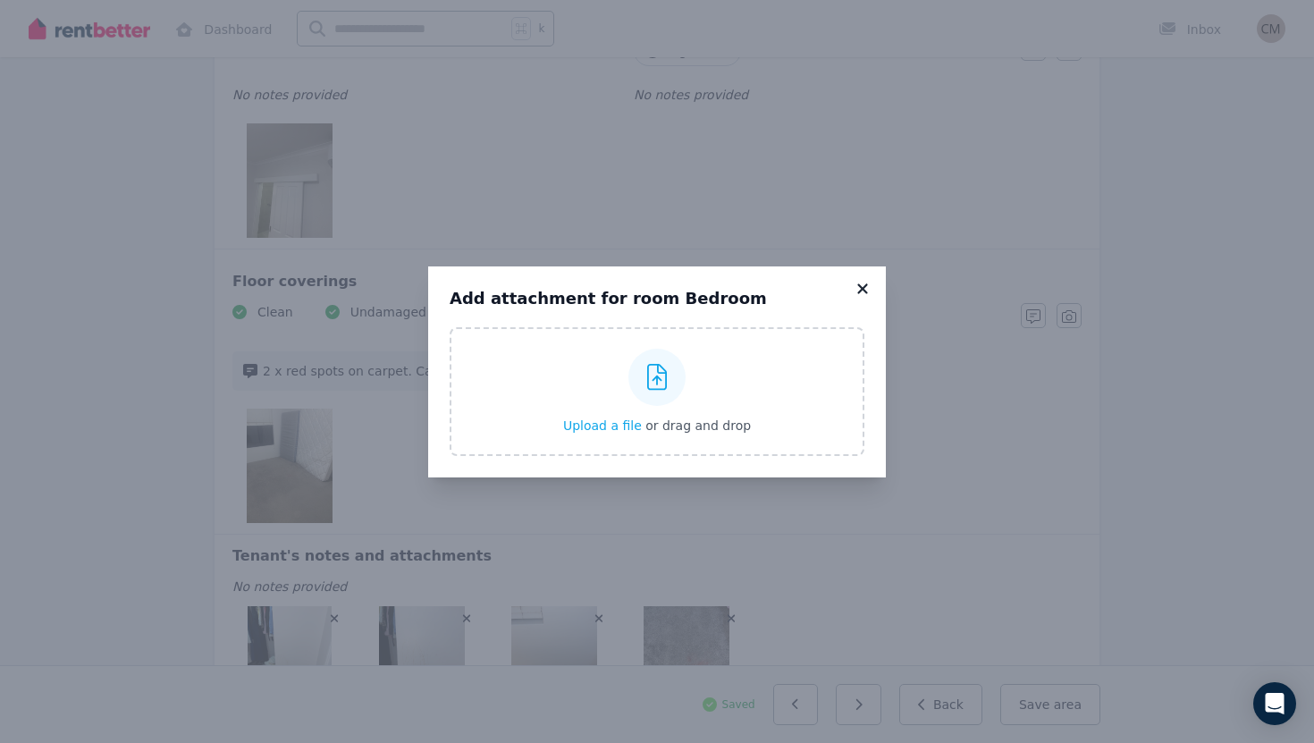
click at [870, 292] on icon at bounding box center [863, 289] width 18 height 16
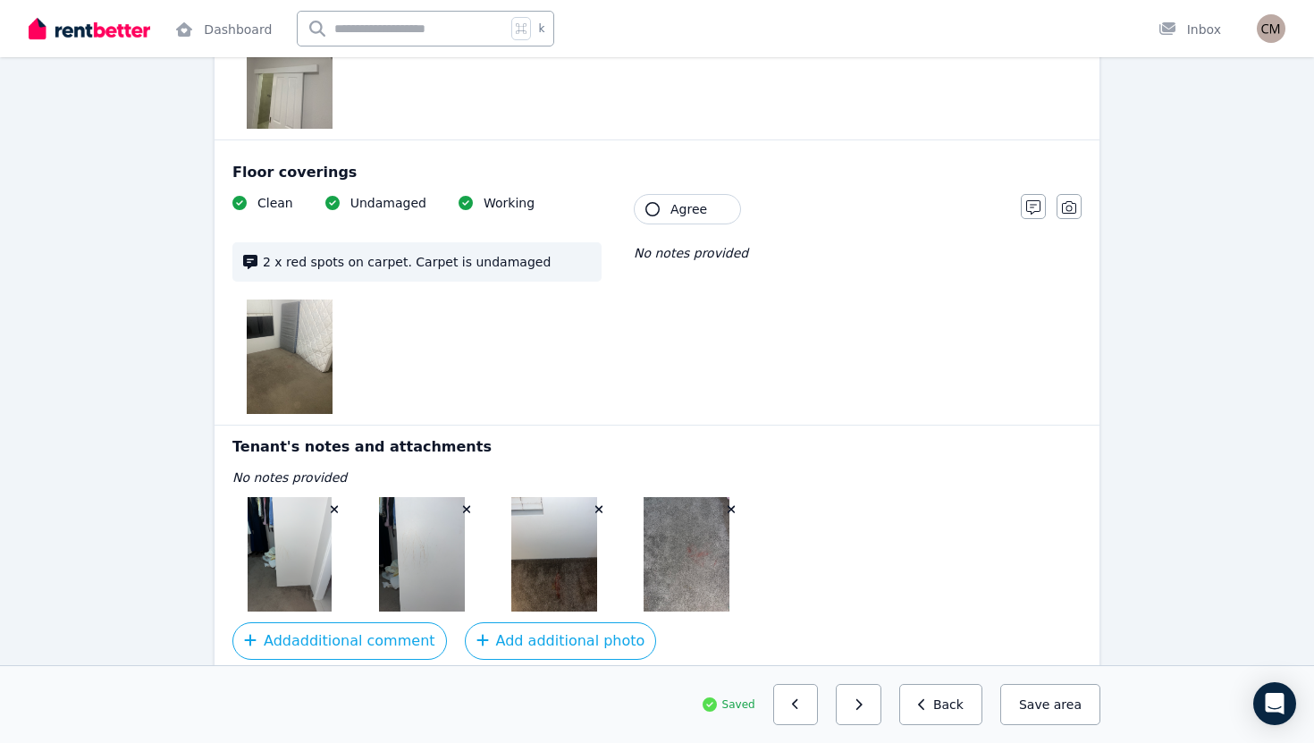
scroll to position [2633, 0]
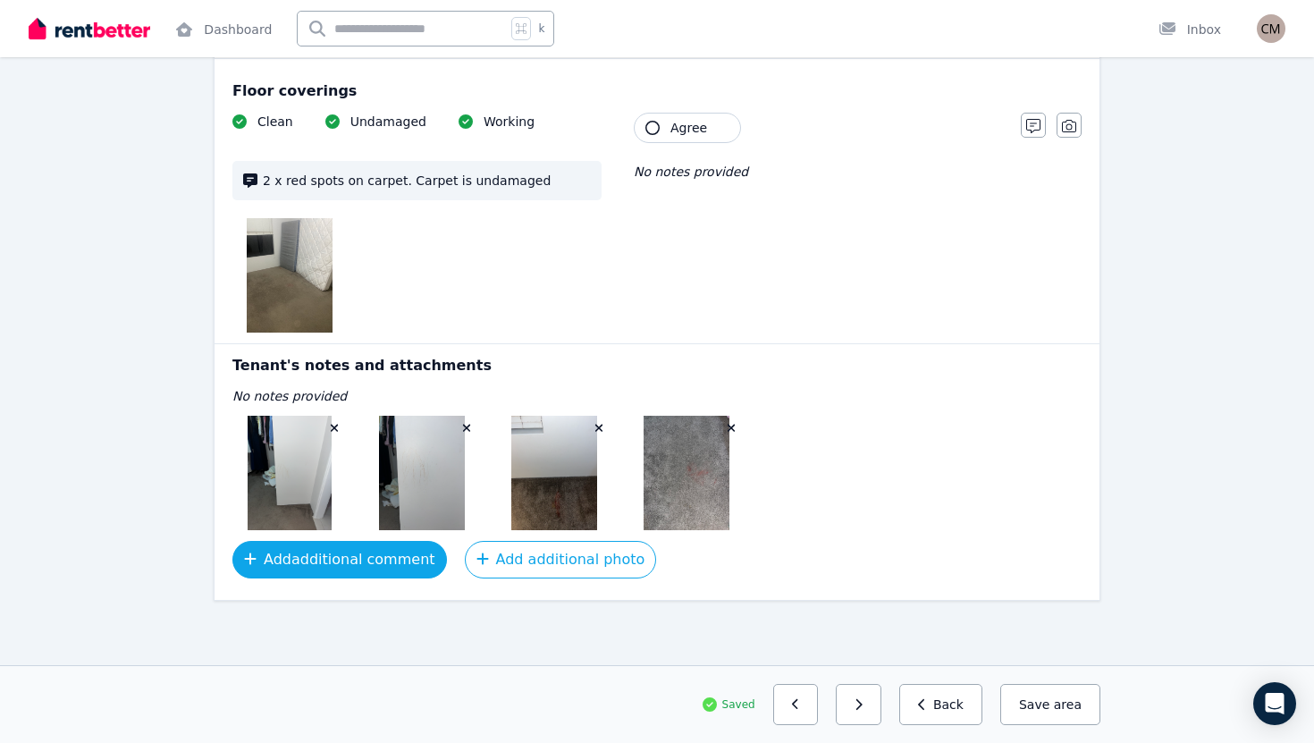
click at [352, 564] on button "Add additional comment" at bounding box center [339, 560] width 214 height 38
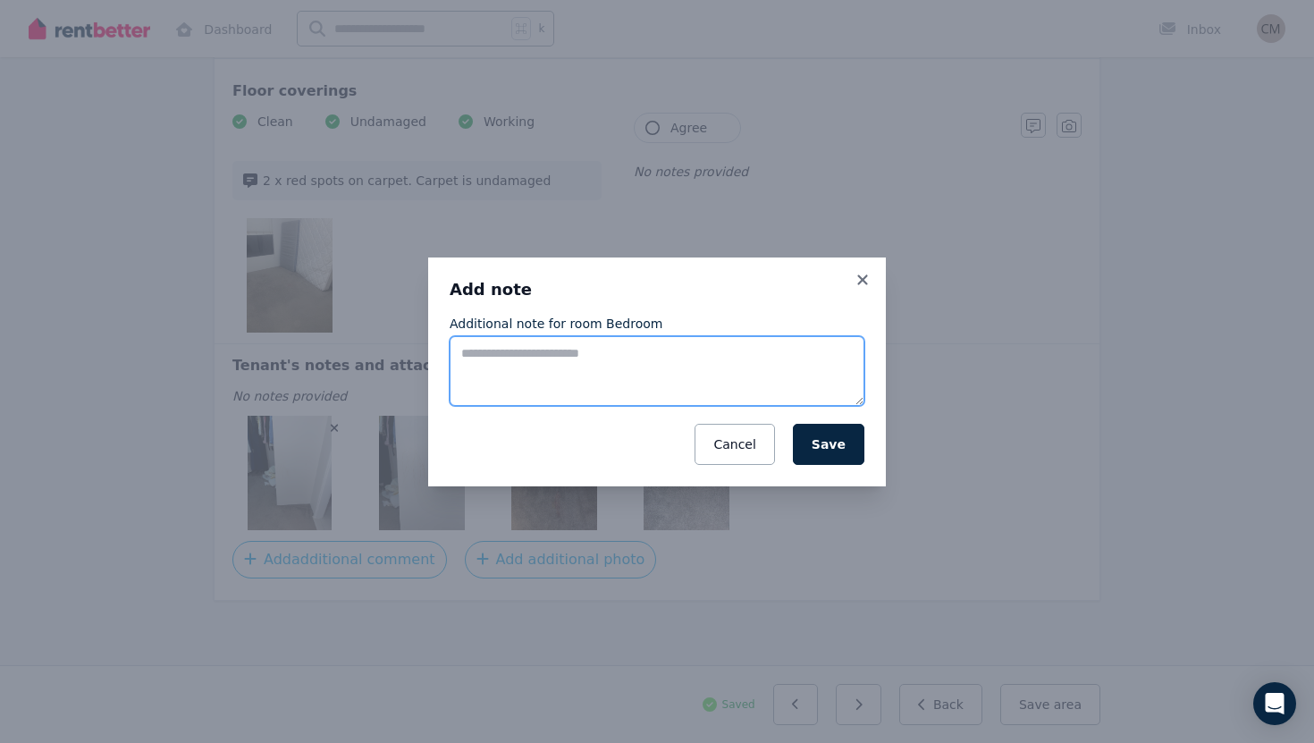
click at [585, 350] on textarea "Additional note for room Bedroom" at bounding box center [657, 371] width 415 height 70
type textarea "**********"
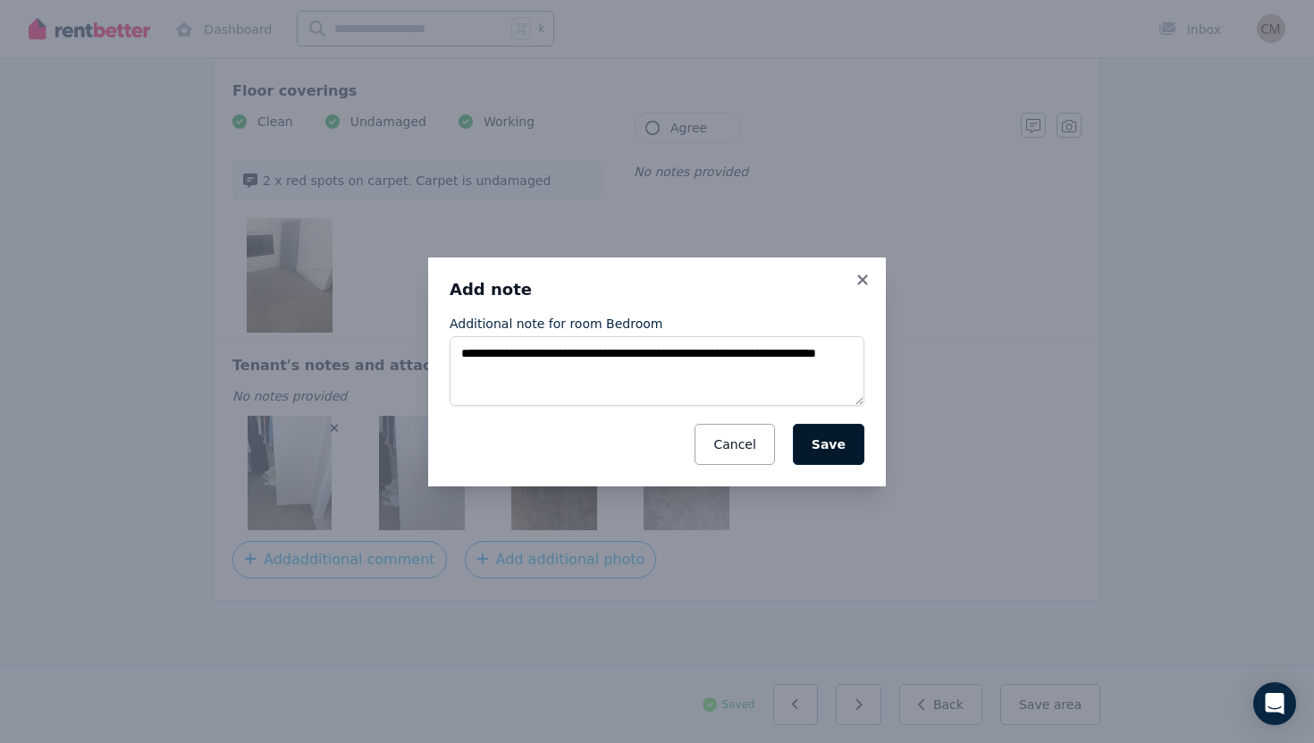
click at [837, 458] on button "Save" at bounding box center [828, 444] width 71 height 41
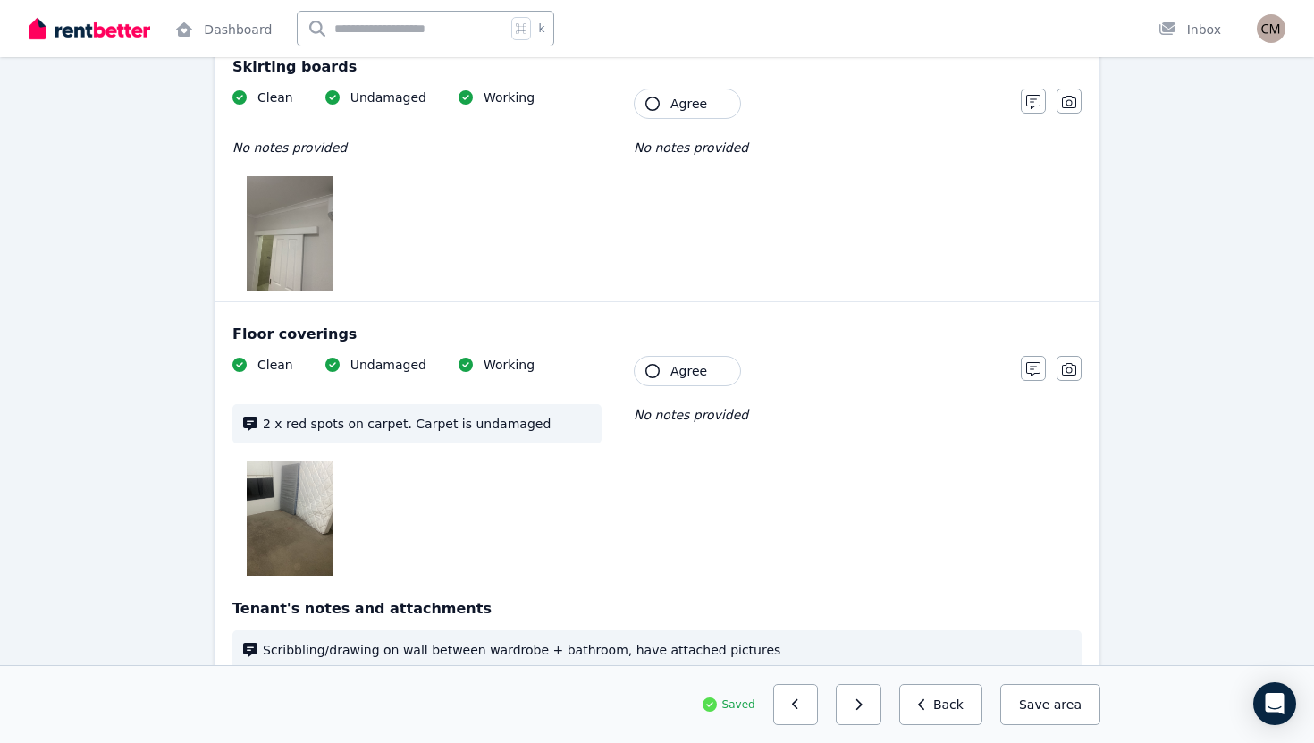
scroll to position [2396, 0]
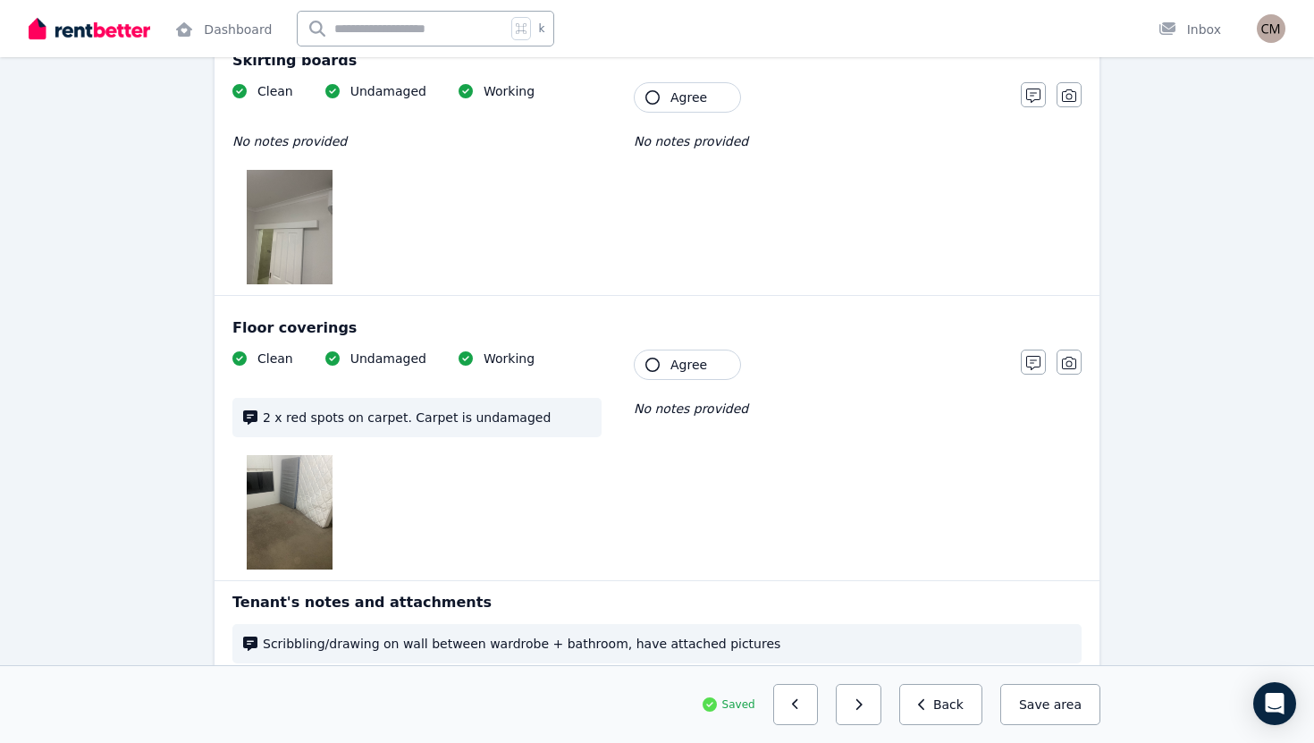
click at [660, 361] on button "Agree" at bounding box center [687, 364] width 107 height 30
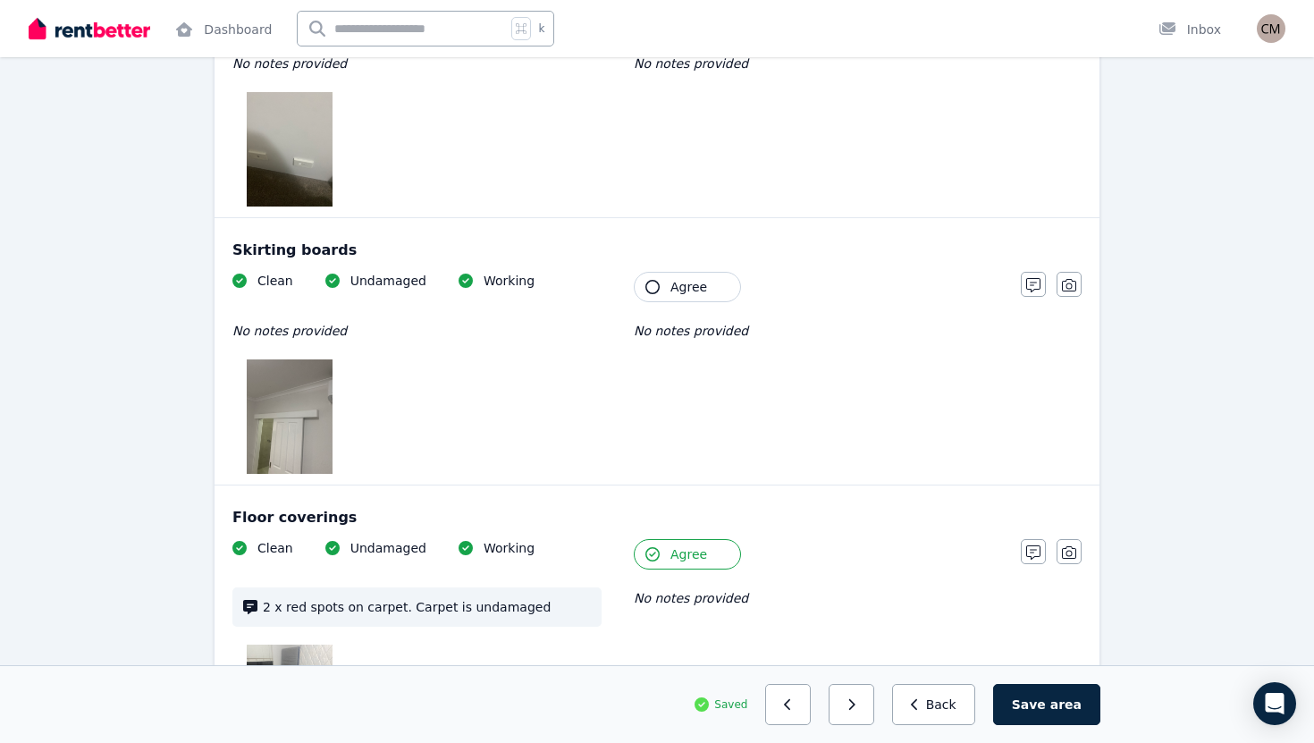
scroll to position [2184, 0]
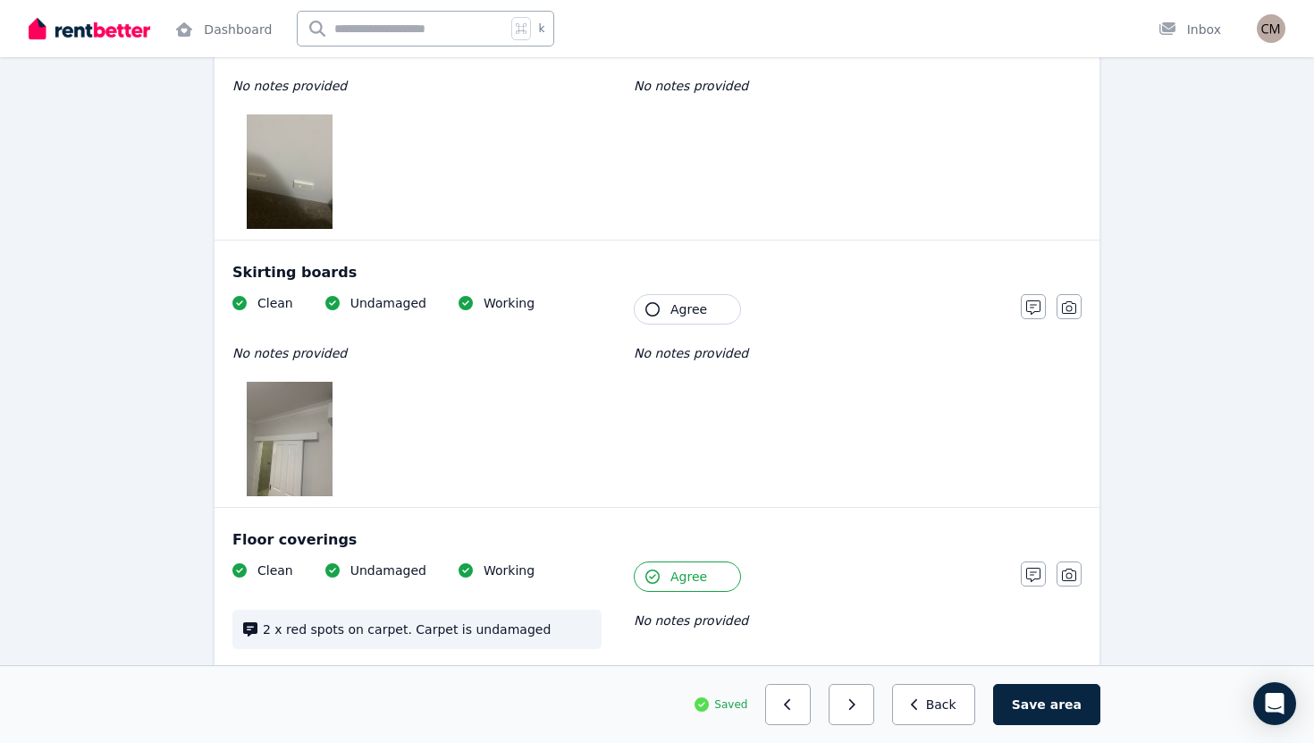
click at [657, 310] on icon "button" at bounding box center [652, 309] width 14 height 14
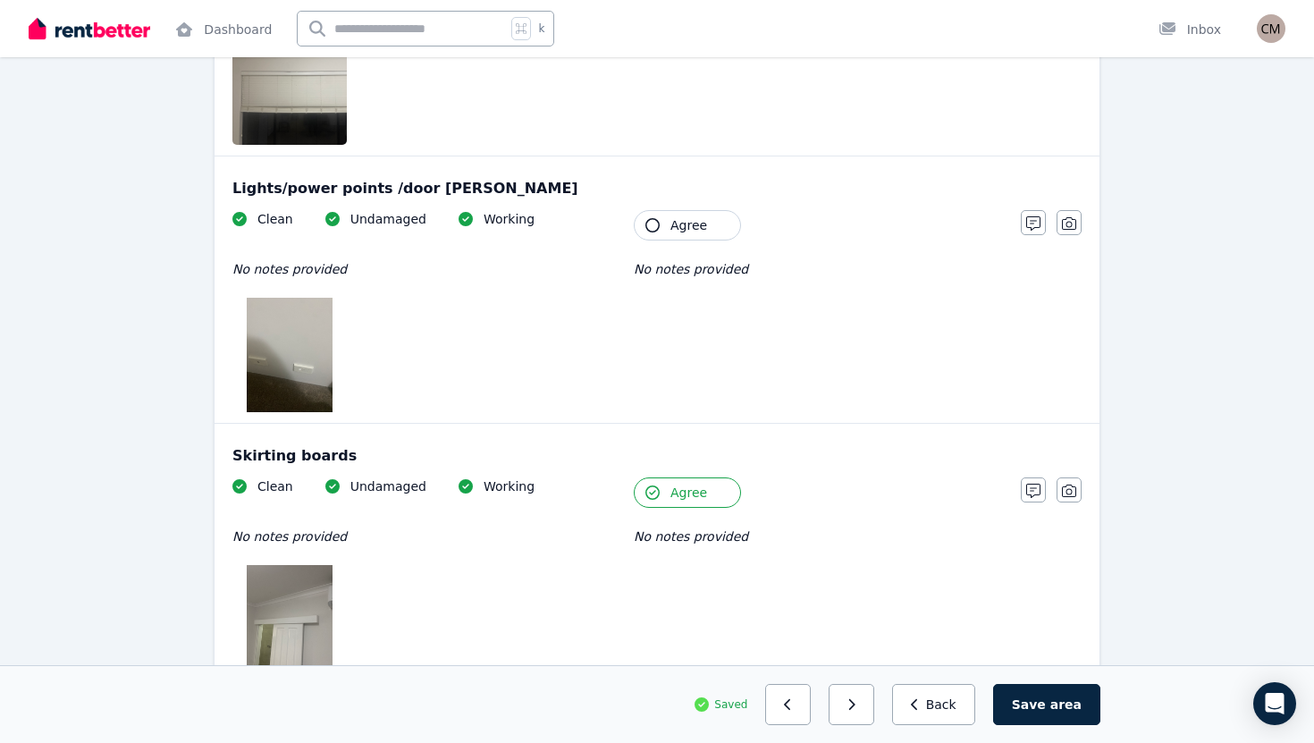
scroll to position [1994, 0]
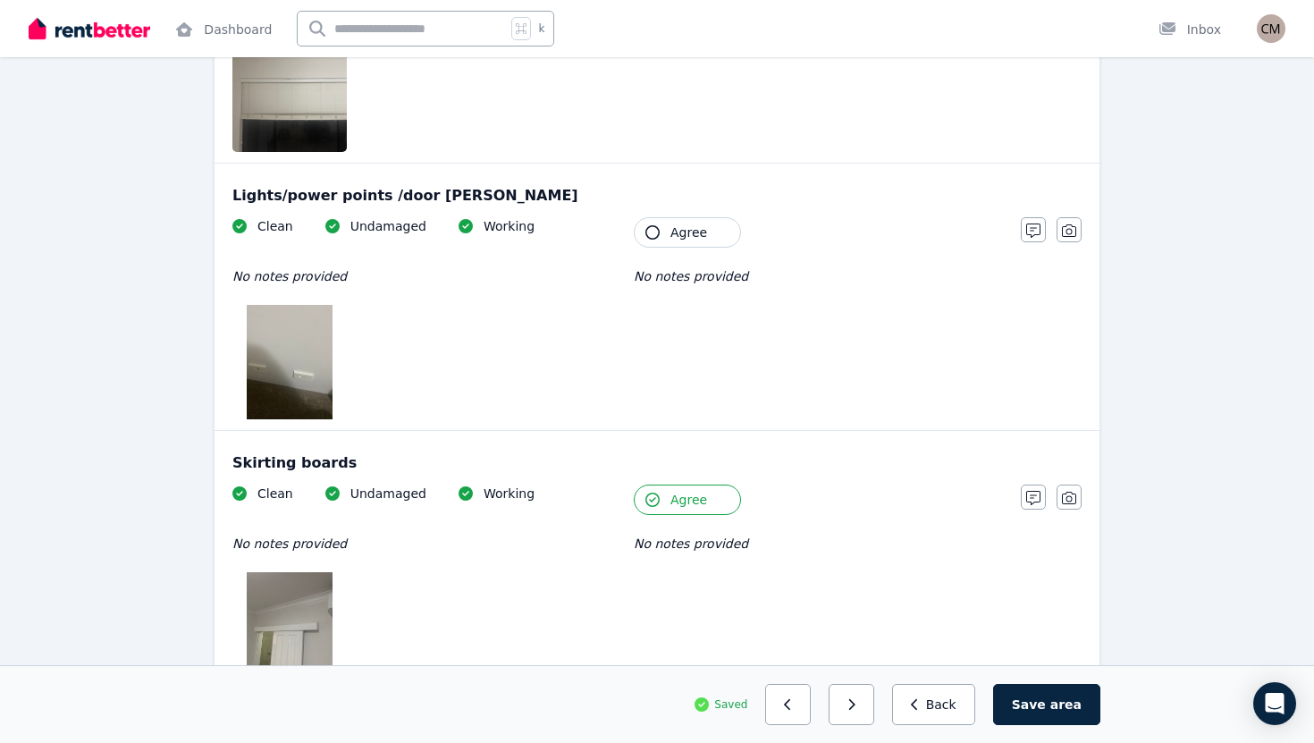
click at [657, 228] on icon "button" at bounding box center [652, 232] width 14 height 14
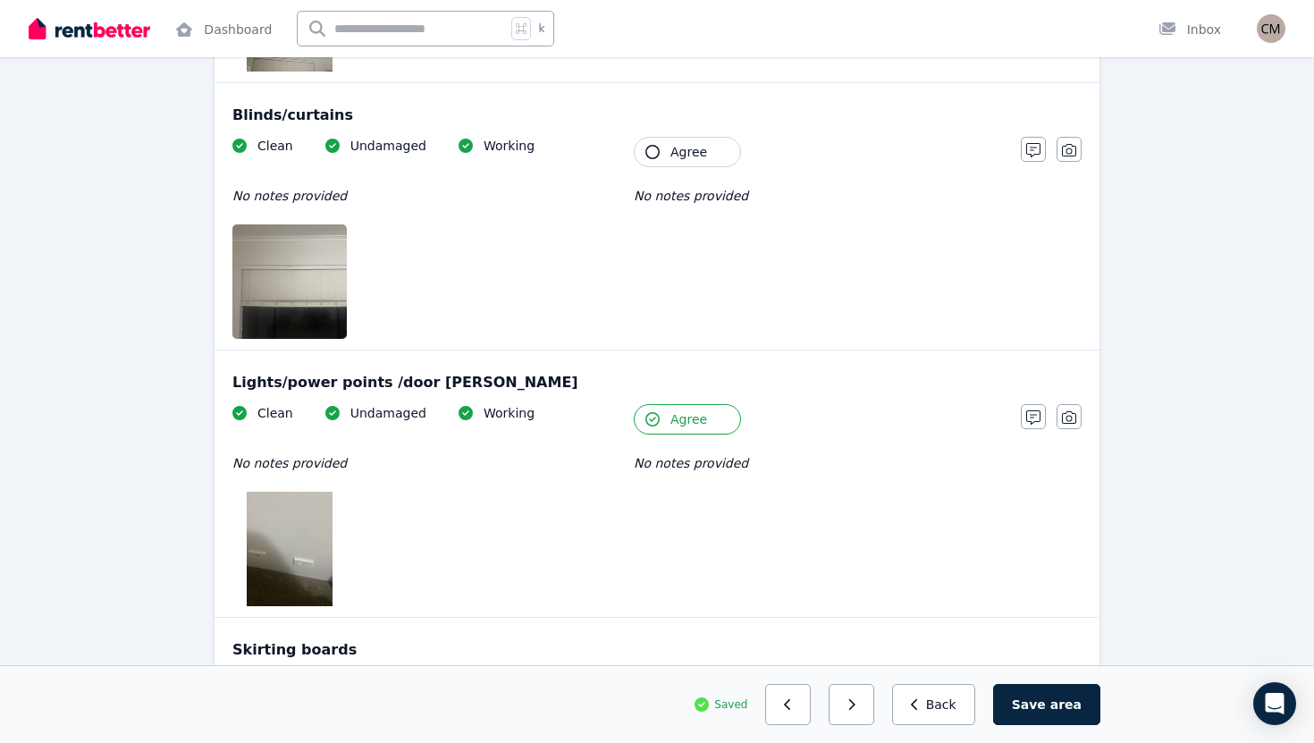
scroll to position [1800, 0]
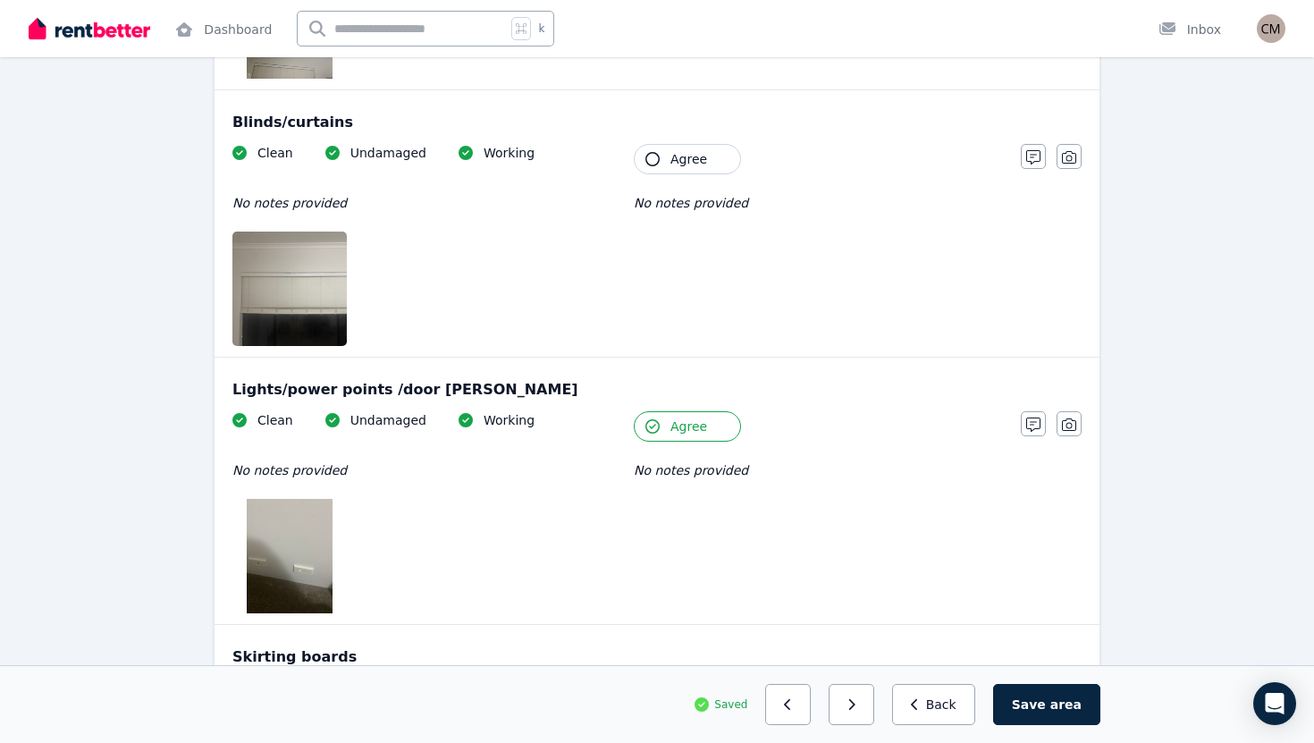
click at [657, 162] on icon "button" at bounding box center [652, 159] width 14 height 14
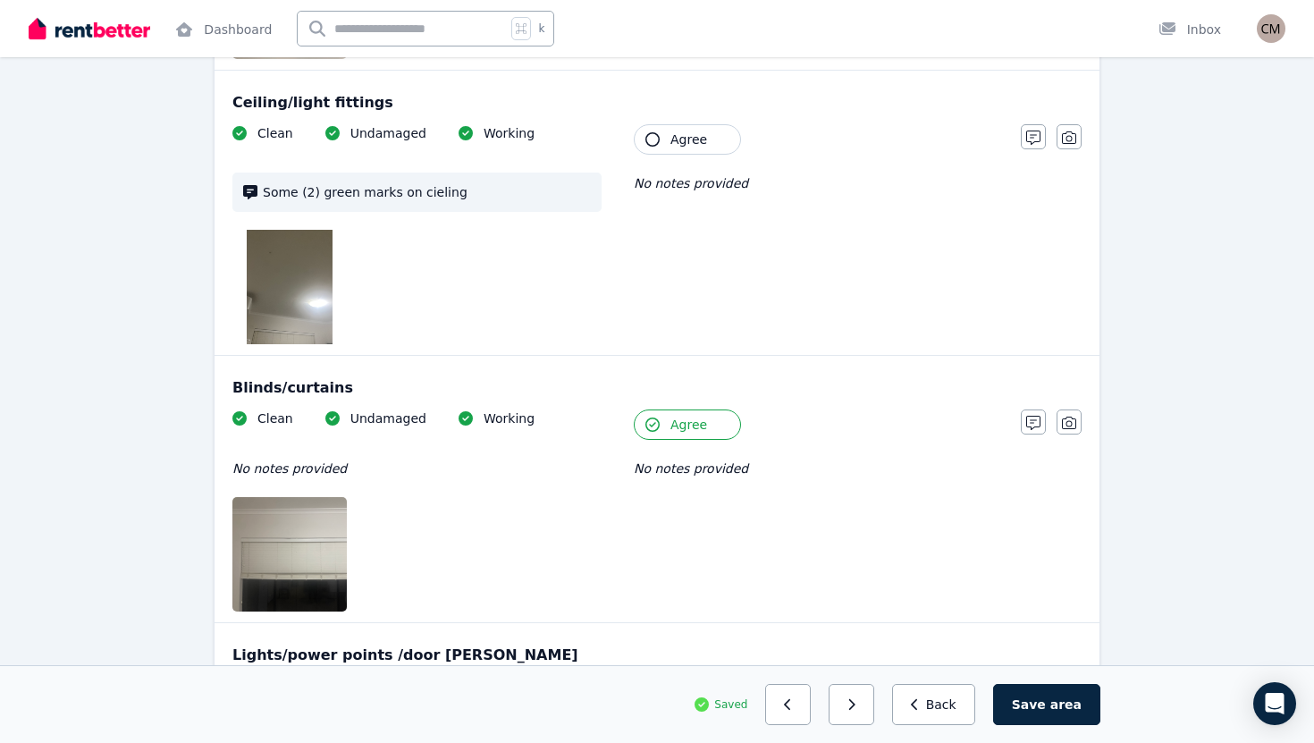
scroll to position [1527, 0]
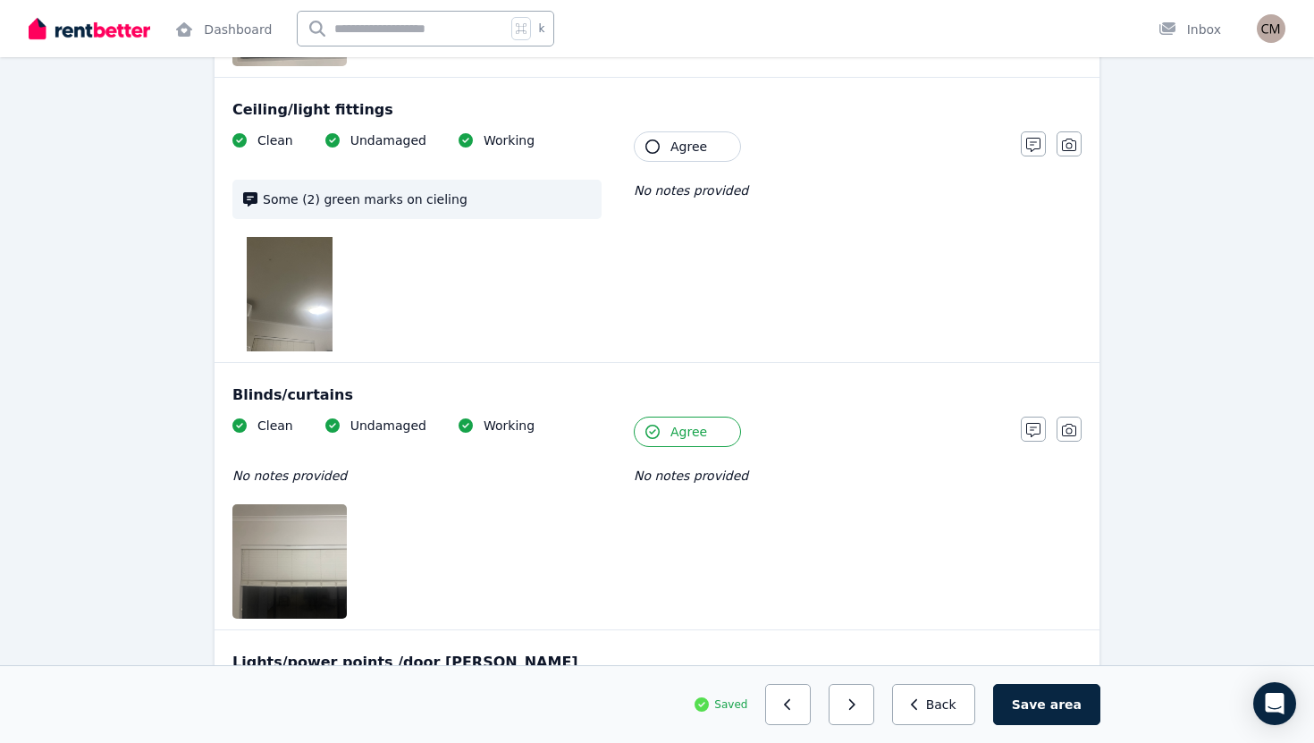
click at [660, 152] on button "Agree" at bounding box center [687, 146] width 107 height 30
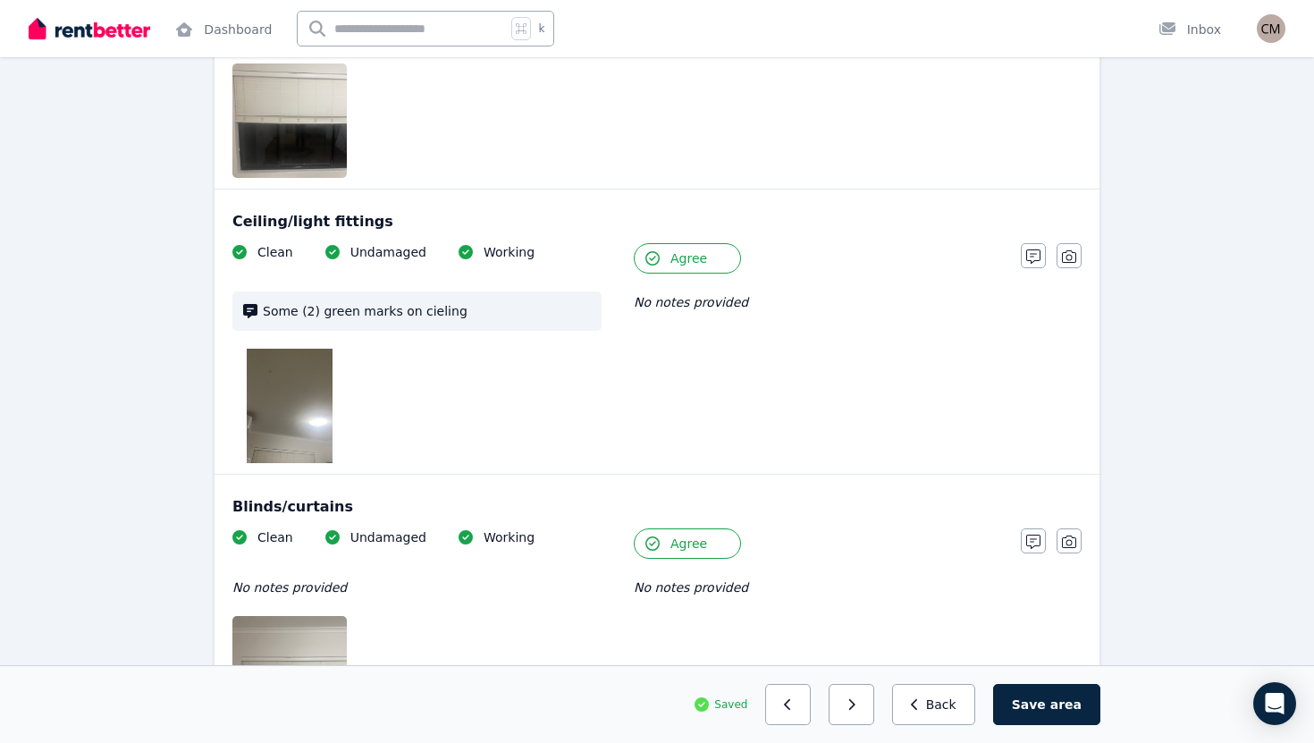
scroll to position [1415, 0]
click at [339, 257] on div "Undamaged" at bounding box center [375, 253] width 101 height 18
click at [332, 254] on icon at bounding box center [332, 253] width 14 height 14
click at [298, 418] on img at bounding box center [290, 406] width 86 height 114
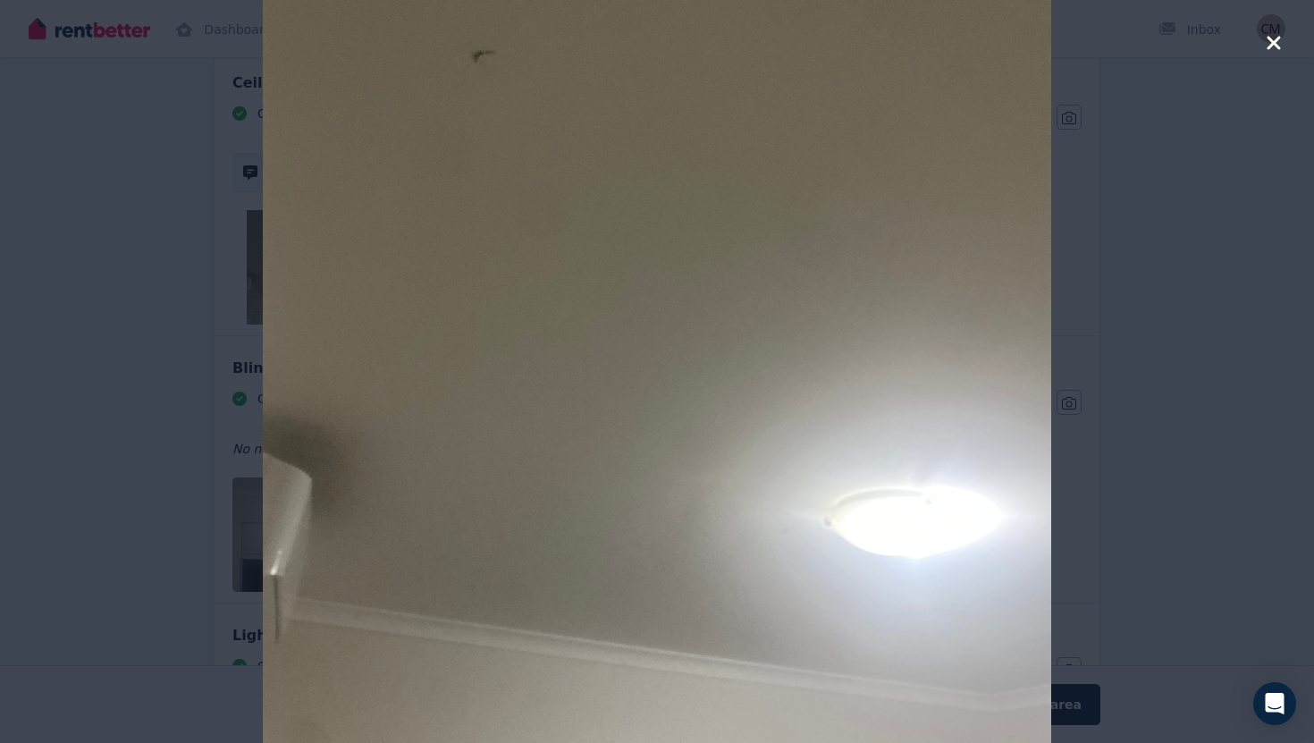
scroll to position [1532, 0]
click at [1280, 45] on icon "button" at bounding box center [1274, 42] width 16 height 21
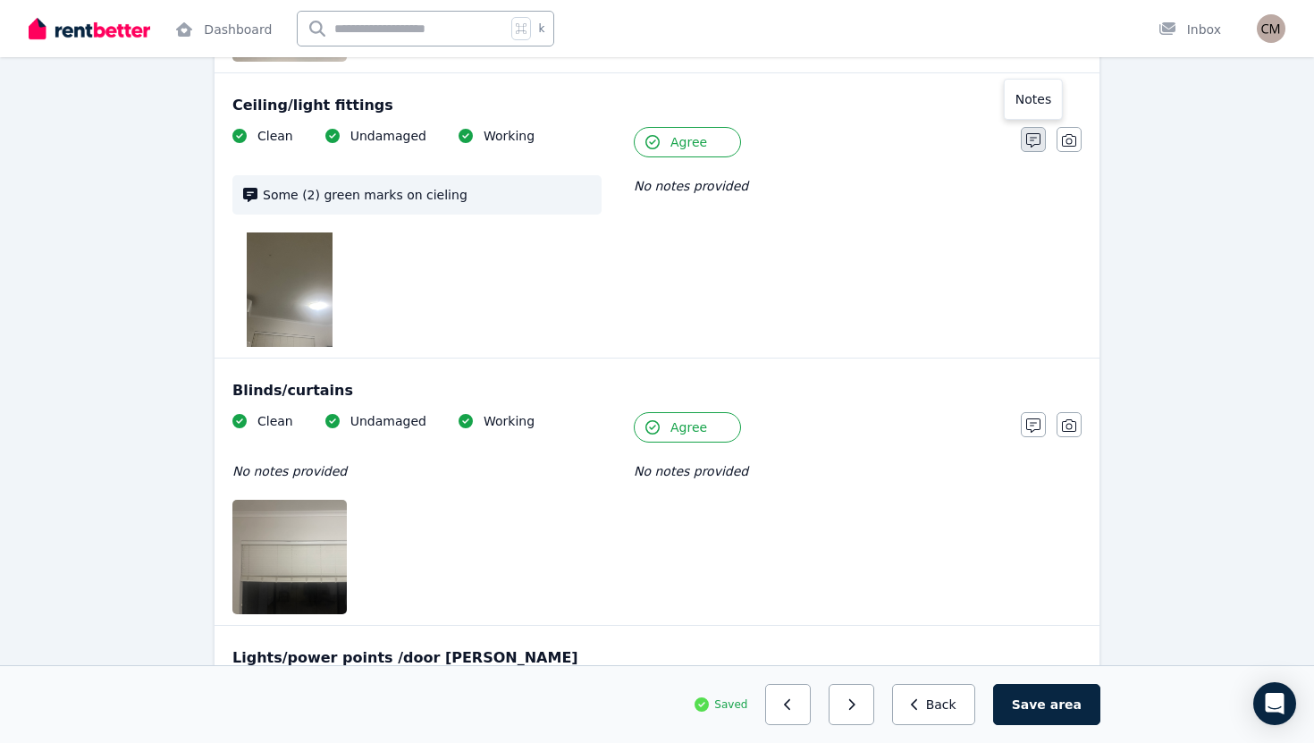
click at [1036, 147] on button "button" at bounding box center [1033, 139] width 25 height 25
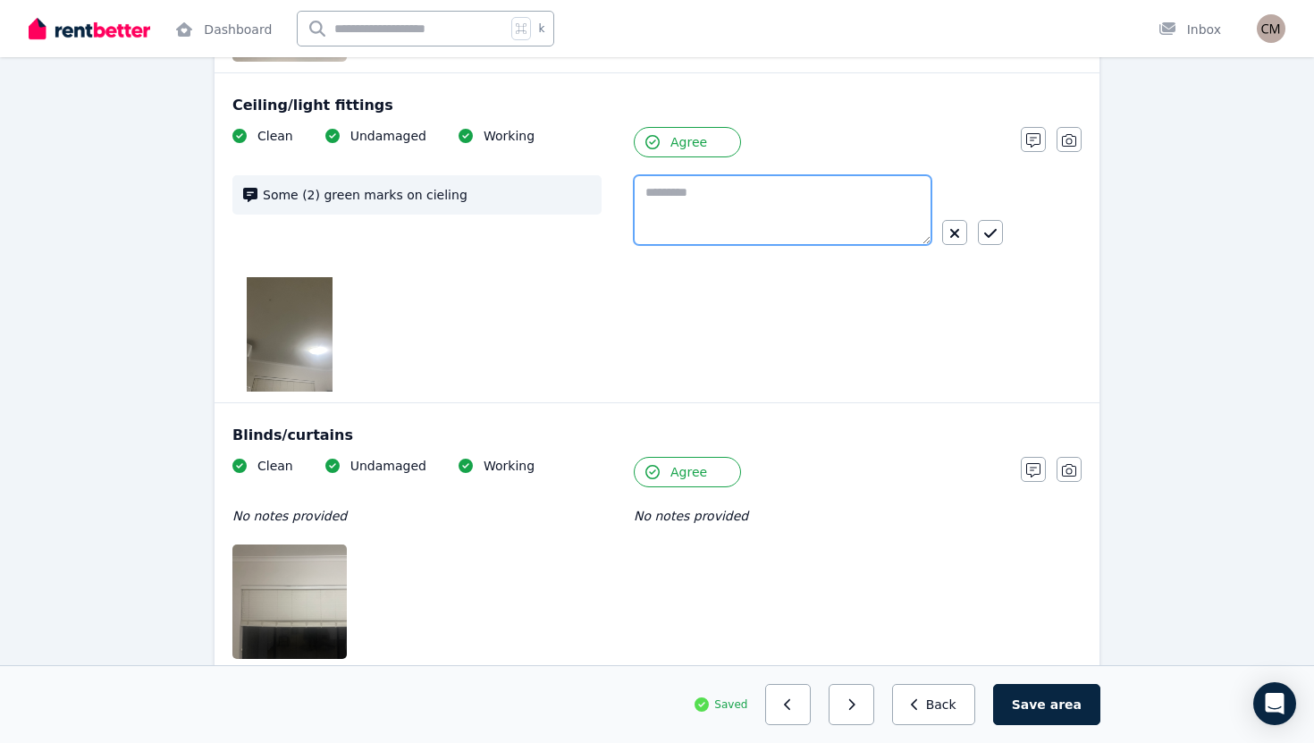
click at [817, 244] on textarea at bounding box center [783, 210] width 298 height 70
type textarea "**********"
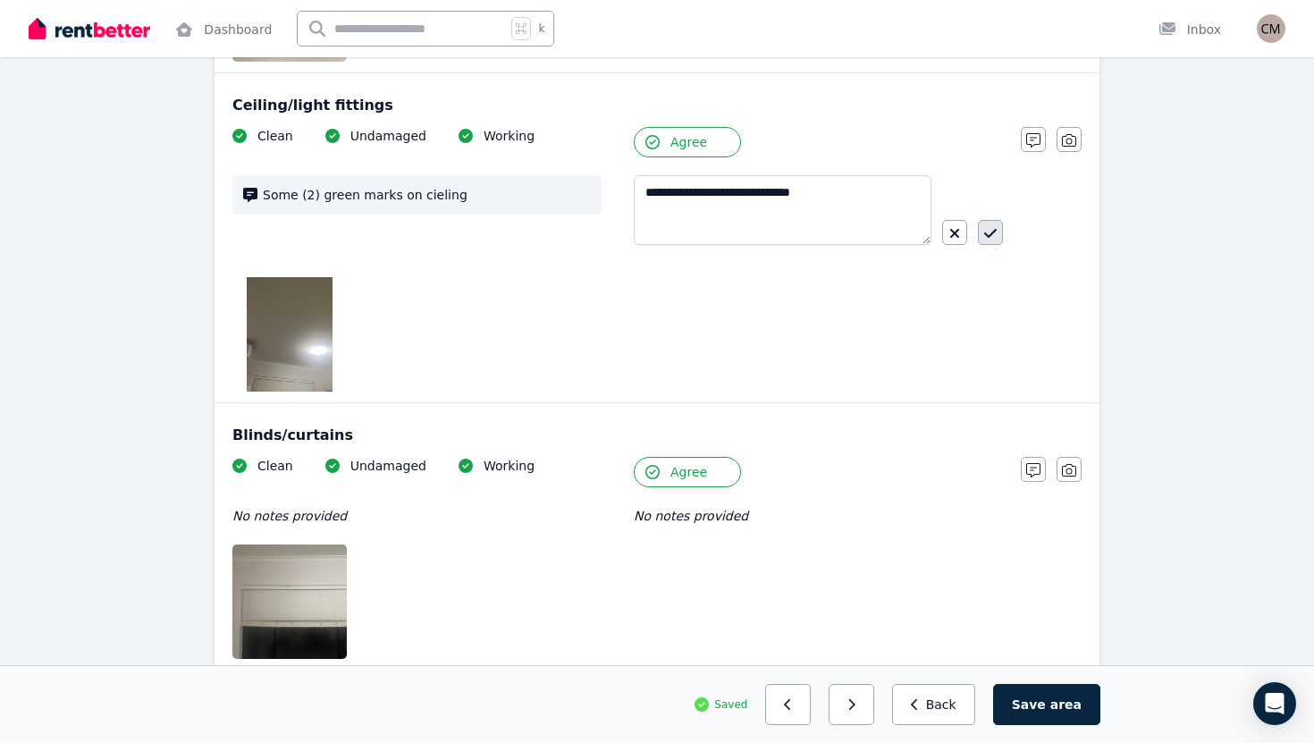
click at [998, 234] on button "button" at bounding box center [990, 232] width 25 height 25
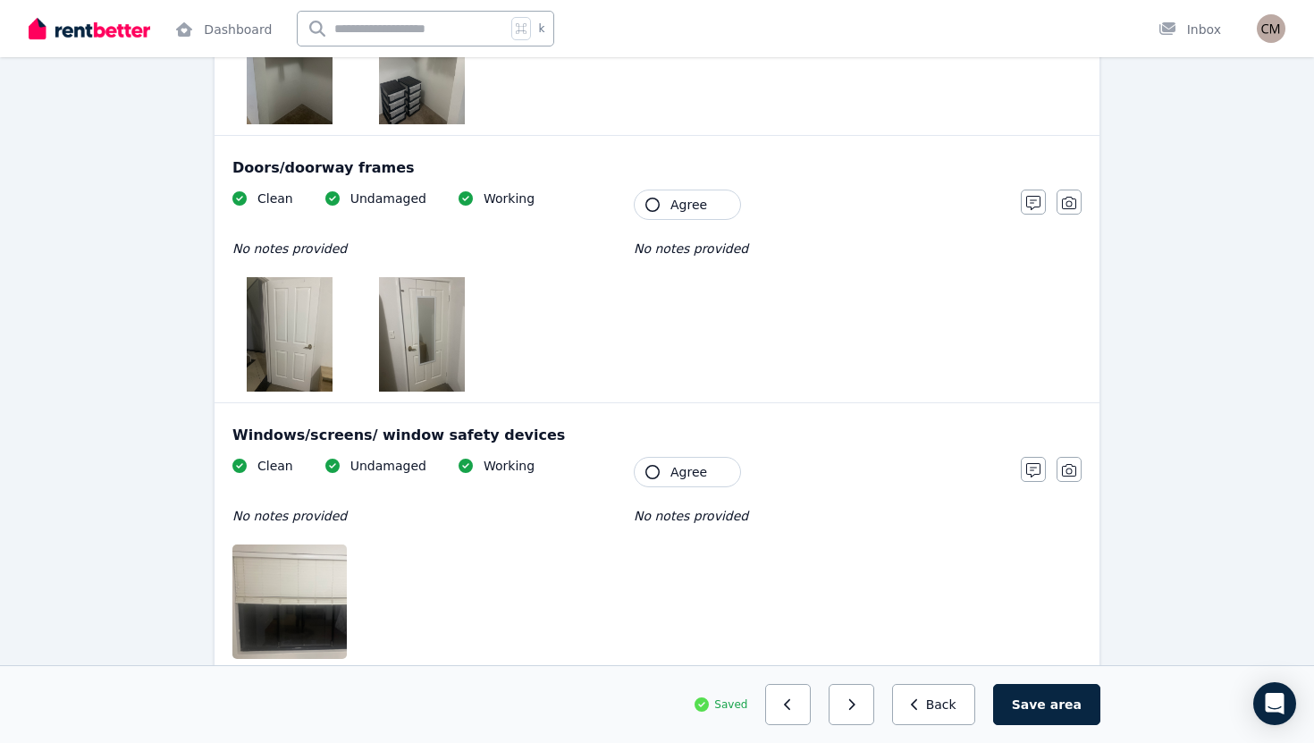
scroll to position [934, 0]
click at [656, 466] on icon "button" at bounding box center [652, 473] width 14 height 14
click at [660, 200] on button "Agree" at bounding box center [687, 205] width 107 height 30
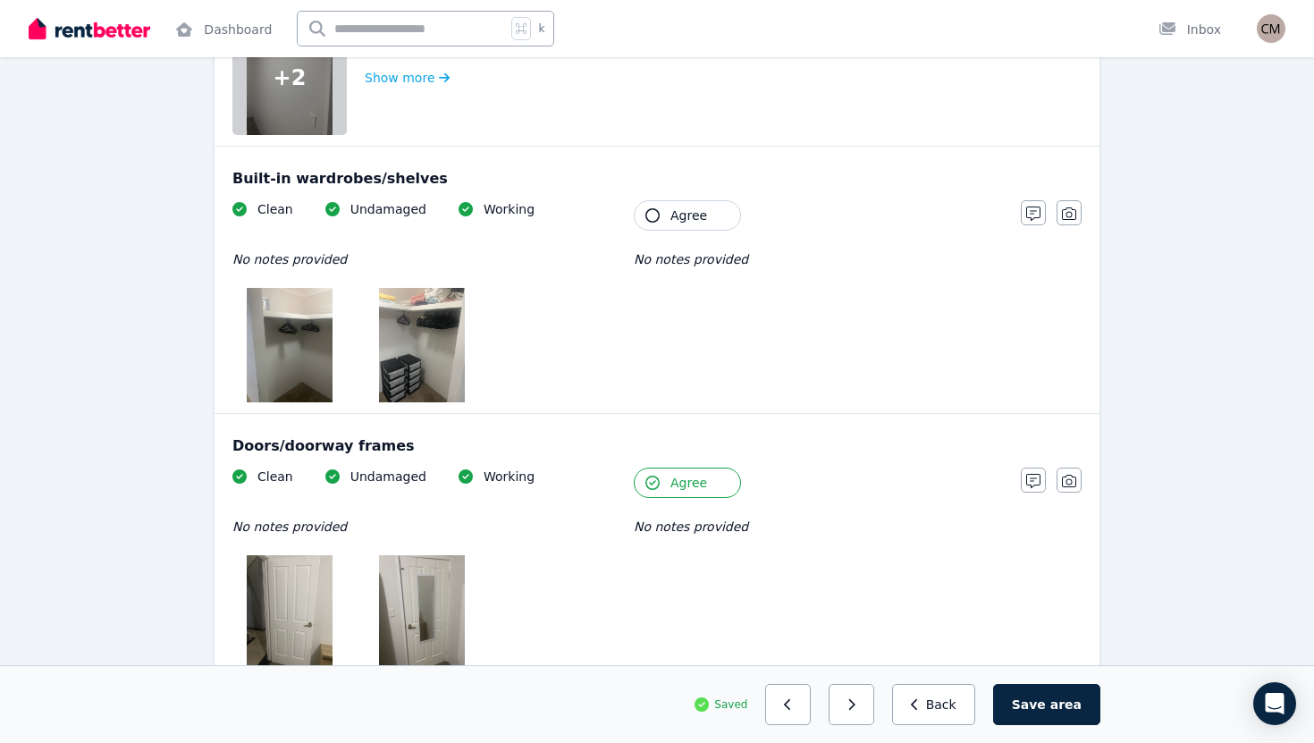
scroll to position [656, 0]
click at [416, 342] on img at bounding box center [422, 346] width 86 height 114
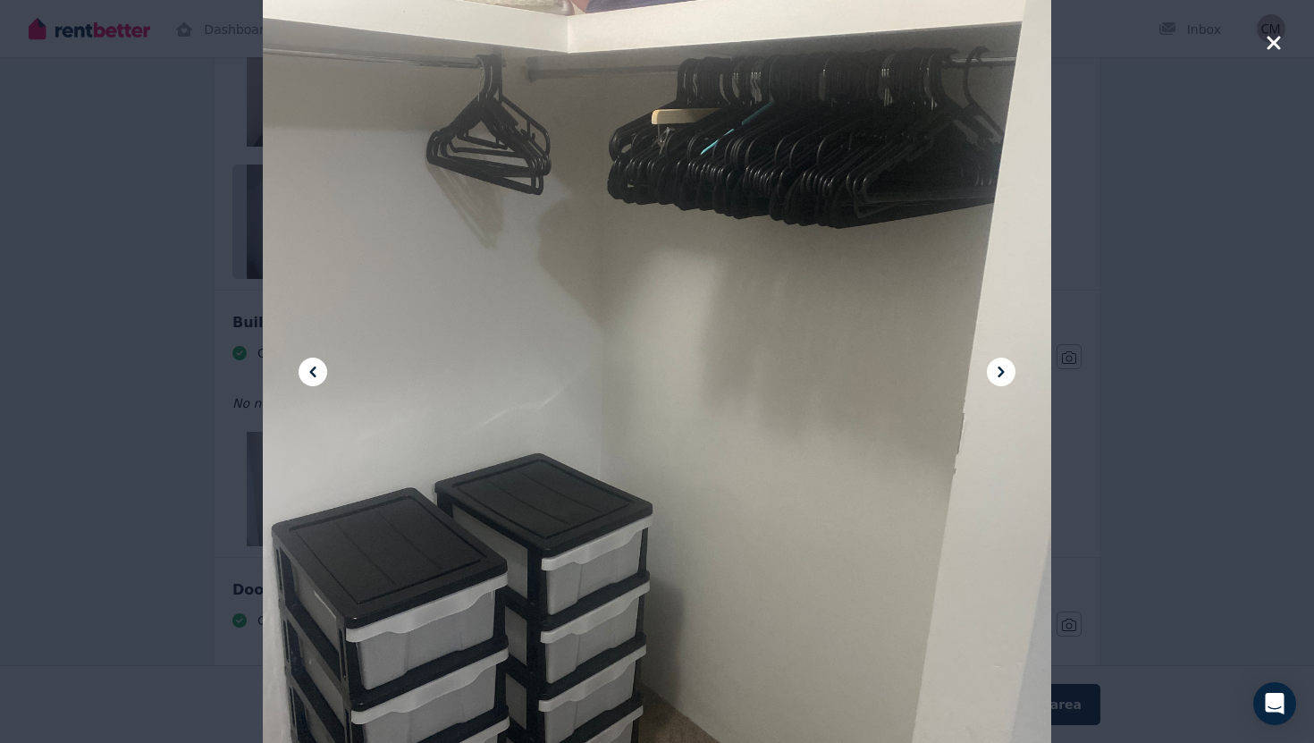
scroll to position [503, 0]
click at [1001, 368] on icon at bounding box center [1000, 371] width 6 height 11
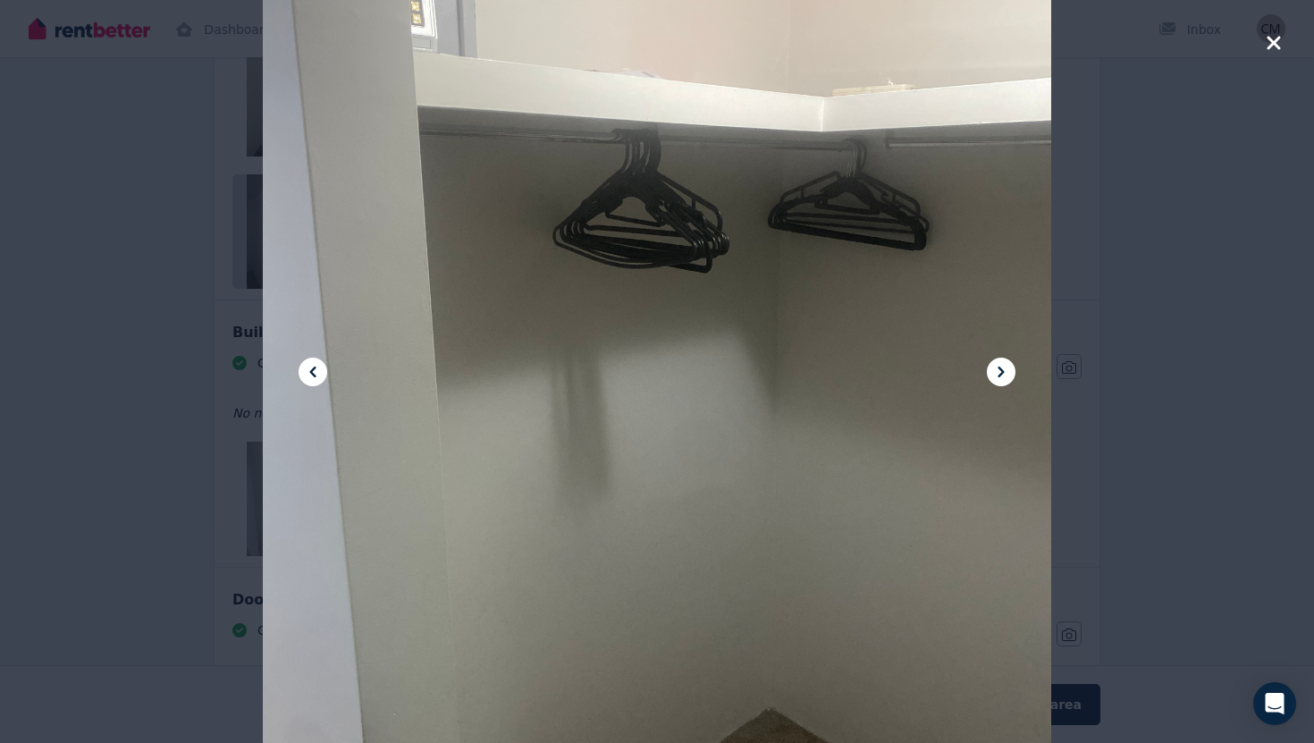
click at [1275, 46] on icon "button" at bounding box center [1274, 42] width 16 height 21
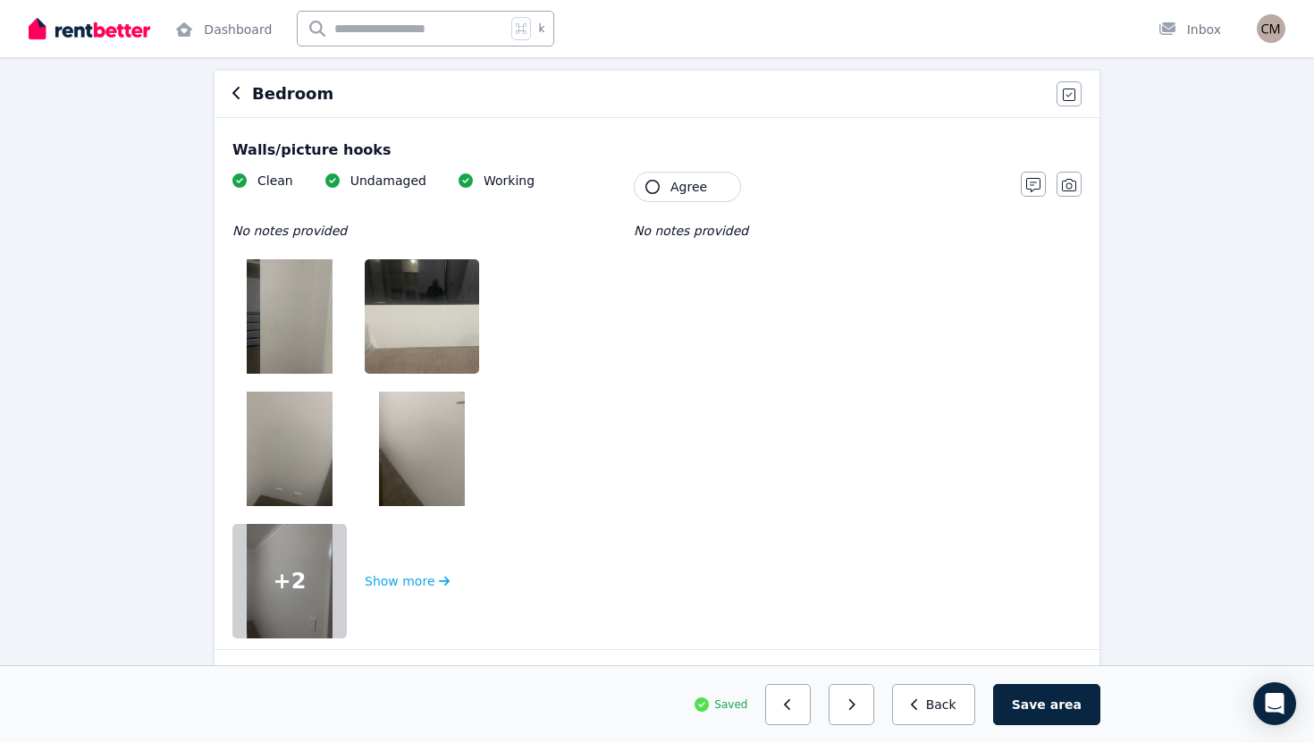
scroll to position [153, 0]
click at [265, 326] on img at bounding box center [290, 317] width 86 height 114
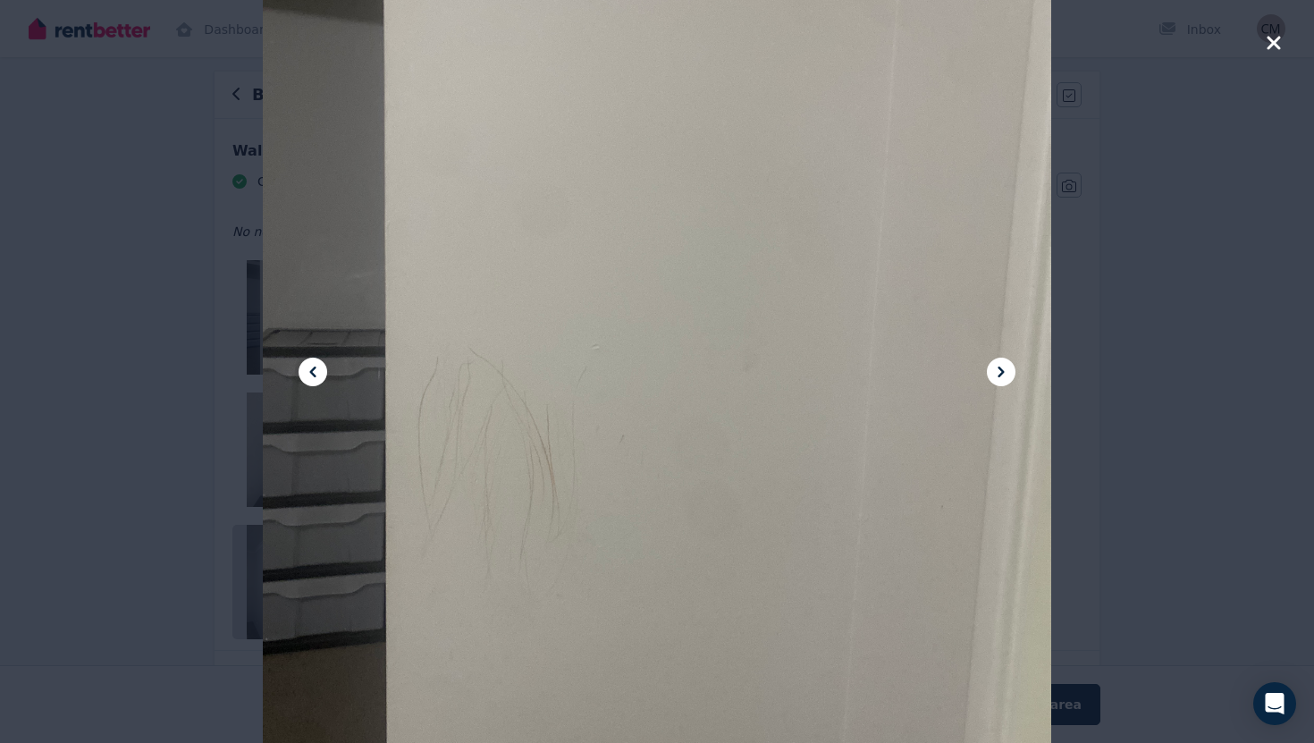
click at [992, 366] on icon at bounding box center [1000, 371] width 21 height 21
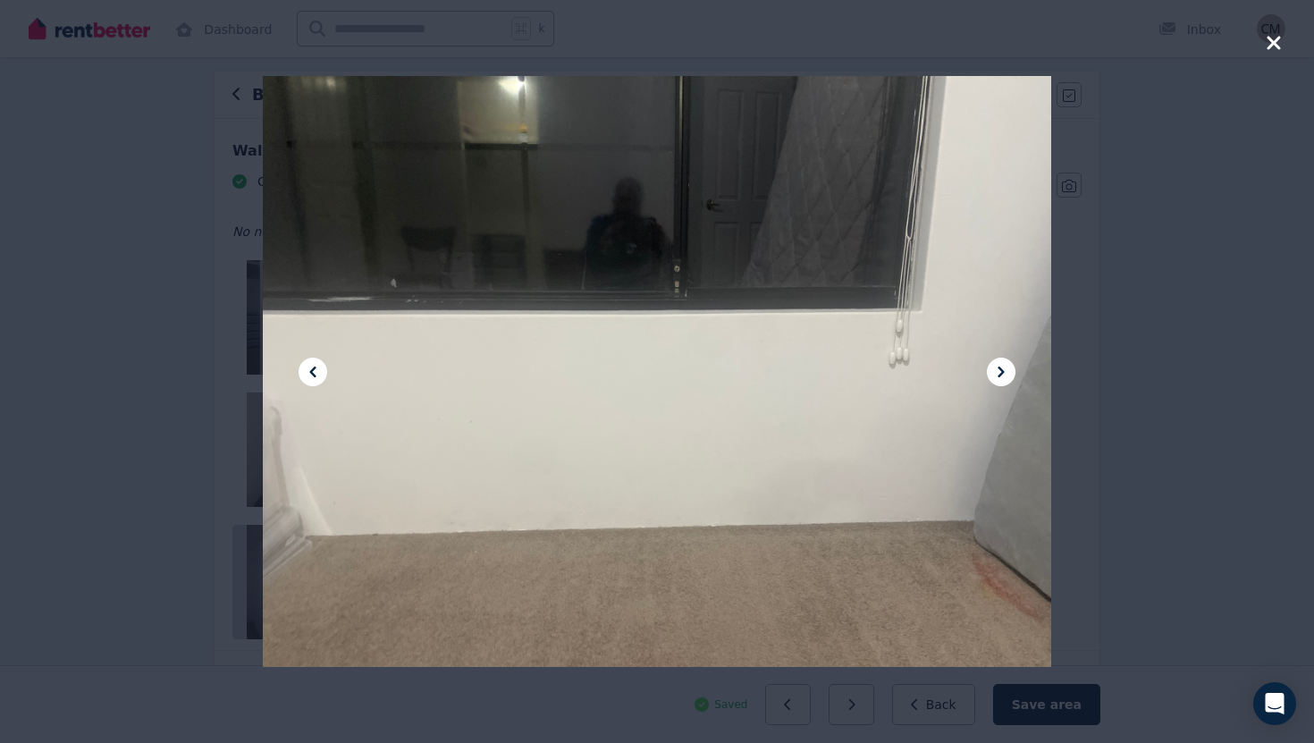
click at [992, 366] on icon at bounding box center [1000, 371] width 21 height 21
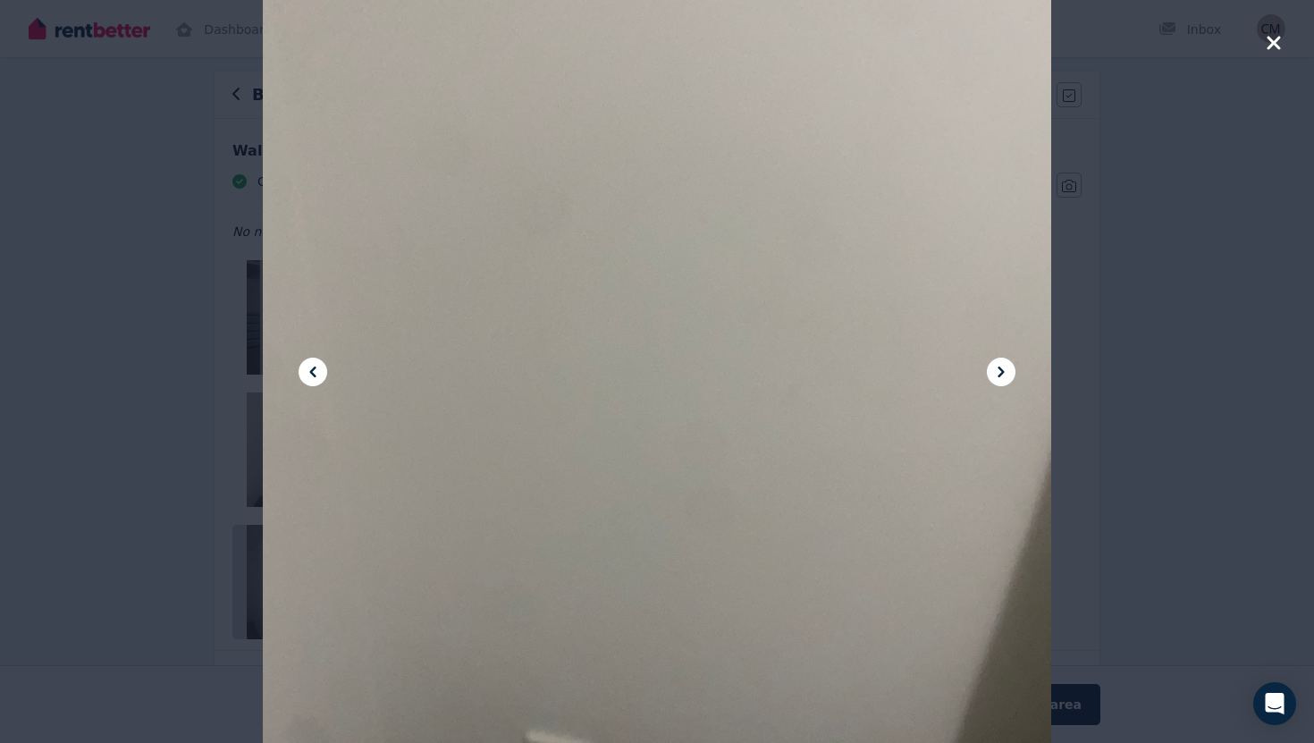
click at [992, 366] on icon at bounding box center [1000, 371] width 21 height 21
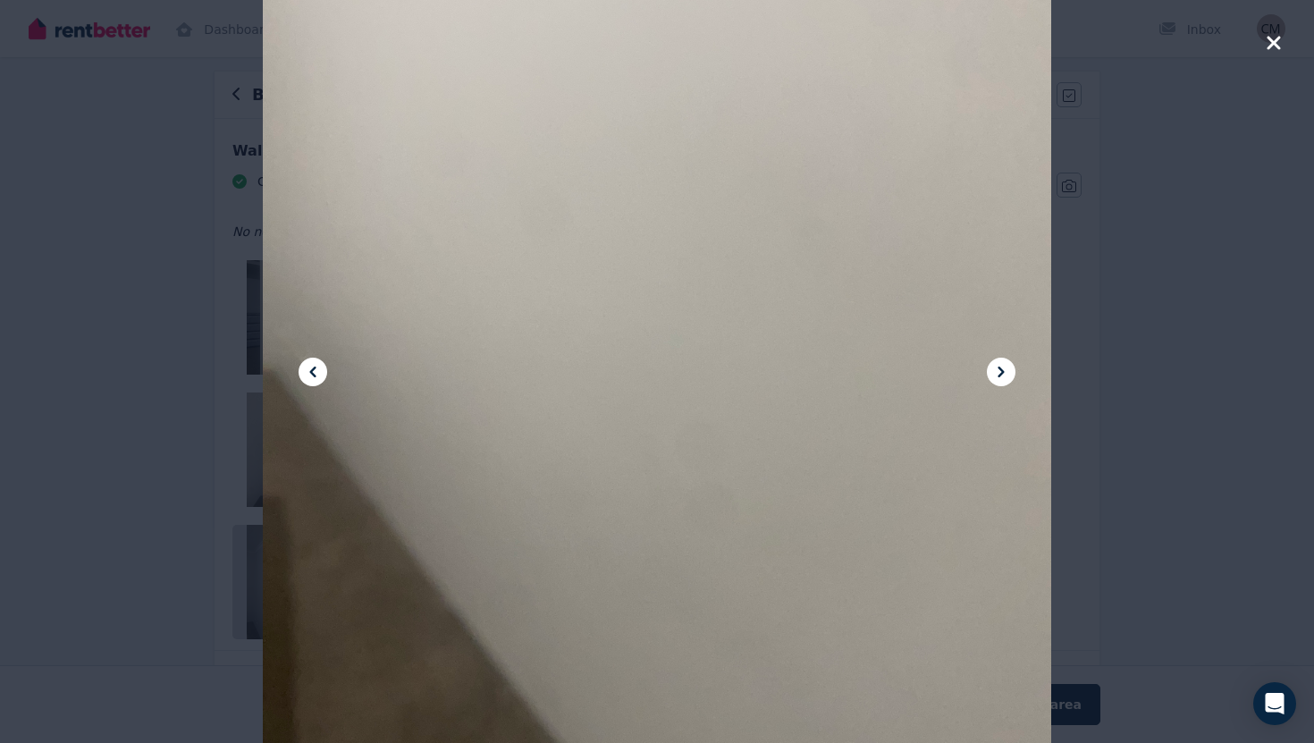
click at [992, 366] on icon at bounding box center [1000, 371] width 21 height 21
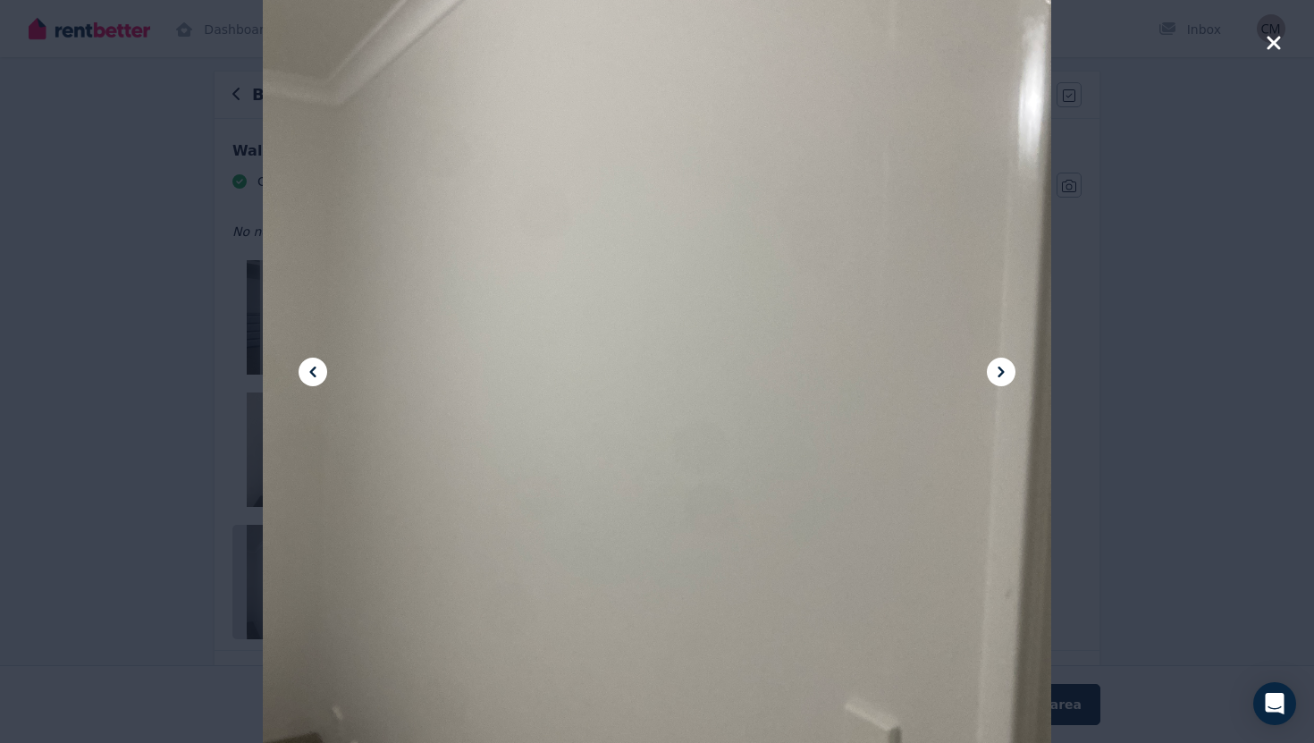
click at [992, 366] on icon at bounding box center [1000, 371] width 21 height 21
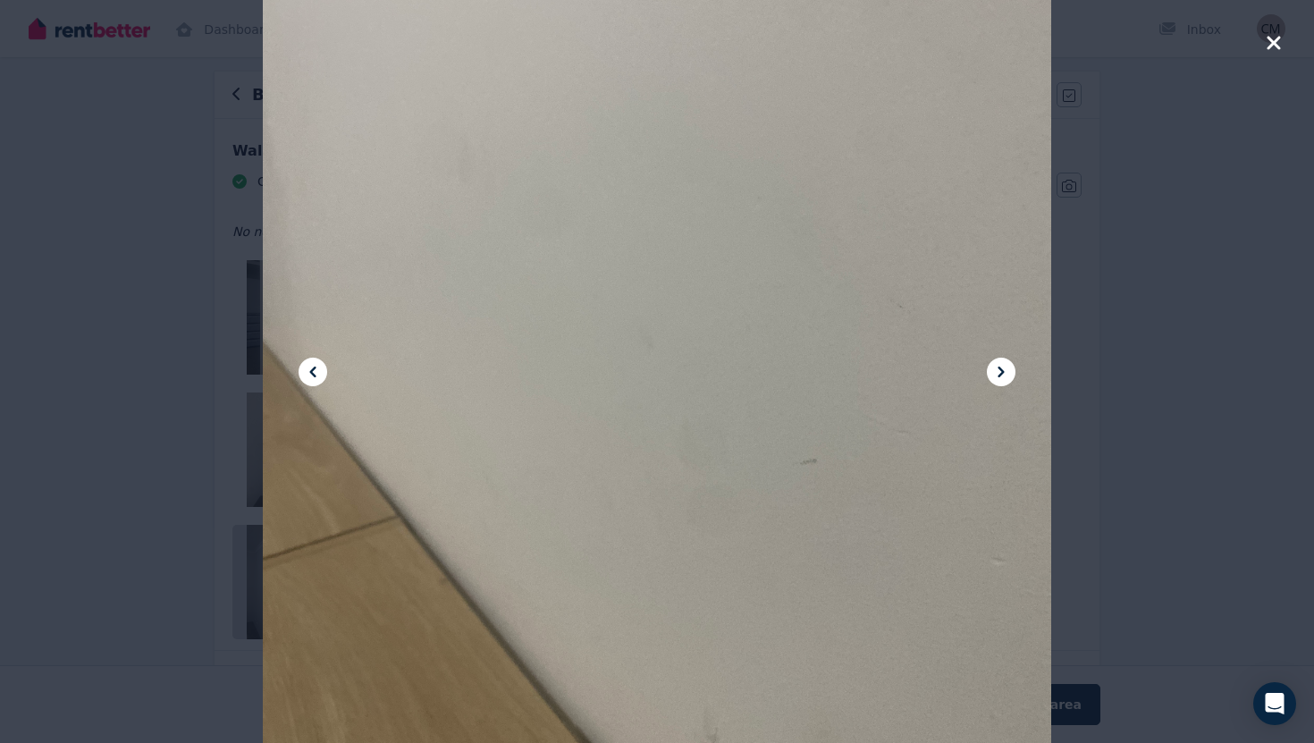
click at [992, 366] on icon at bounding box center [1000, 371] width 21 height 21
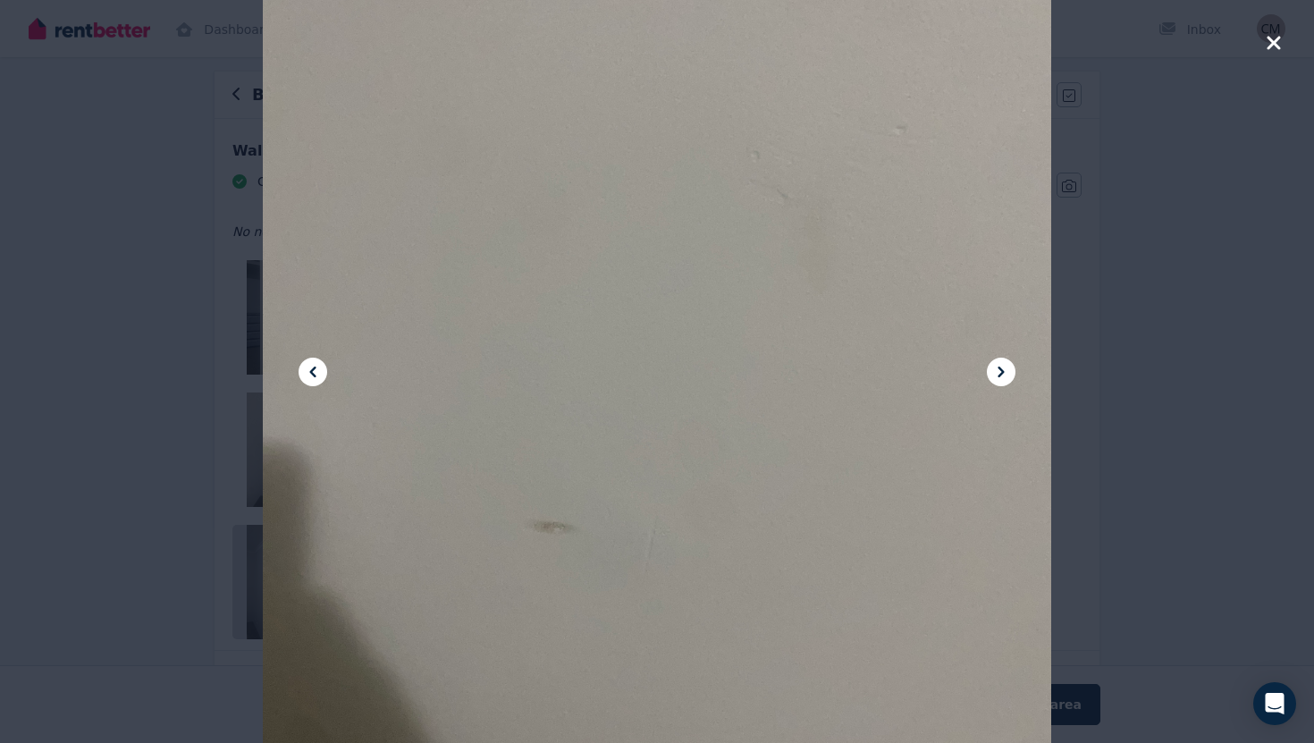
click at [992, 366] on icon at bounding box center [1000, 371] width 21 height 21
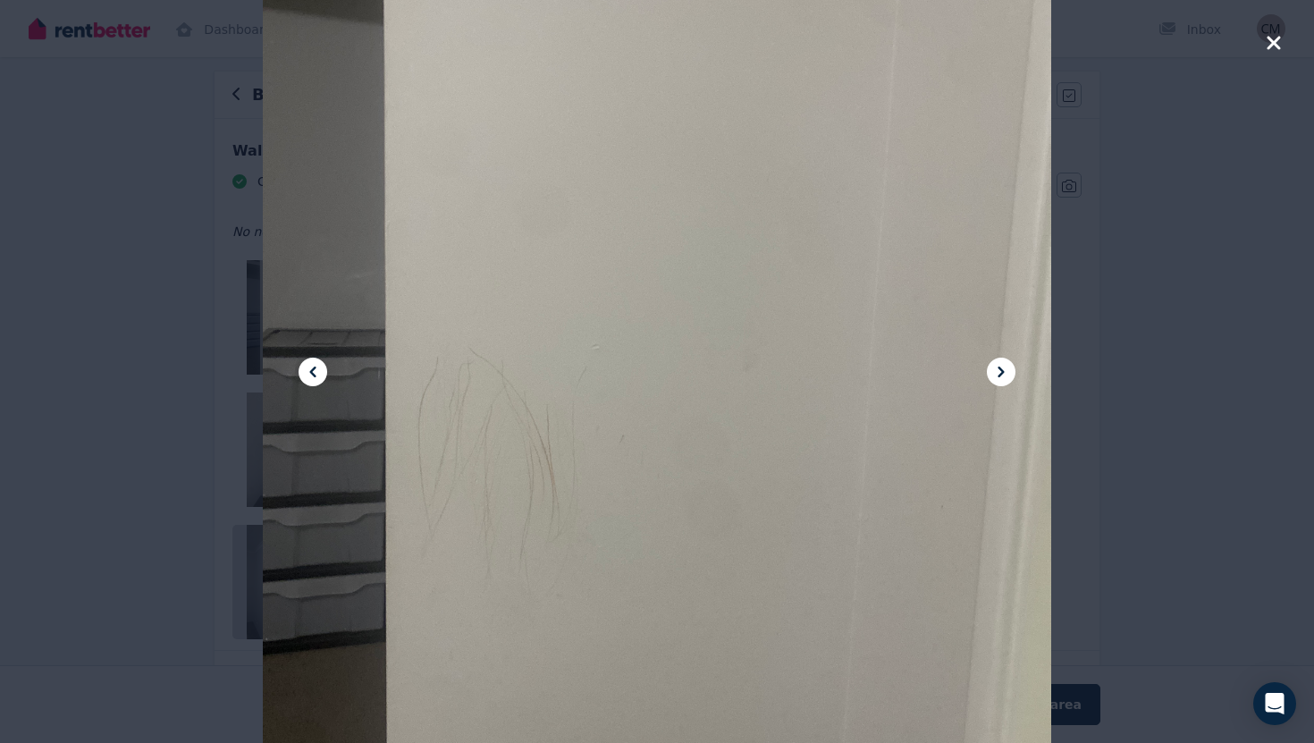
click at [1266, 49] on icon "button" at bounding box center [1274, 42] width 16 height 21
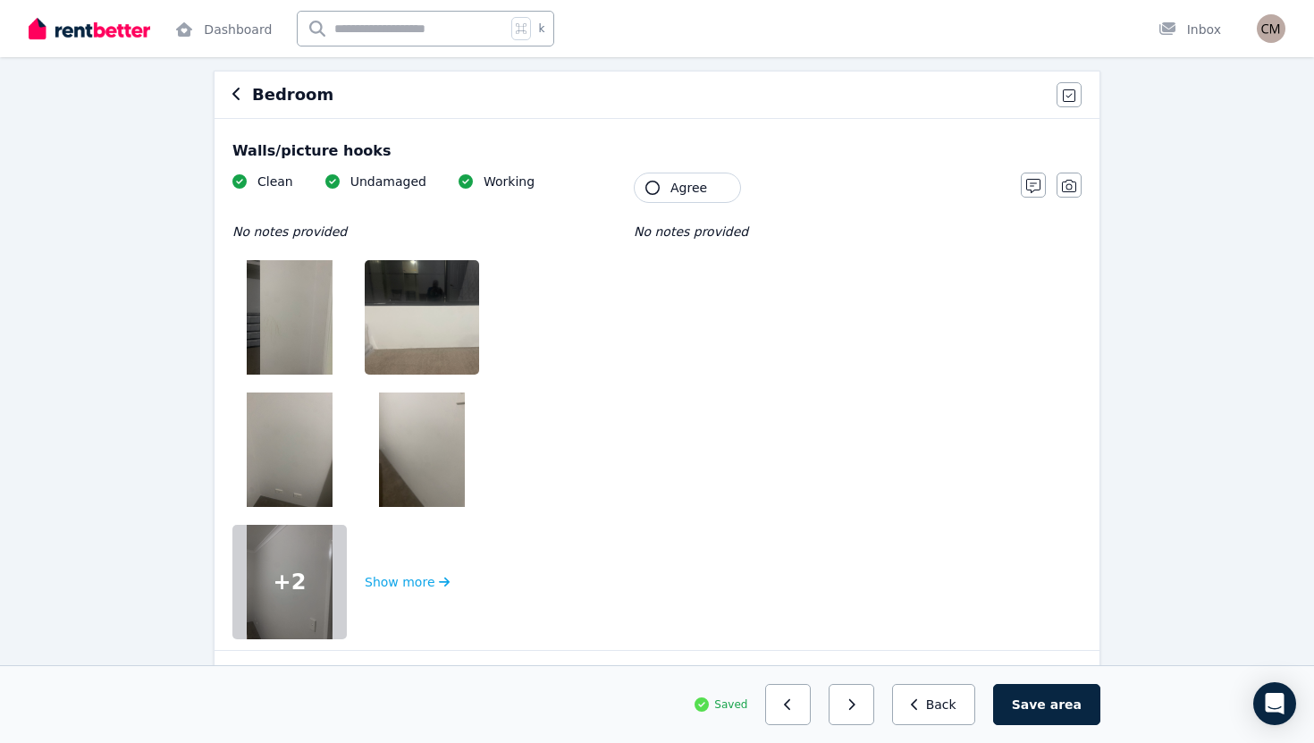
click at [652, 181] on icon "button" at bounding box center [652, 188] width 14 height 14
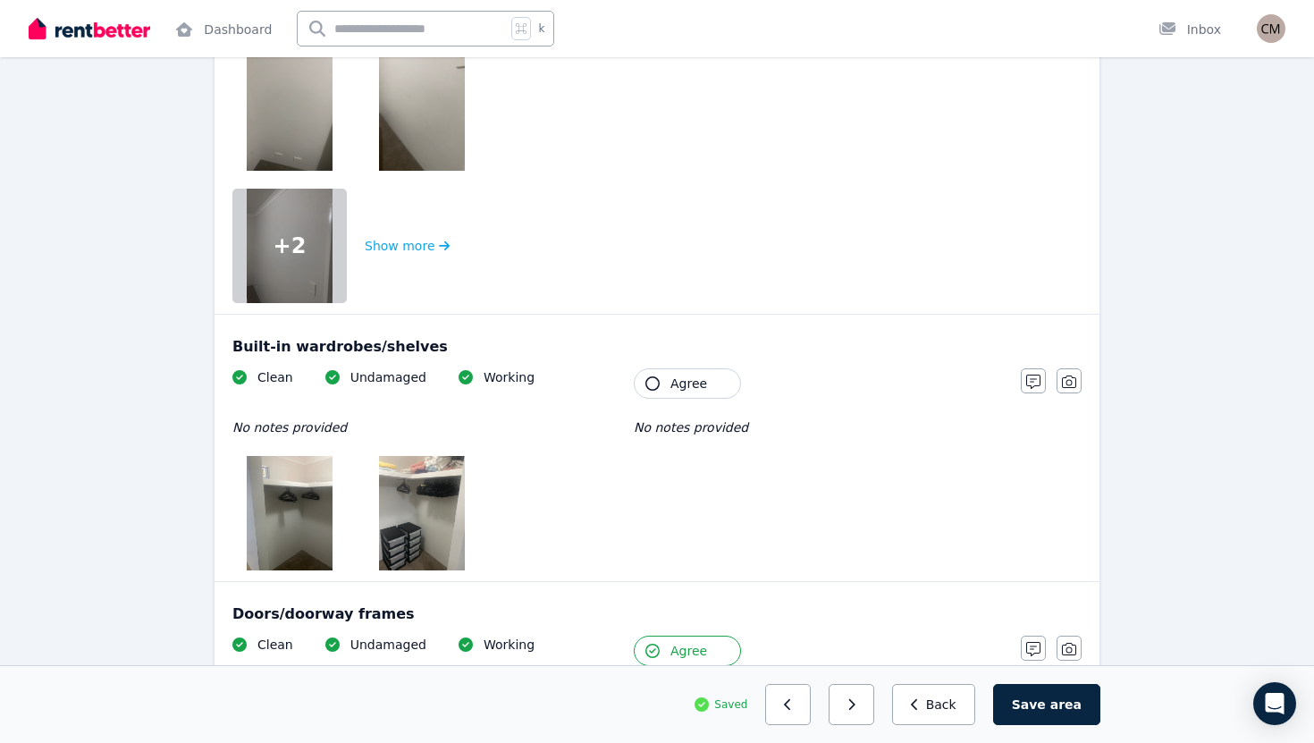
scroll to position [496, 0]
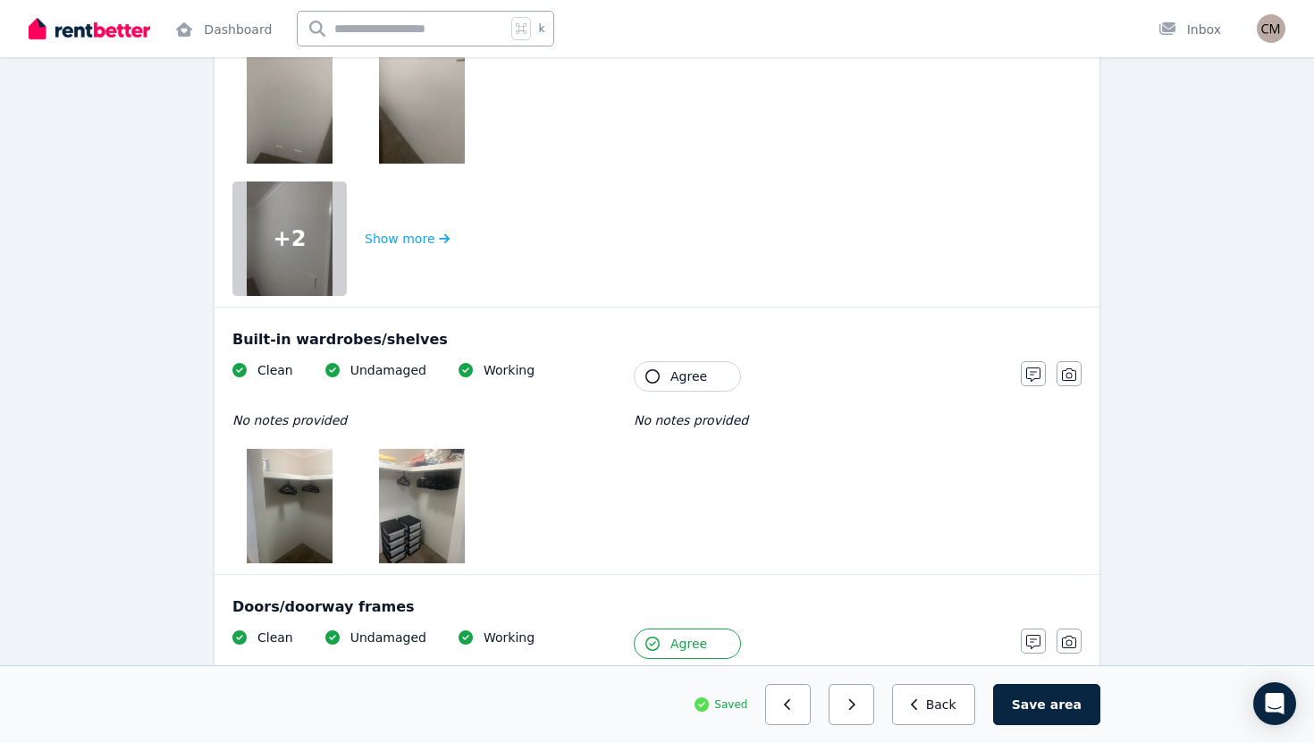
click at [655, 366] on button "Agree" at bounding box center [687, 376] width 107 height 30
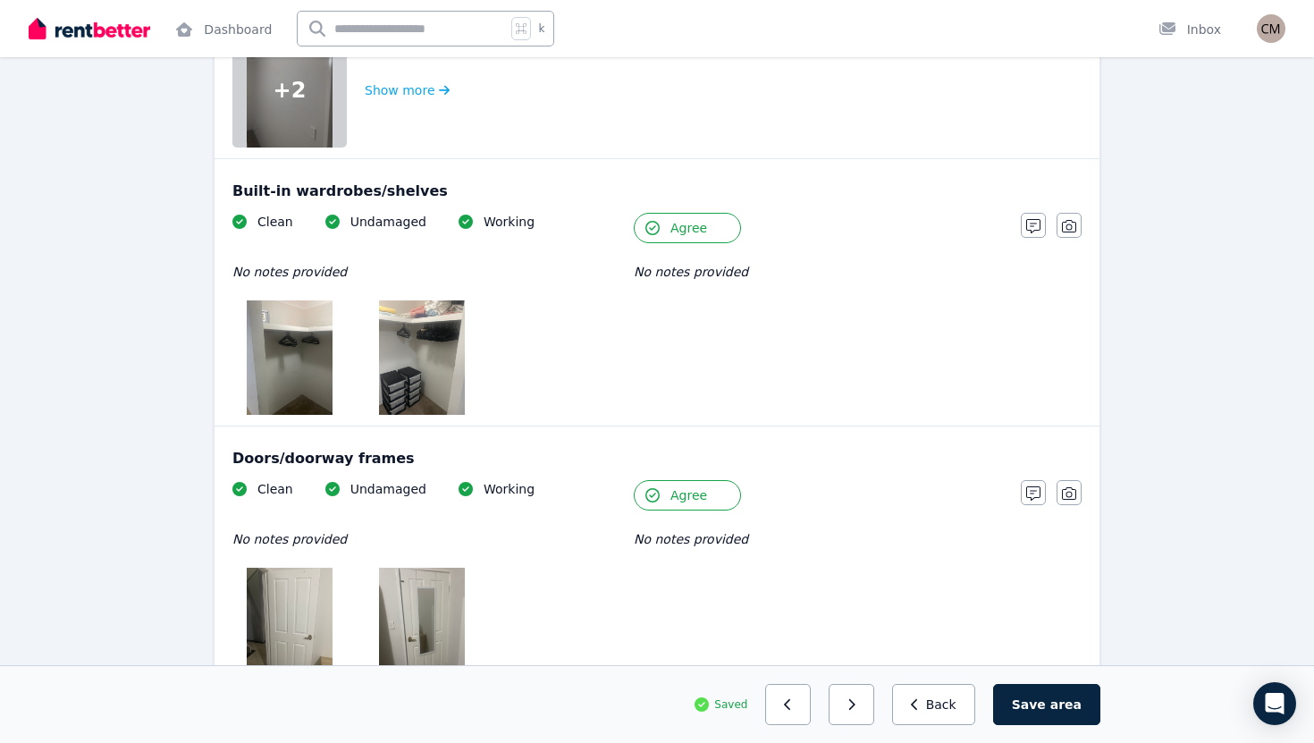
scroll to position [666, 0]
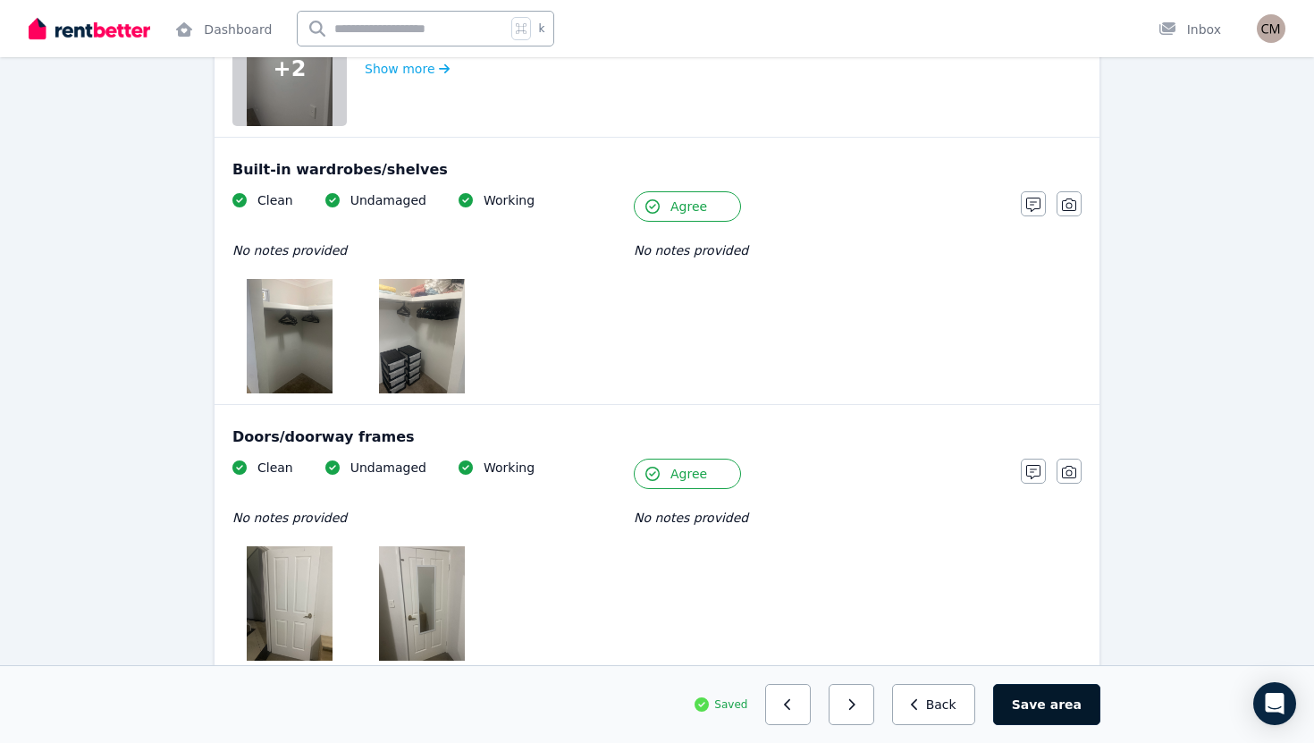
click at [1037, 694] on button "Save area" at bounding box center [1046, 704] width 107 height 41
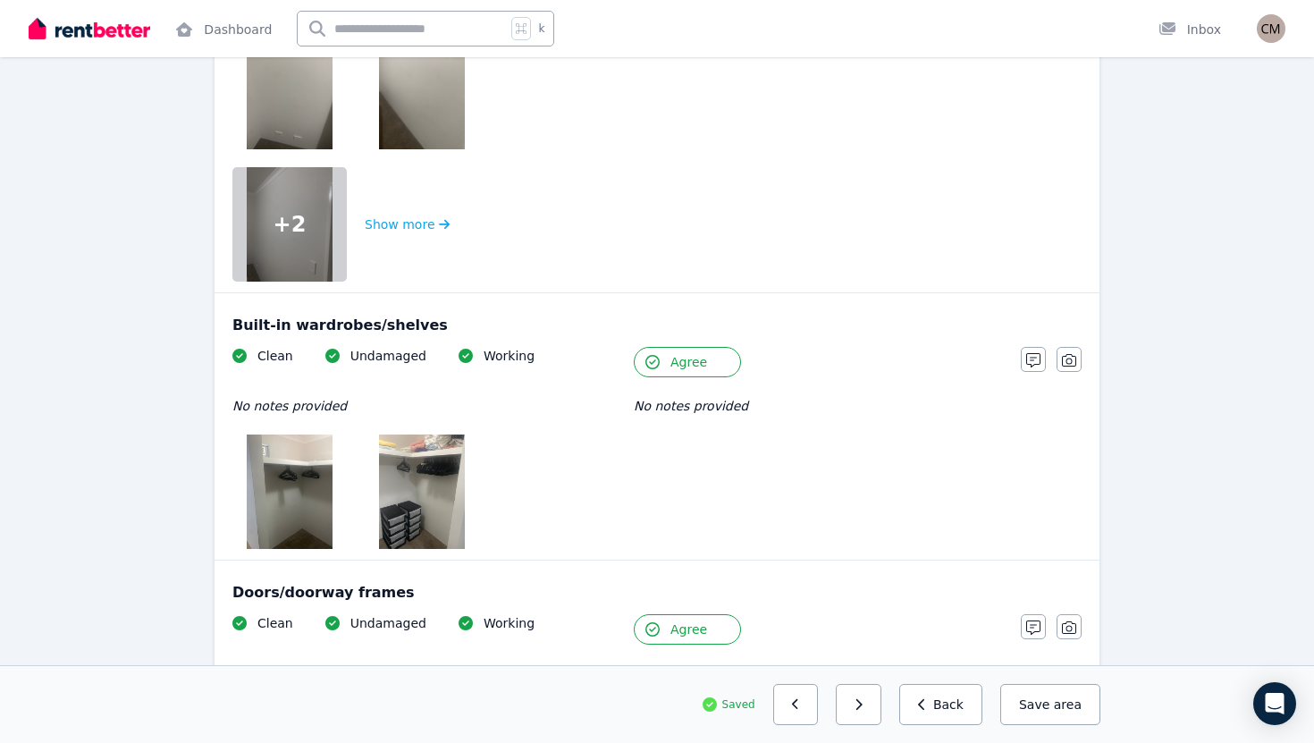
scroll to position [0, 0]
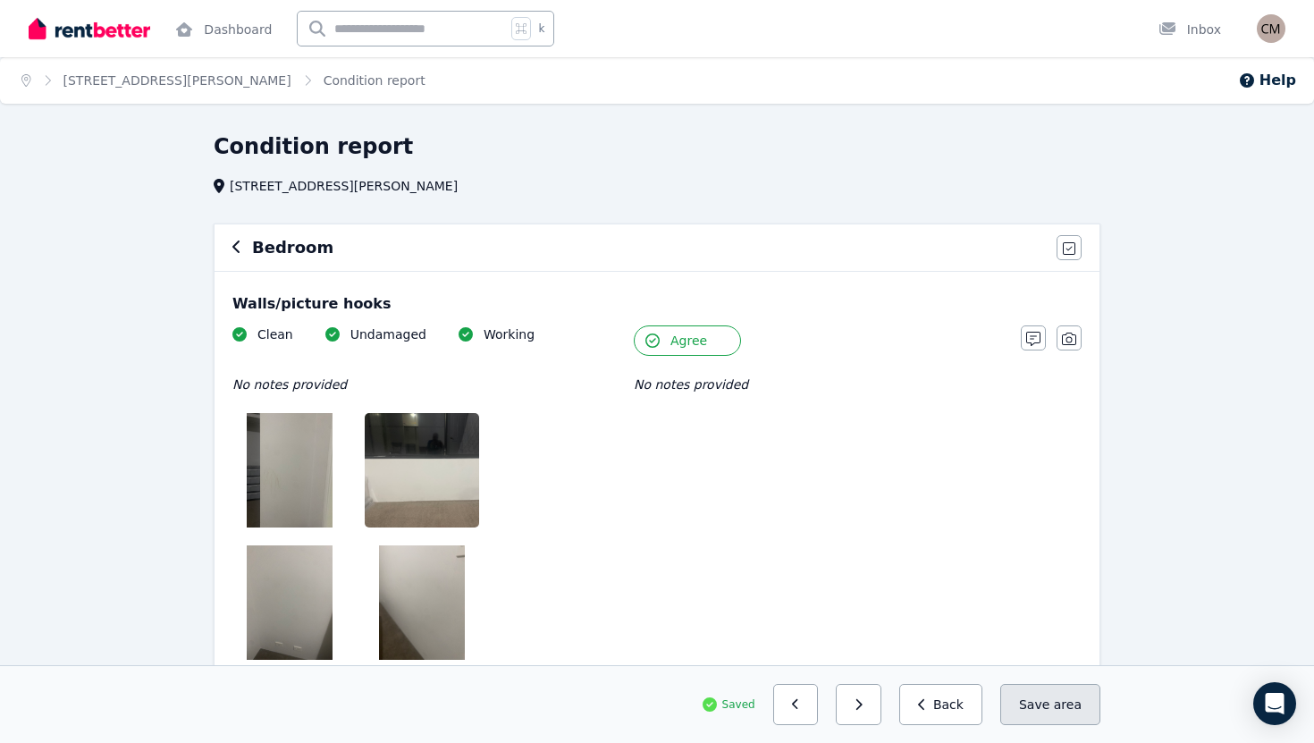
click at [1071, 695] on span "area" at bounding box center [1068, 704] width 28 height 18
click at [238, 245] on icon "button" at bounding box center [236, 247] width 9 height 14
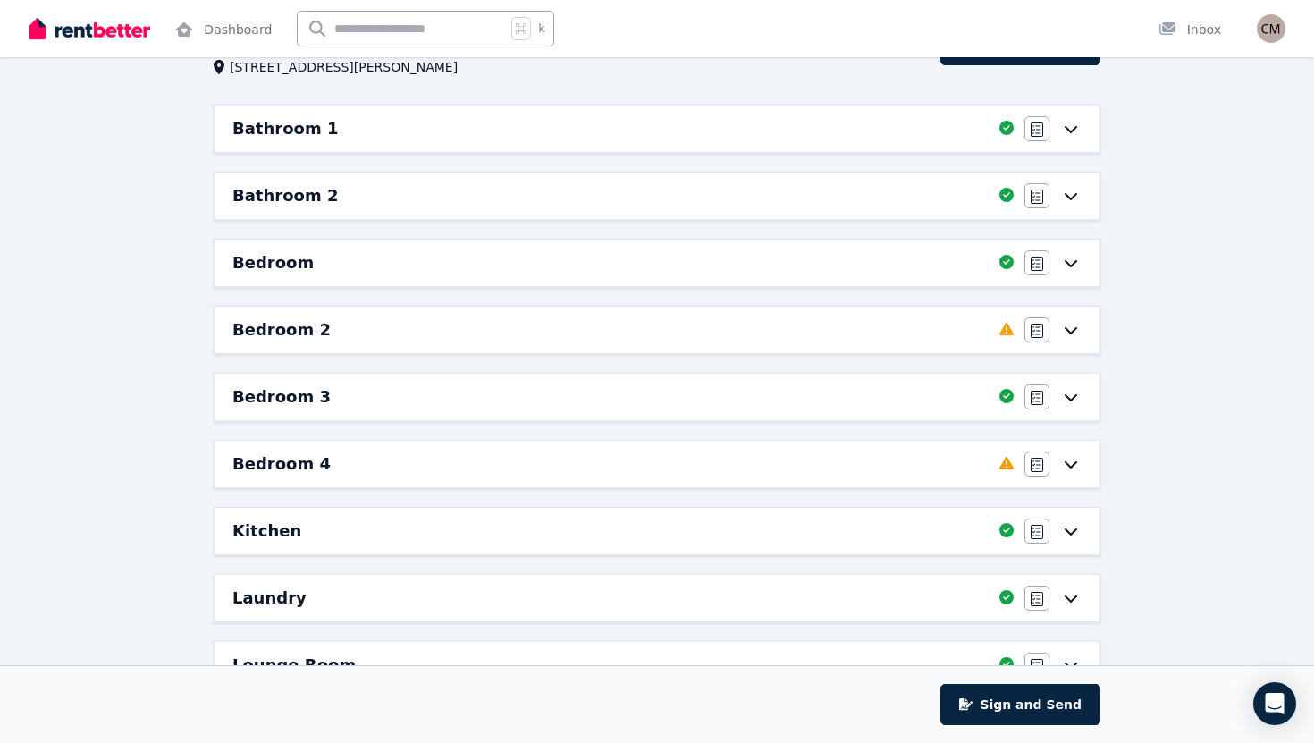
scroll to position [122, 0]
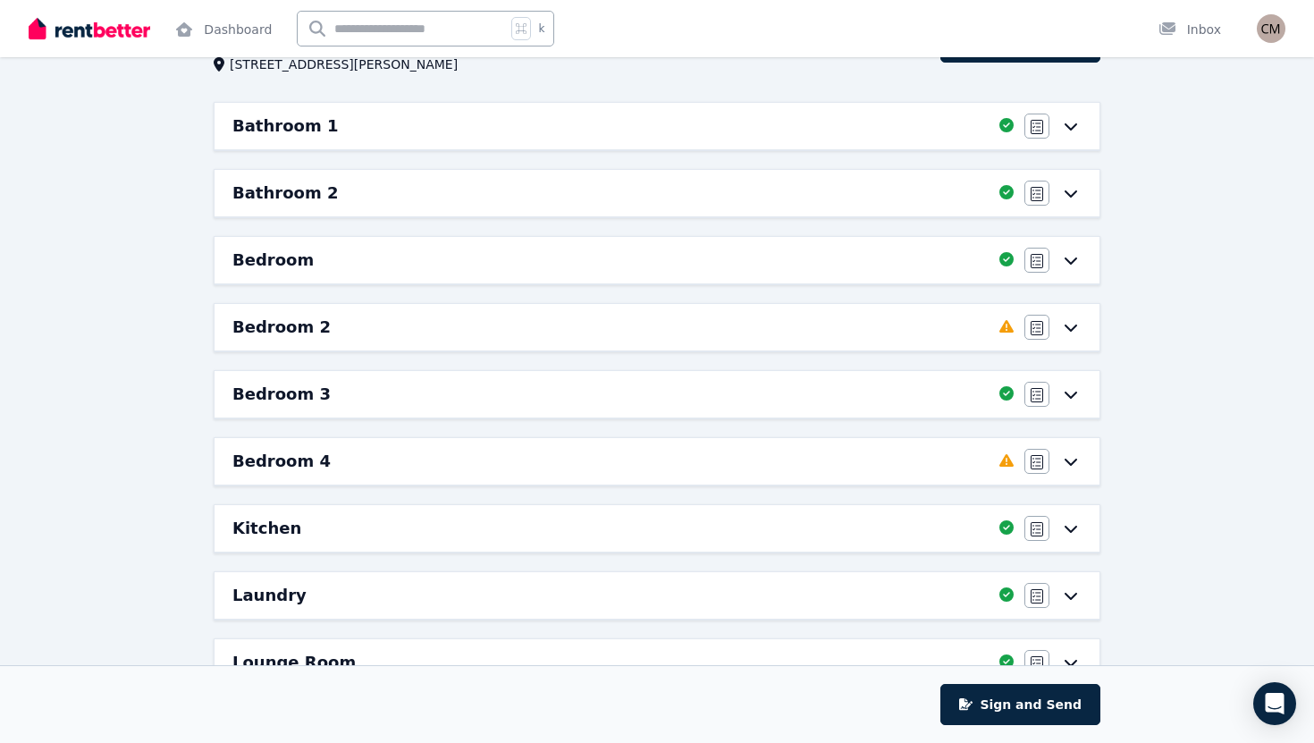
click at [1072, 331] on icon at bounding box center [1070, 327] width 21 height 14
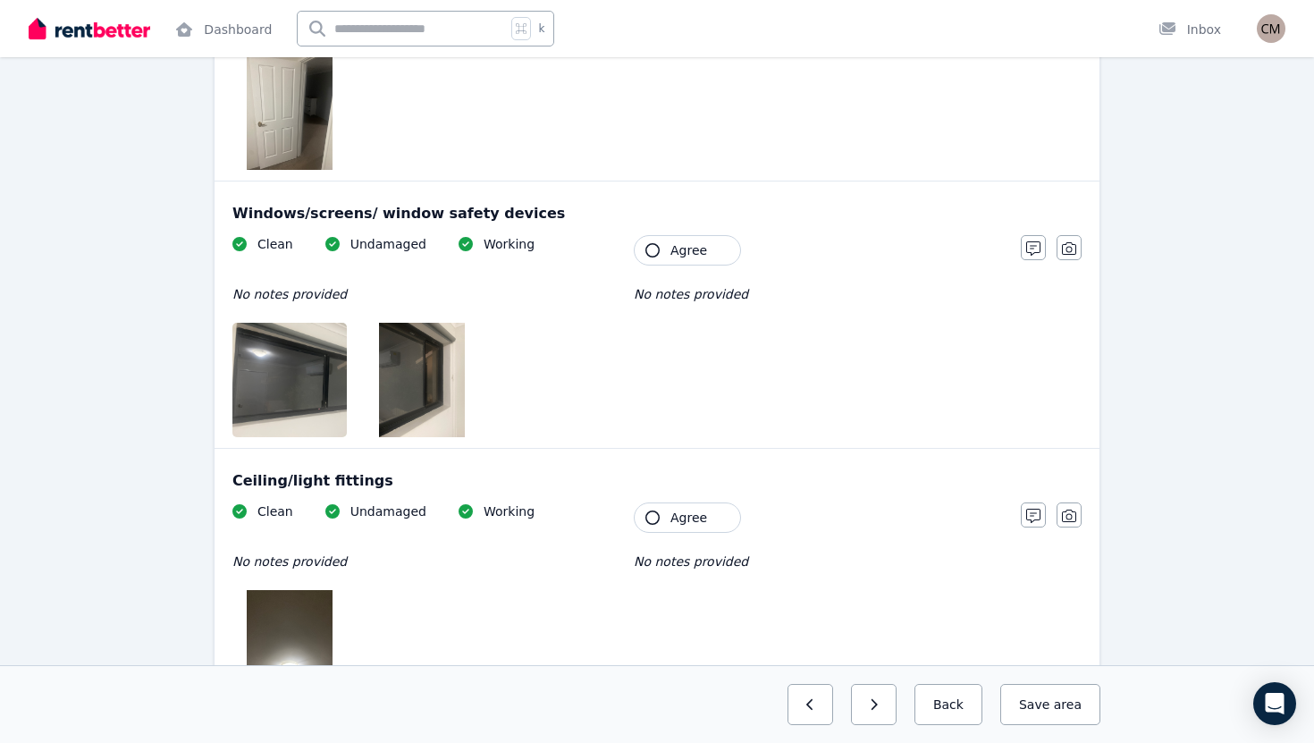
scroll to position [0, 0]
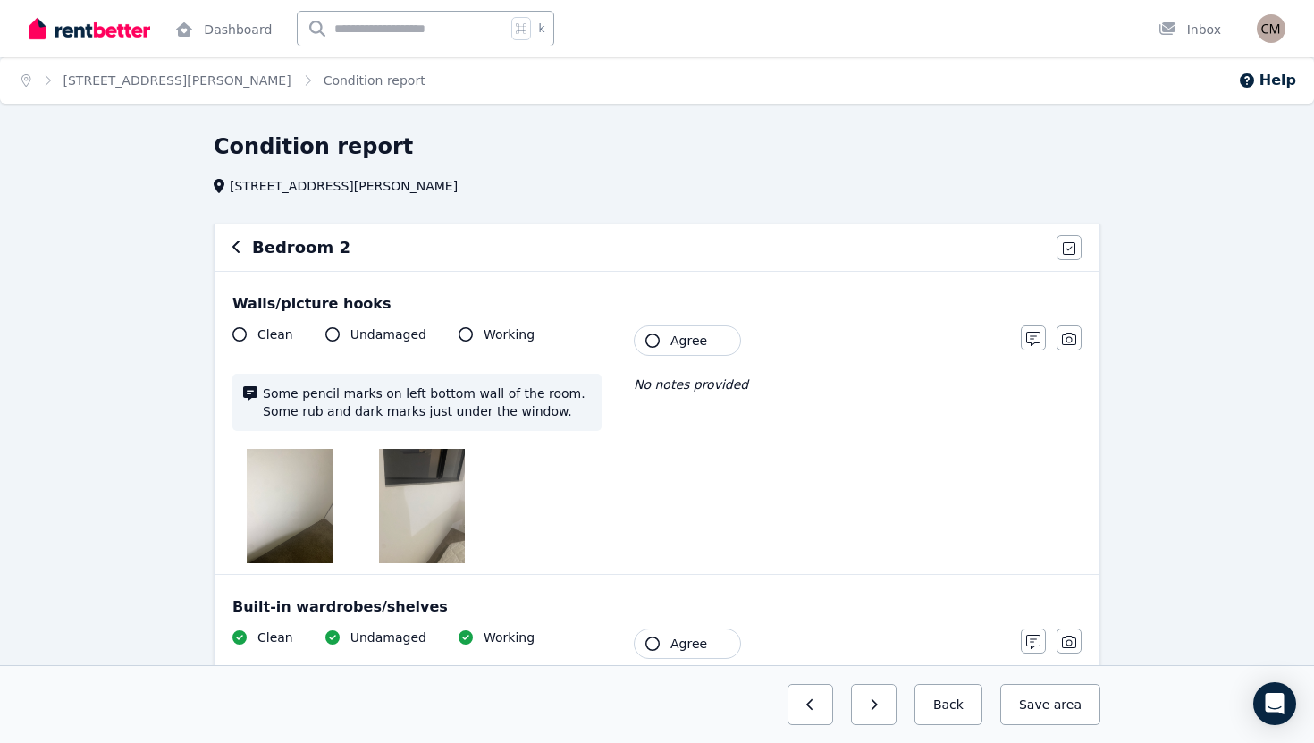
click at [233, 247] on icon "button" at bounding box center [235, 246] width 7 height 13
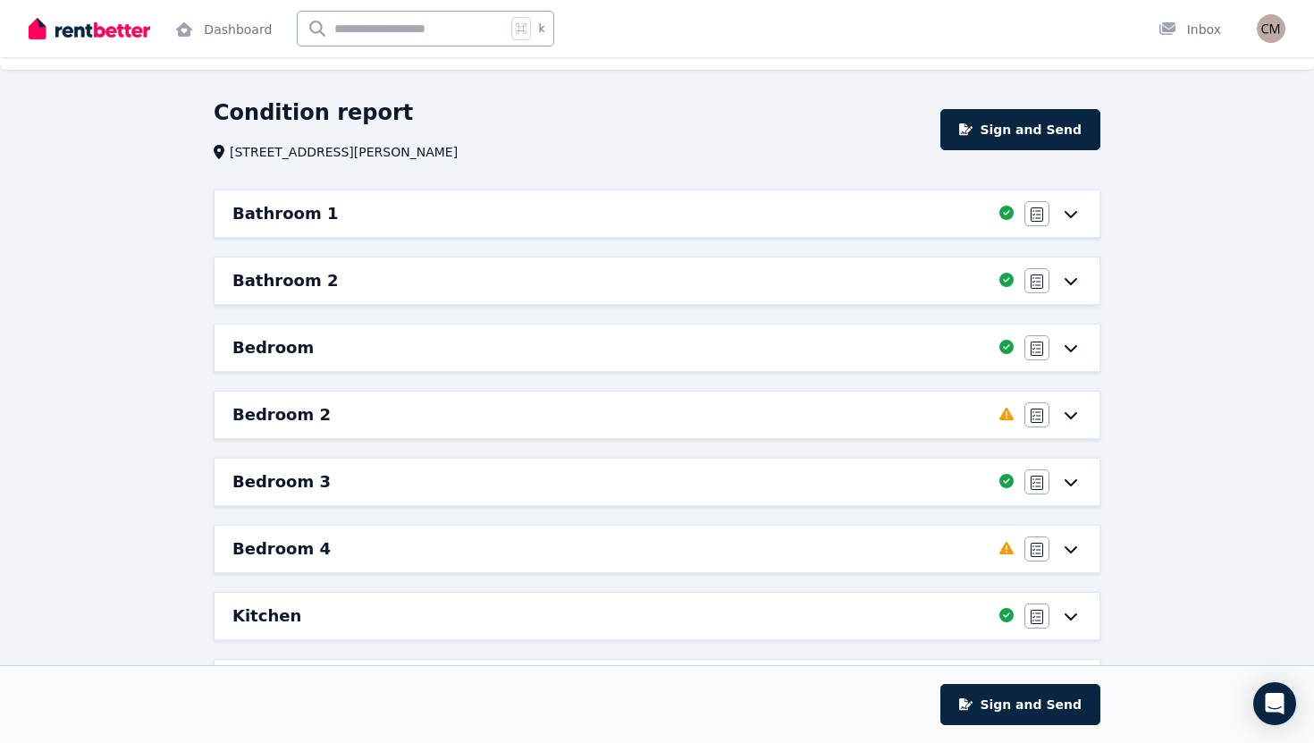
scroll to position [36, 0]
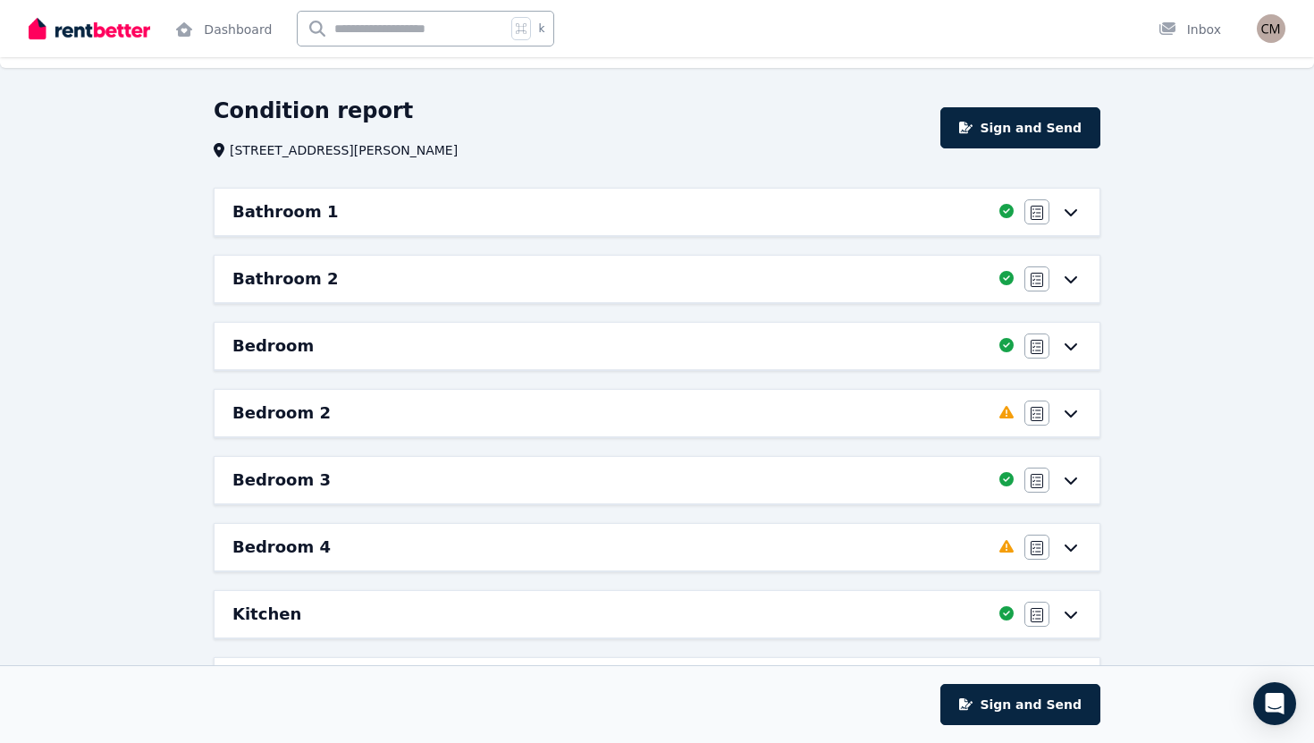
click at [1080, 556] on div "Agree/Disagree" at bounding box center [1052, 546] width 57 height 25
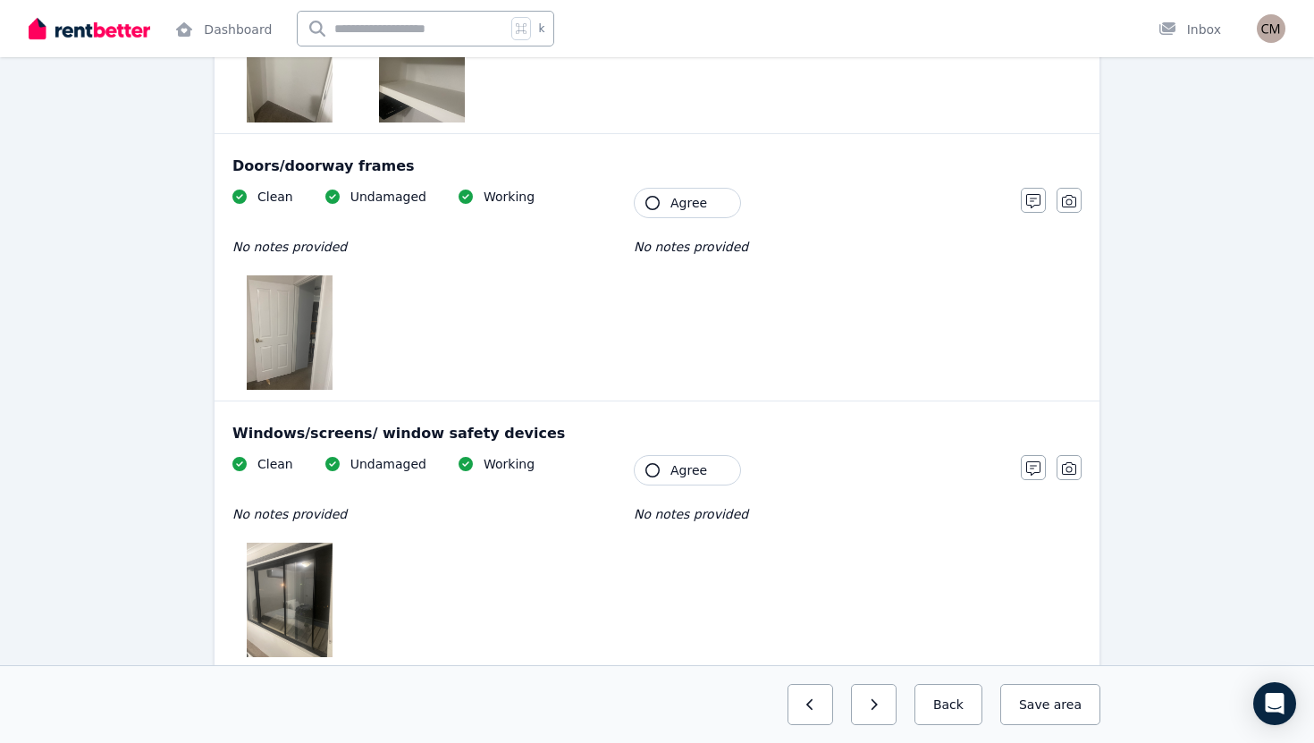
scroll to position [0, 0]
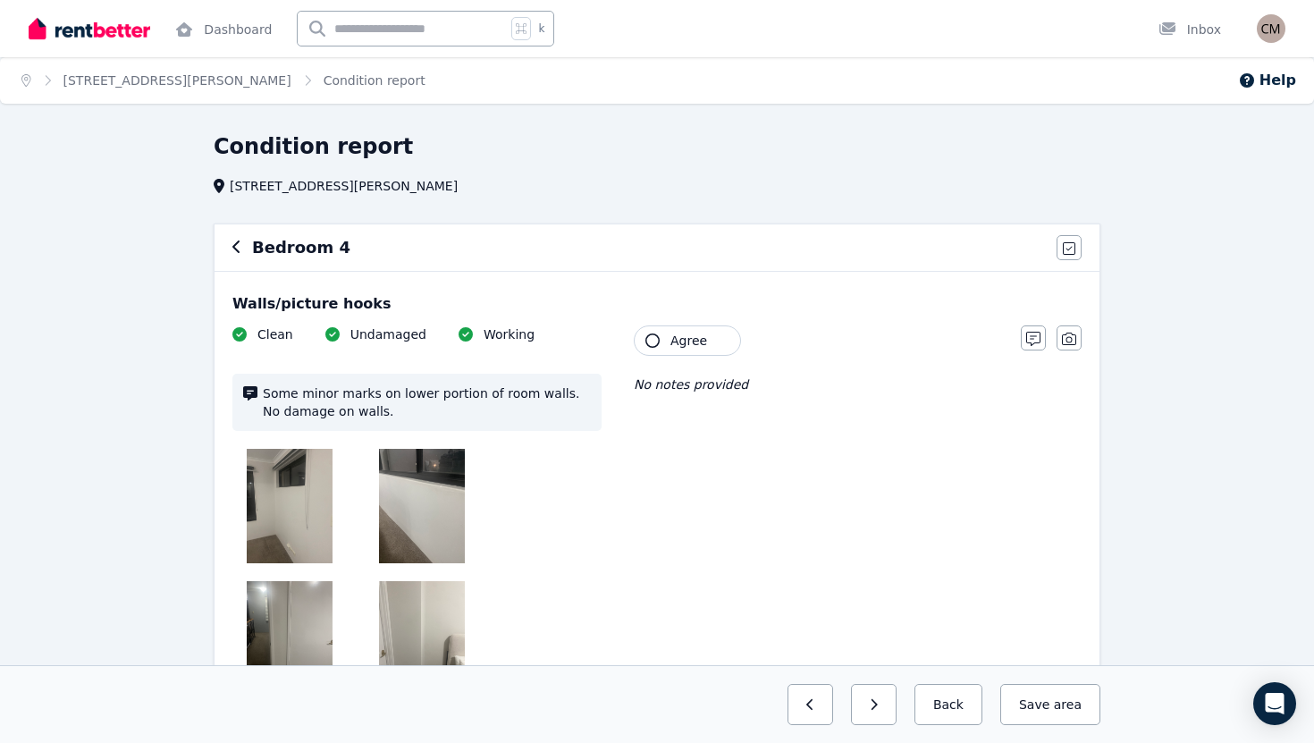
click at [239, 246] on icon "button" at bounding box center [236, 247] width 9 height 14
